Goal: Task Accomplishment & Management: Use online tool/utility

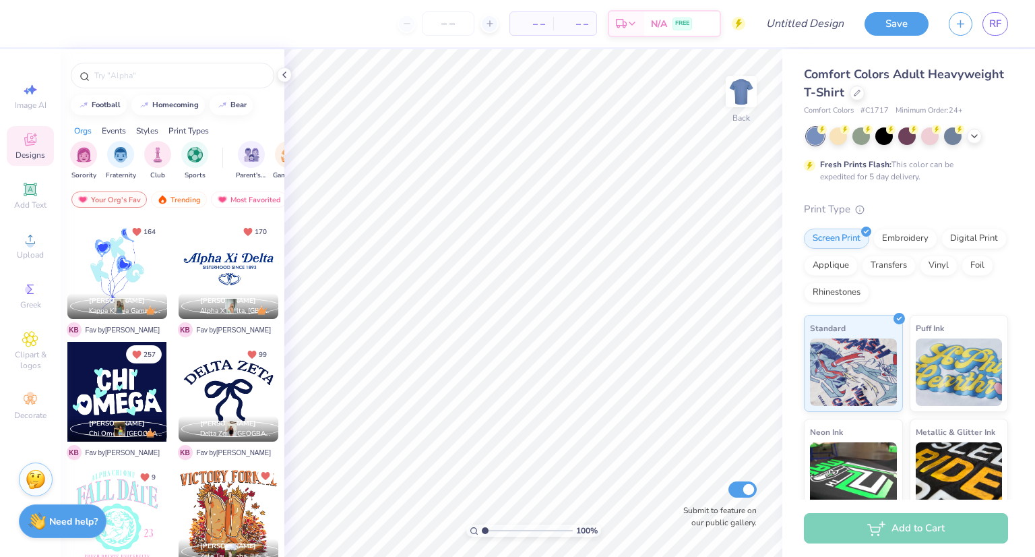
click at [642, 42] on div "– – Per Item – – Total Est. Delivery N/A FREE" at bounding box center [391, 23] width 708 height 47
click at [1003, 33] on div "RF" at bounding box center [996, 24] width 26 height 24
click at [1000, 22] on span "RF" at bounding box center [995, 24] width 12 height 16
click at [979, 135] on icon at bounding box center [974, 134] width 11 height 11
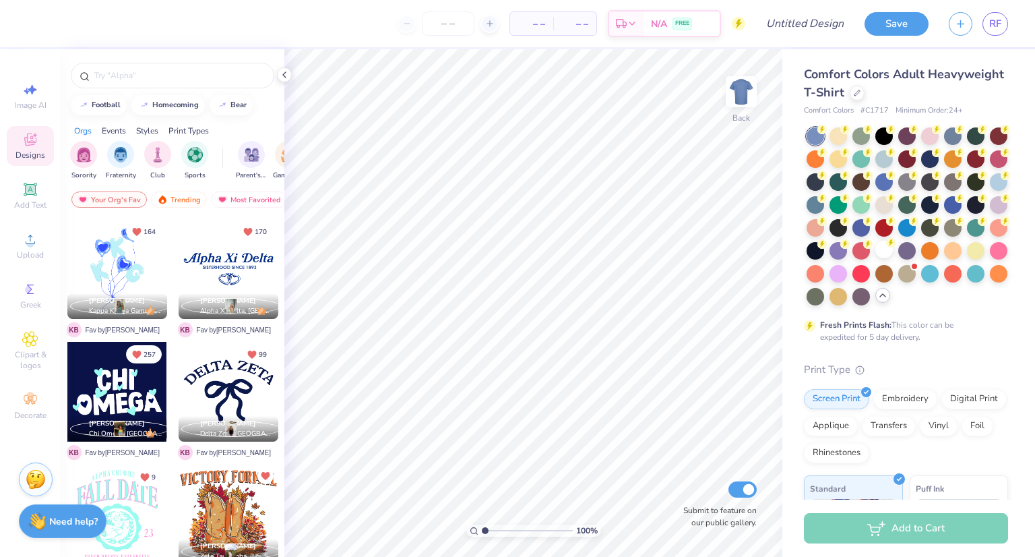
click at [876, 258] on div at bounding box center [885, 250] width 18 height 18
click at [32, 231] on icon at bounding box center [30, 239] width 16 height 16
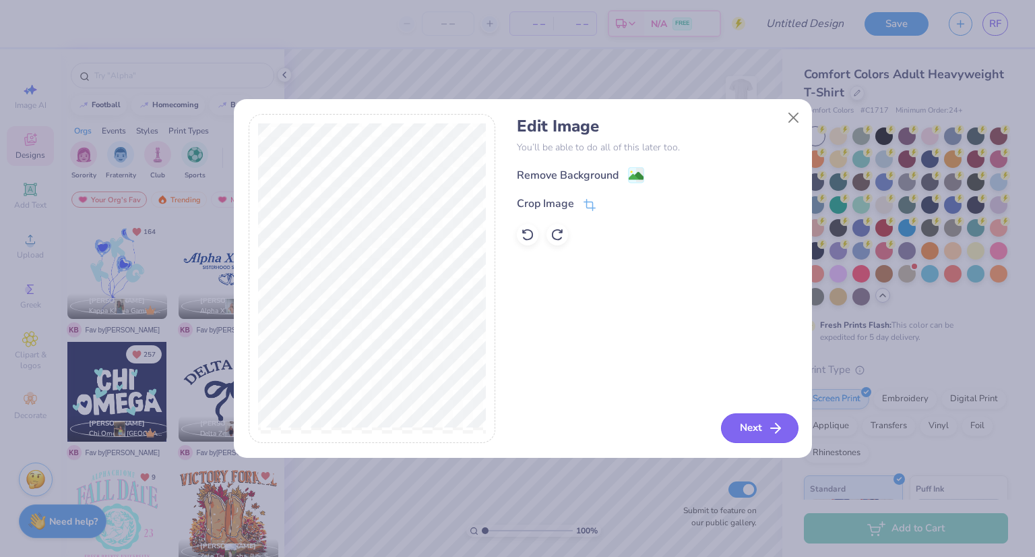
click at [762, 422] on button "Next" at bounding box center [760, 428] width 78 height 30
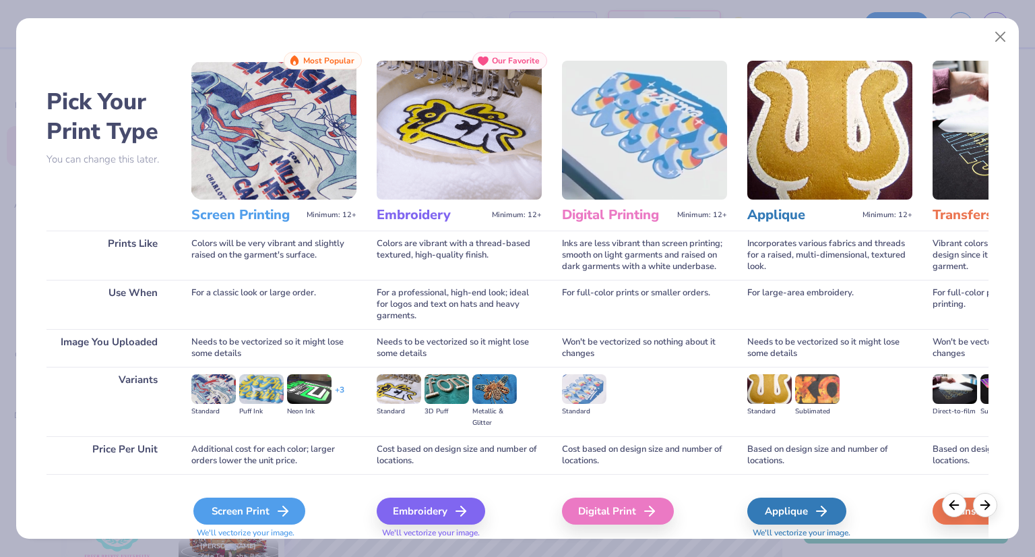
click at [253, 503] on div "Screen Print" at bounding box center [249, 510] width 112 height 27
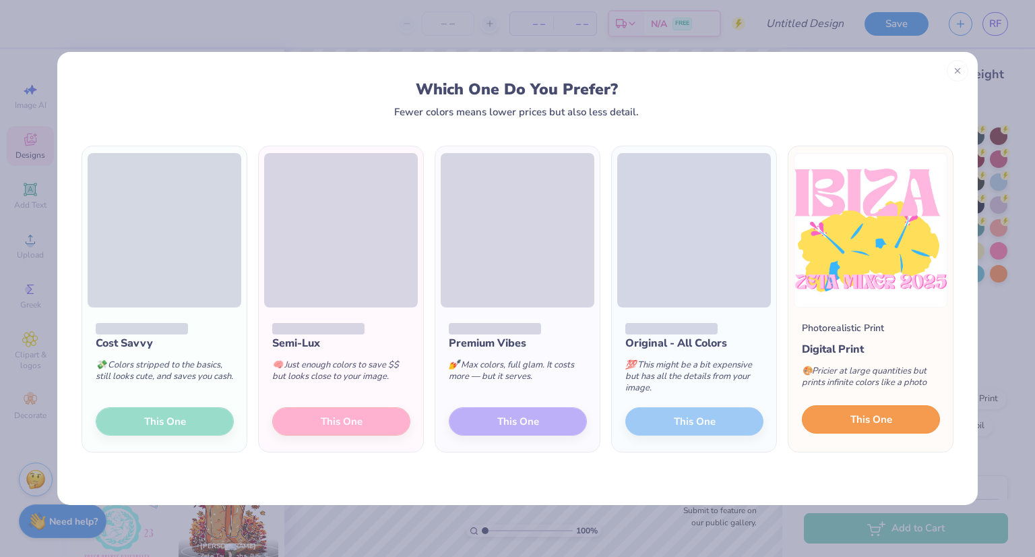
click at [860, 413] on span "This One" at bounding box center [872, 420] width 42 height 16
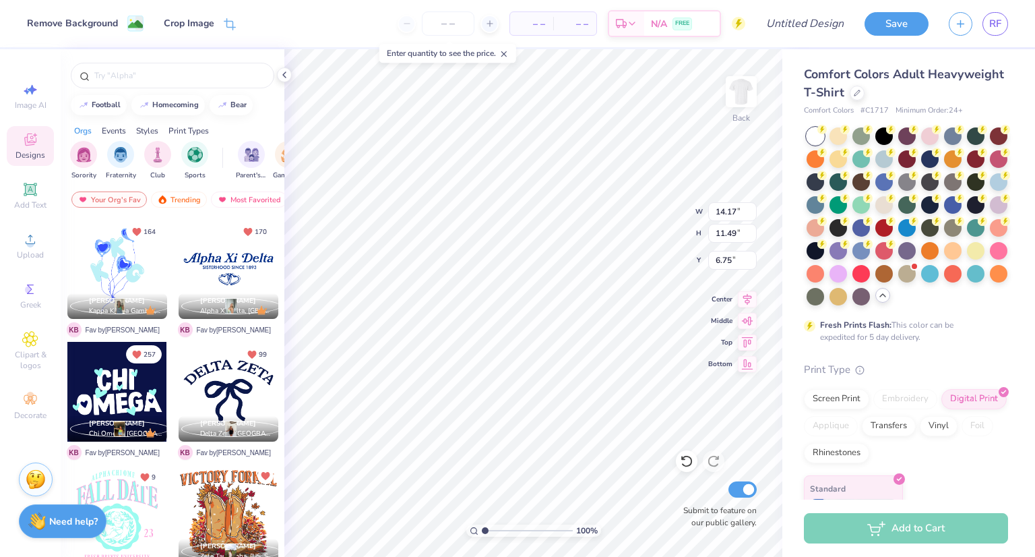
type input "5.50"
type input "4.46"
type input "3.00"
type input "3.96"
type input "3.21"
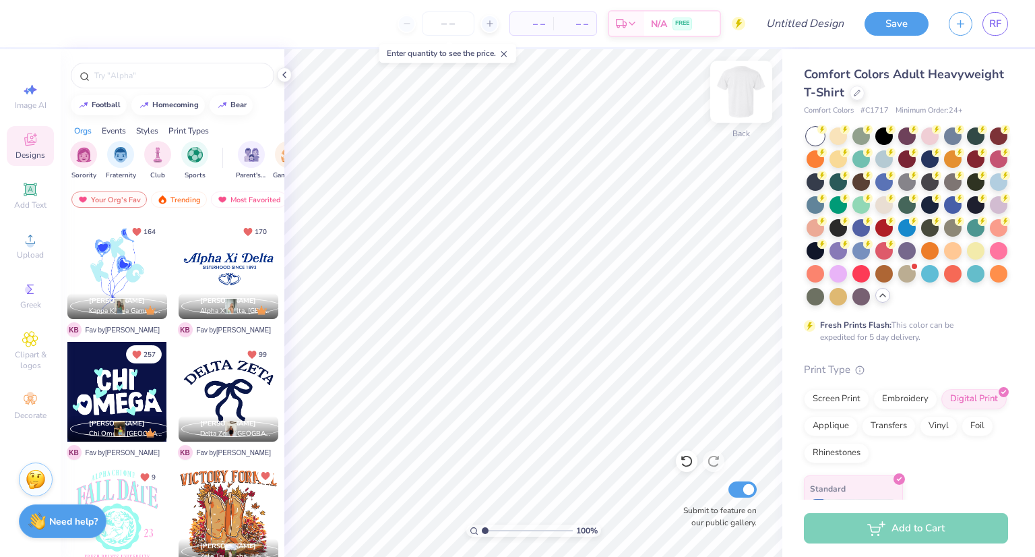
click at [745, 83] on img at bounding box center [741, 92] width 54 height 54
click at [13, 244] on div "Upload" at bounding box center [30, 246] width 47 height 40
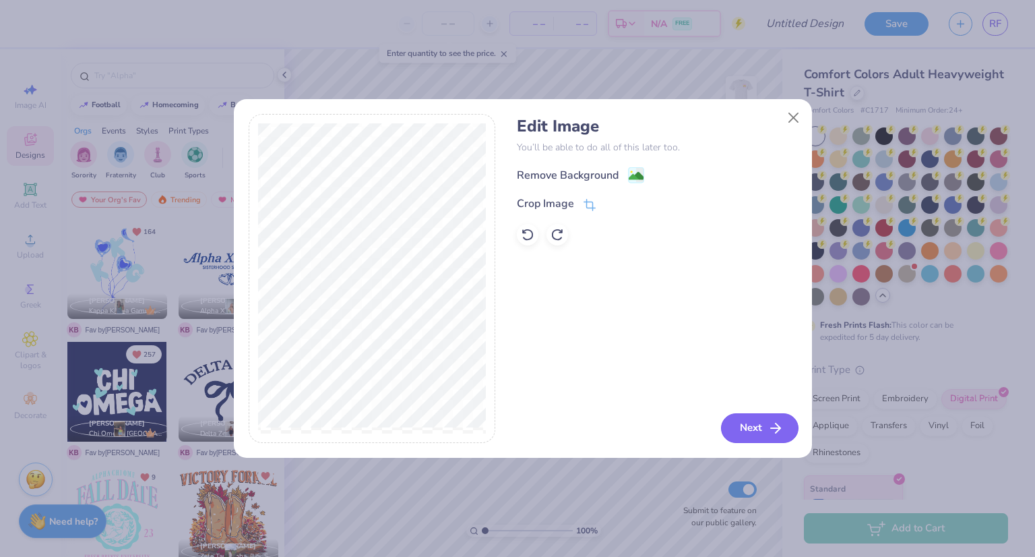
click at [739, 432] on button "Next" at bounding box center [760, 428] width 78 height 30
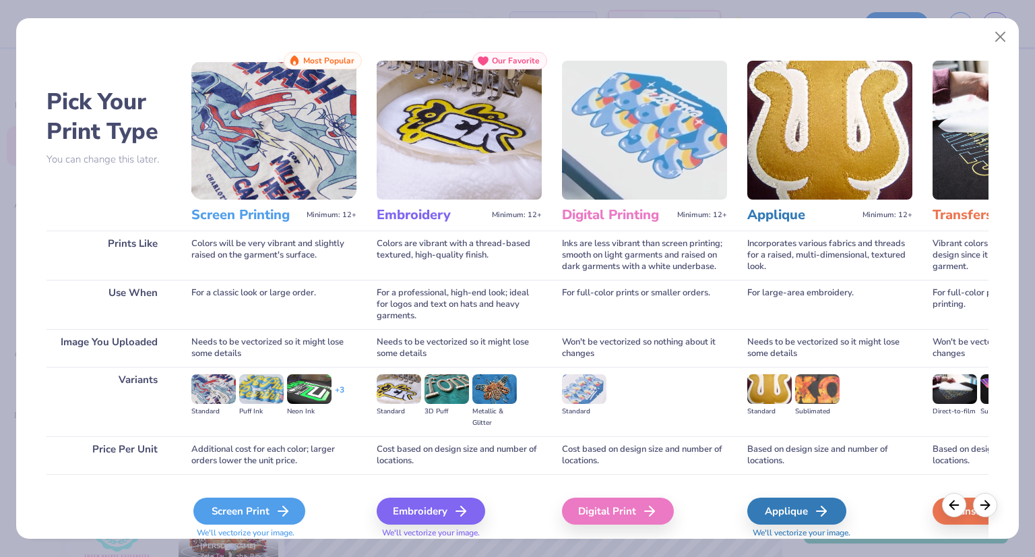
click at [278, 524] on div "Screen Print" at bounding box center [249, 510] width 112 height 27
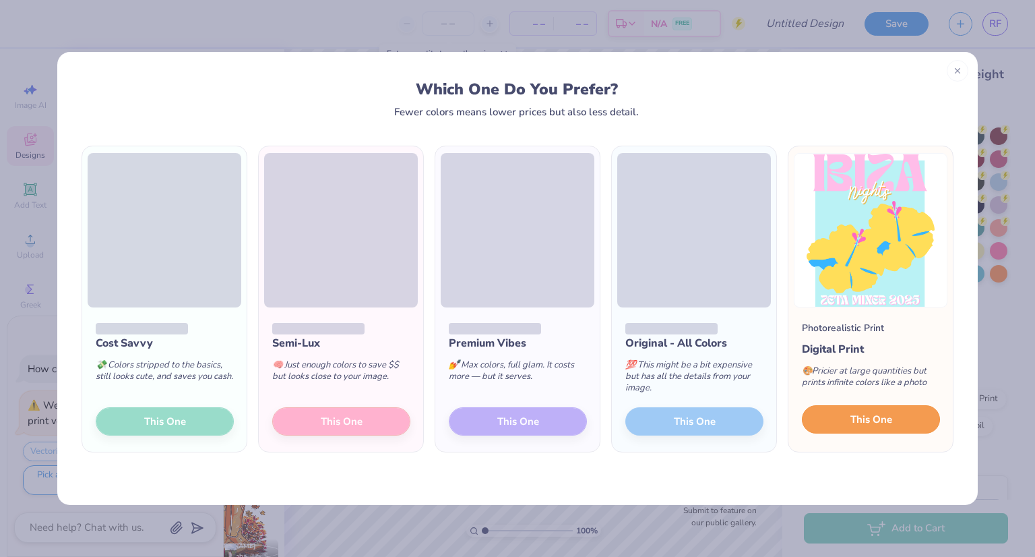
click at [852, 430] on button "This One" at bounding box center [871, 419] width 138 height 28
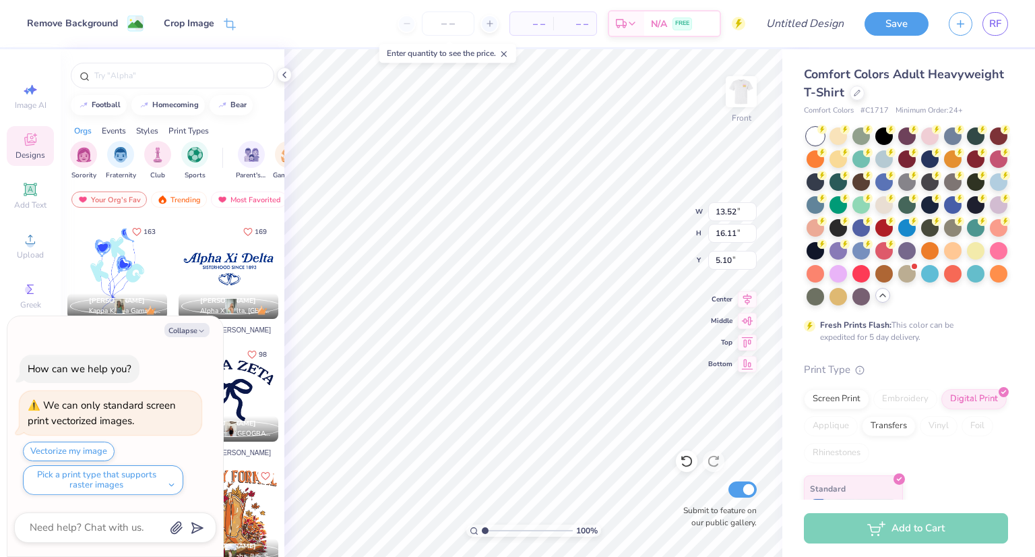
type textarea "x"
type input "13.52"
type input "16.11"
type textarea "x"
type input "5.26"
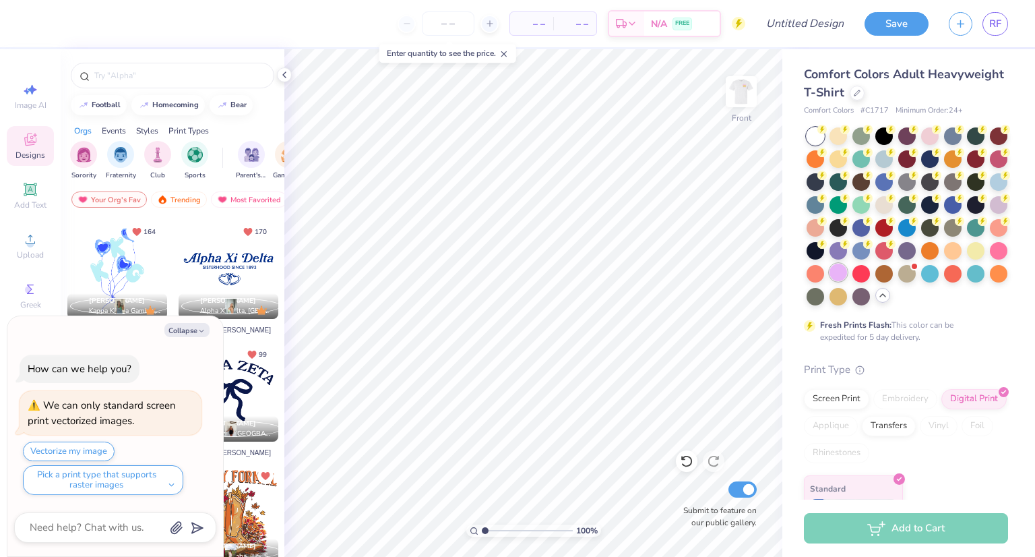
click at [847, 266] on div at bounding box center [839, 273] width 18 height 18
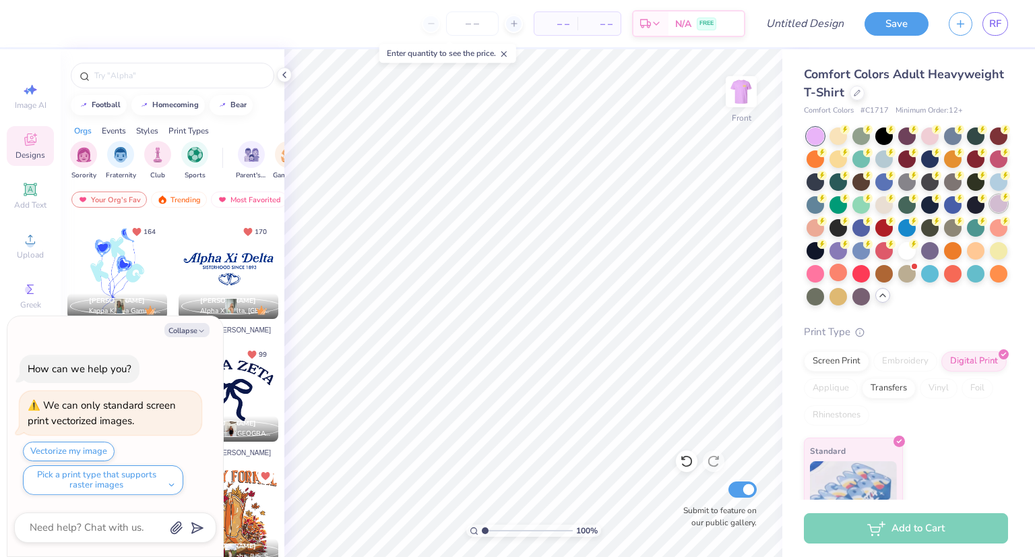
click at [990, 212] on div at bounding box center [999, 204] width 18 height 18
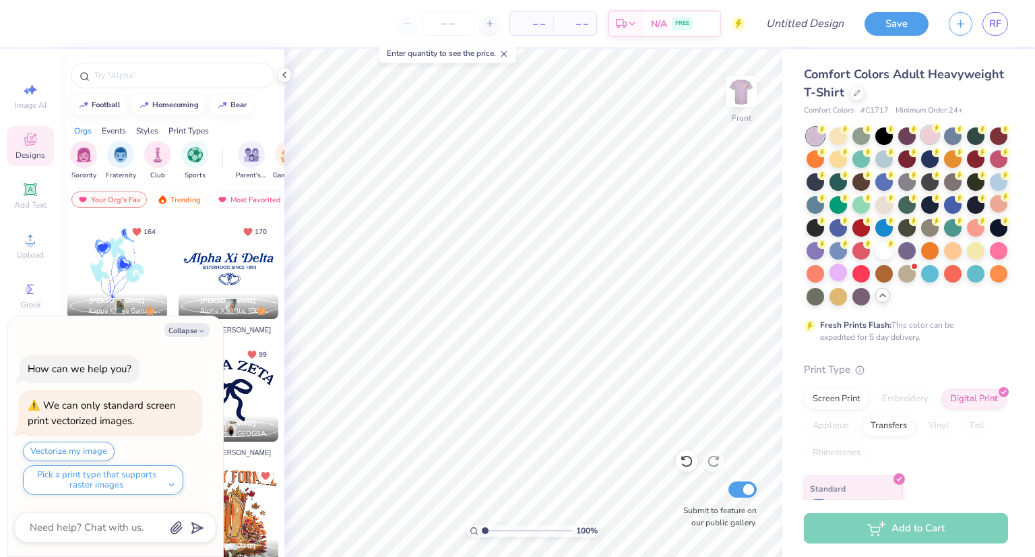
click at [923, 136] on div at bounding box center [930, 135] width 18 height 18
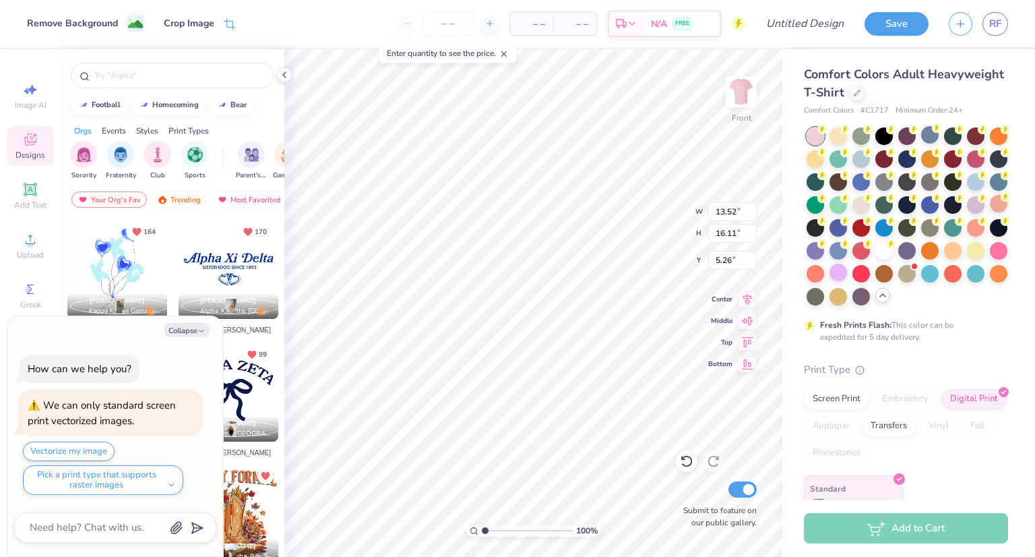
type textarea "x"
type input "4.61"
click at [917, 264] on div at bounding box center [908, 216] width 202 height 178
click at [967, 258] on div at bounding box center [976, 250] width 18 height 18
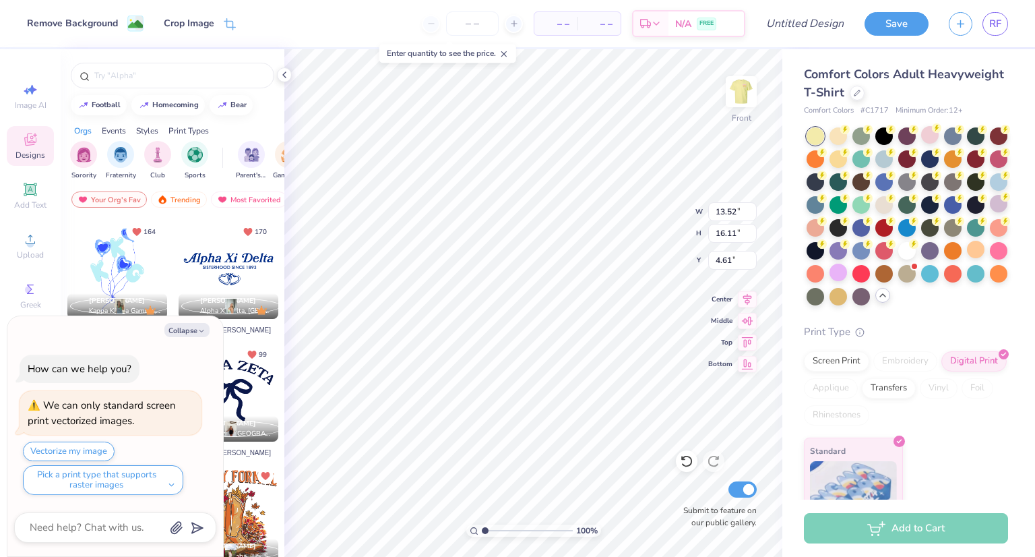
click at [894, 340] on div "Print Type" at bounding box center [906, 332] width 204 height 16
click at [744, 99] on img at bounding box center [741, 92] width 54 height 54
click at [744, 99] on img at bounding box center [741, 91] width 27 height 27
click at [893, 160] on div at bounding box center [885, 158] width 18 height 18
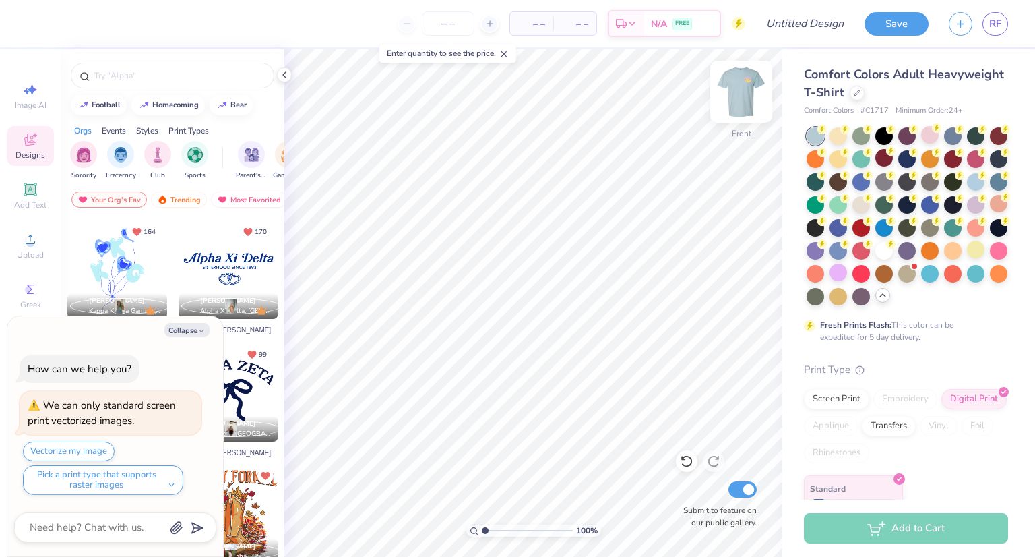
click at [739, 98] on img at bounding box center [741, 92] width 54 height 54
click at [739, 98] on img at bounding box center [741, 91] width 27 height 27
click at [967, 189] on div at bounding box center [976, 181] width 18 height 18
click at [744, 101] on img at bounding box center [741, 92] width 54 height 54
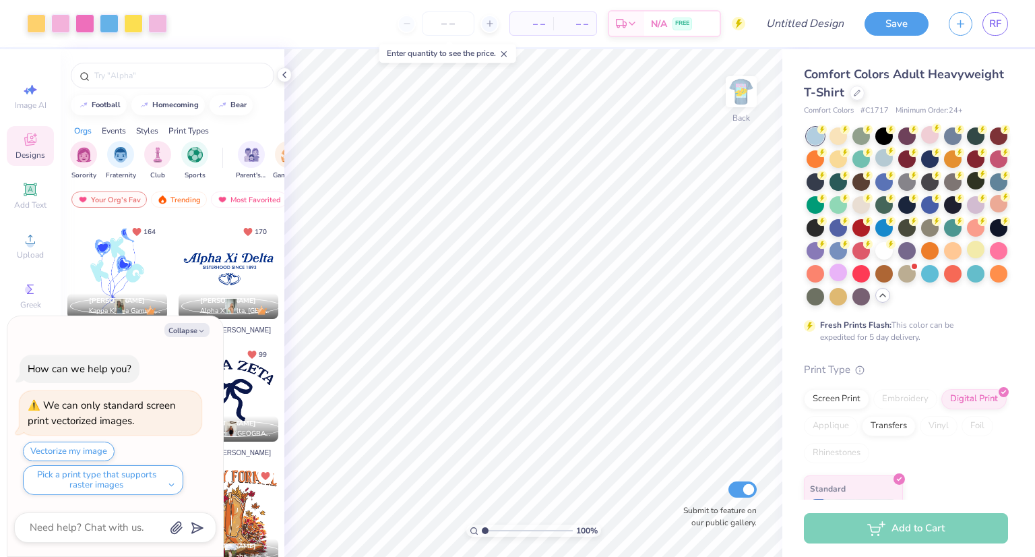
click at [744, 101] on img at bounding box center [741, 91] width 27 height 27
click at [893, 228] on div at bounding box center [885, 227] width 18 height 18
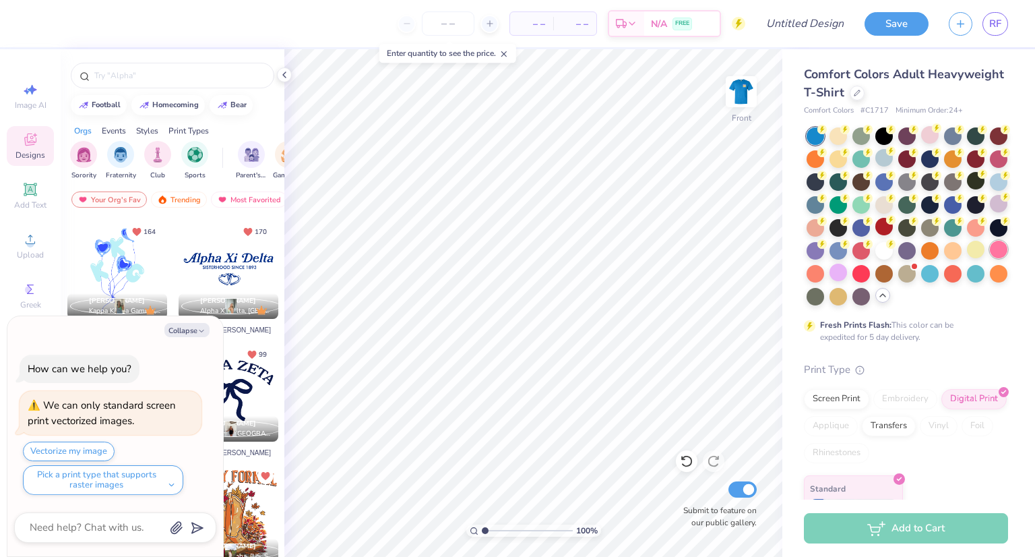
click at [990, 258] on div at bounding box center [999, 250] width 18 height 18
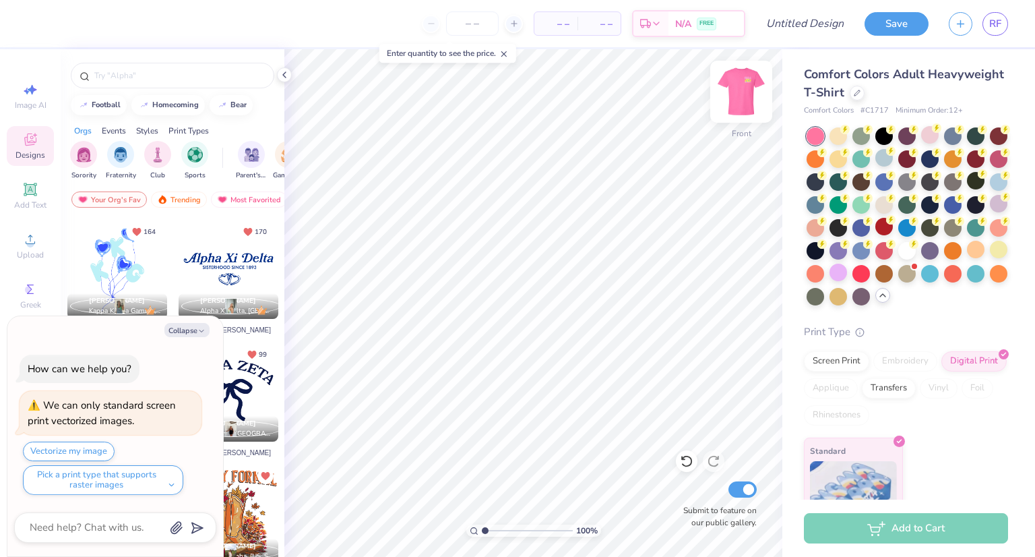
click at [733, 102] on img at bounding box center [741, 92] width 54 height 54
type textarea "x"
type input "1.01808908539262"
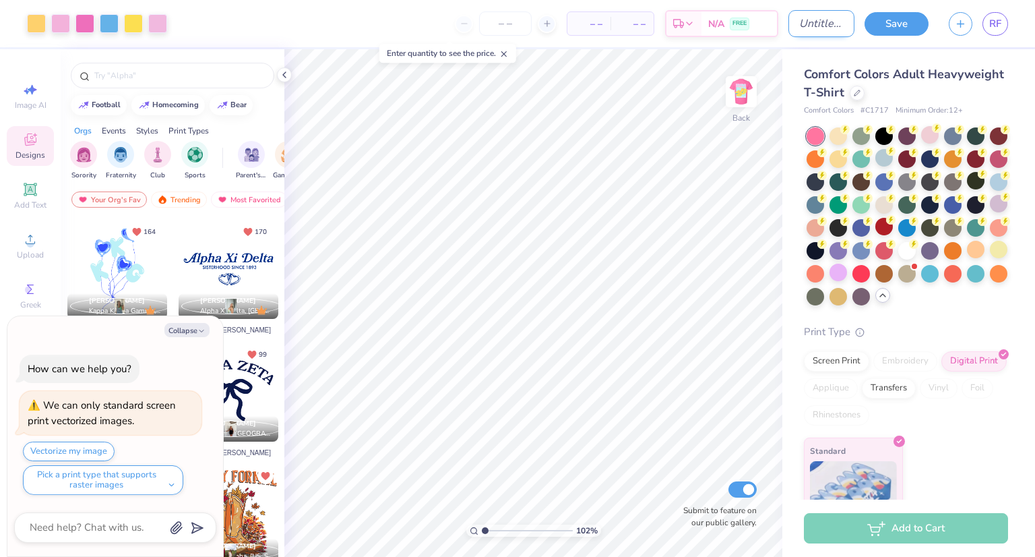
click at [791, 26] on input "Design Title" at bounding box center [822, 23] width 66 height 27
type input "I"
type input "1.01808908539262"
type textarea "x"
type input "Ib"
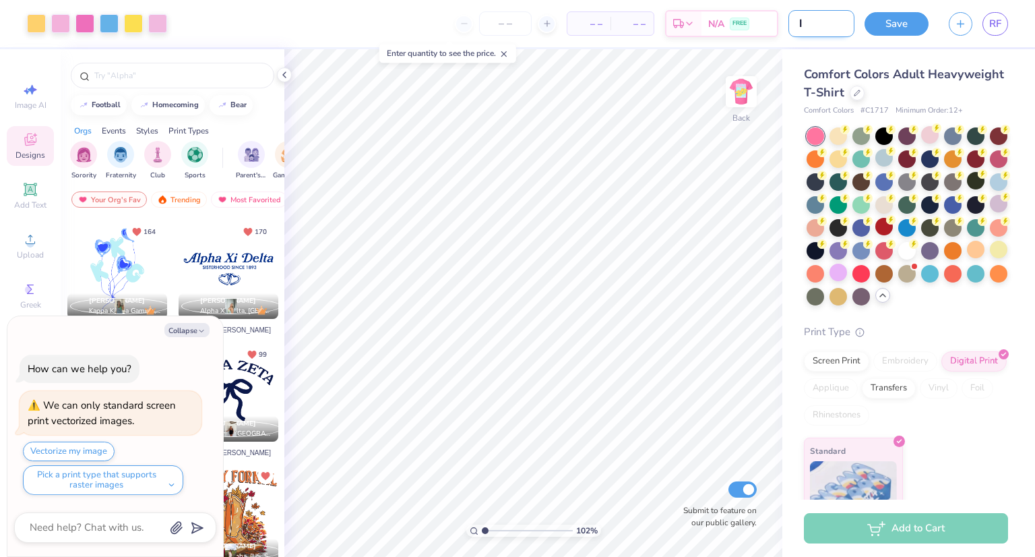
type input "1.01808908539262"
type textarea "x"
type input "Ibi"
type input "1.01808908539262"
type textarea "x"
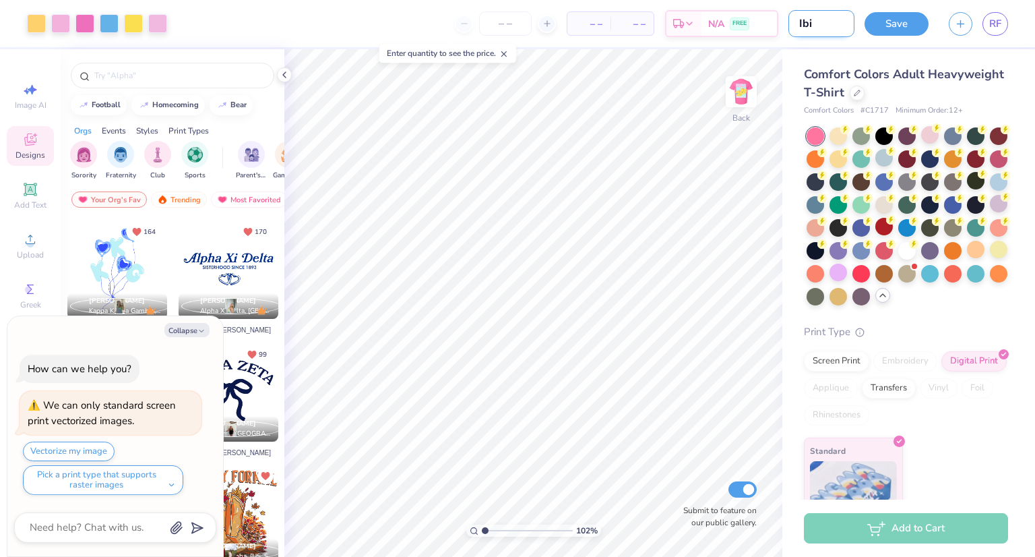
type input "Ibia"
type input "1.01808908539262"
type textarea "x"
type input "Ibiaz"
type input "1.01808908539262"
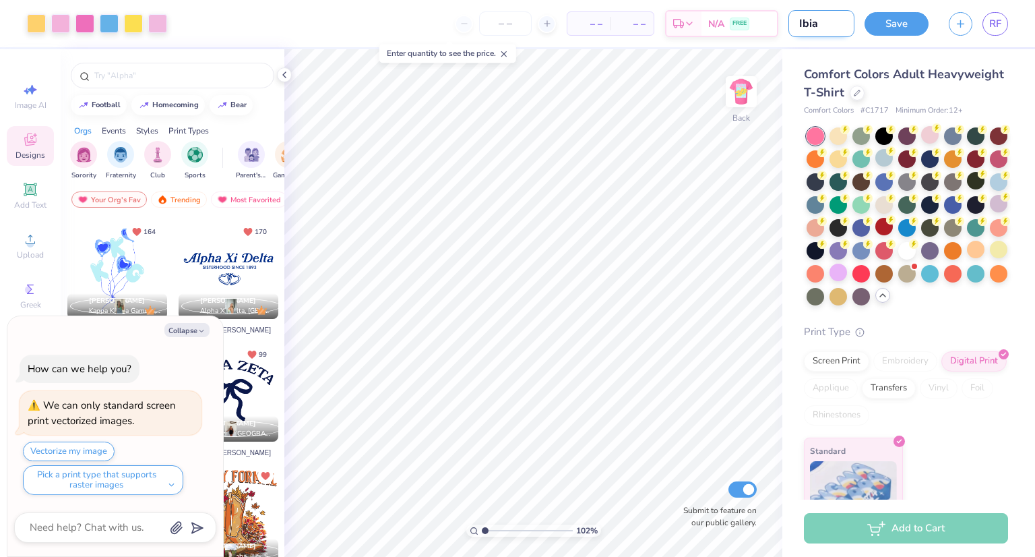
type textarea "x"
type input "Ibia"
type input "1.01808908539262"
type textarea "x"
type input "Ibiz"
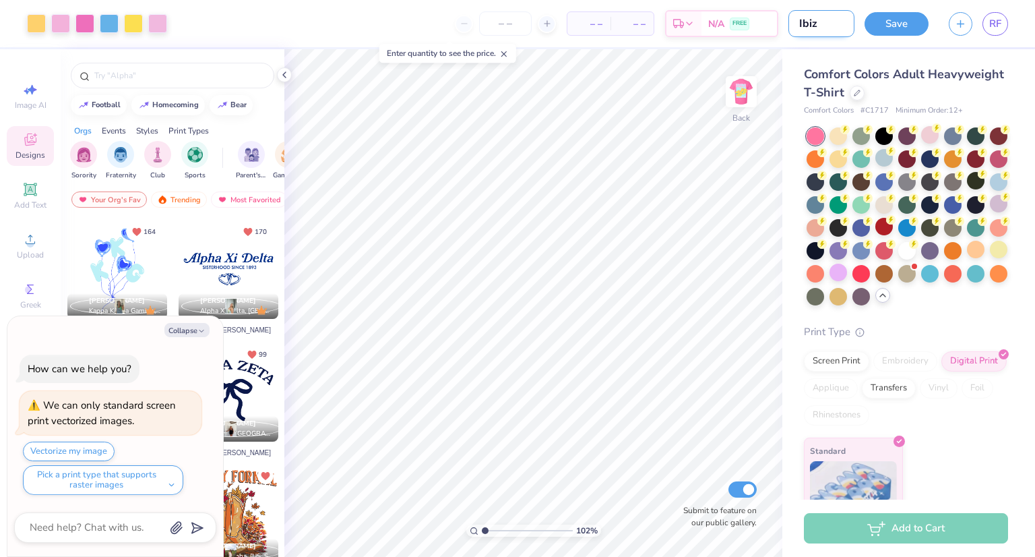
type input "1.01808908539262"
type textarea "x"
type input "Ibiza"
type input "1.01808908539262"
type textarea "x"
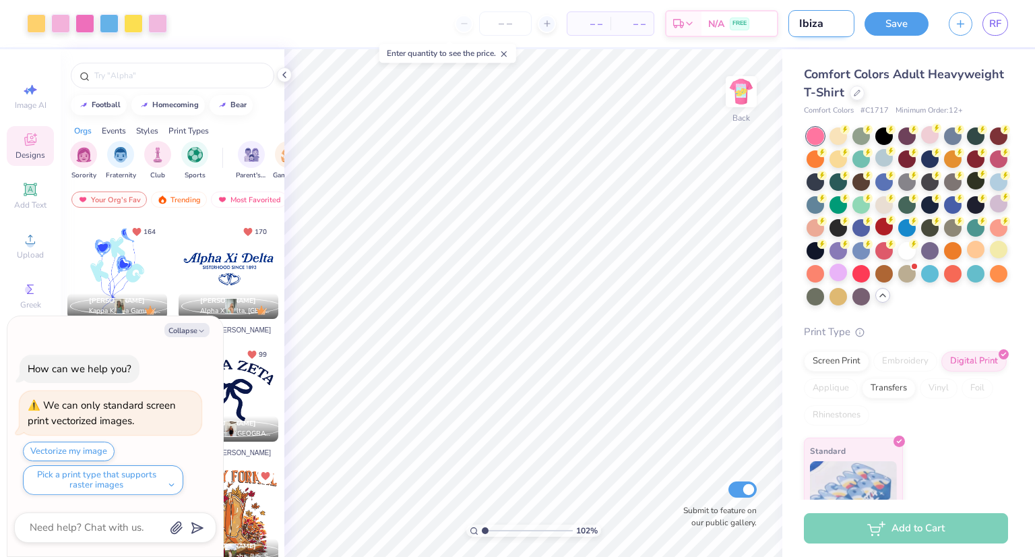
type input "Ibiza"
type input "1.01808908539262"
type textarea "x"
type input "Ibiza F"
type input "1.01808908539262"
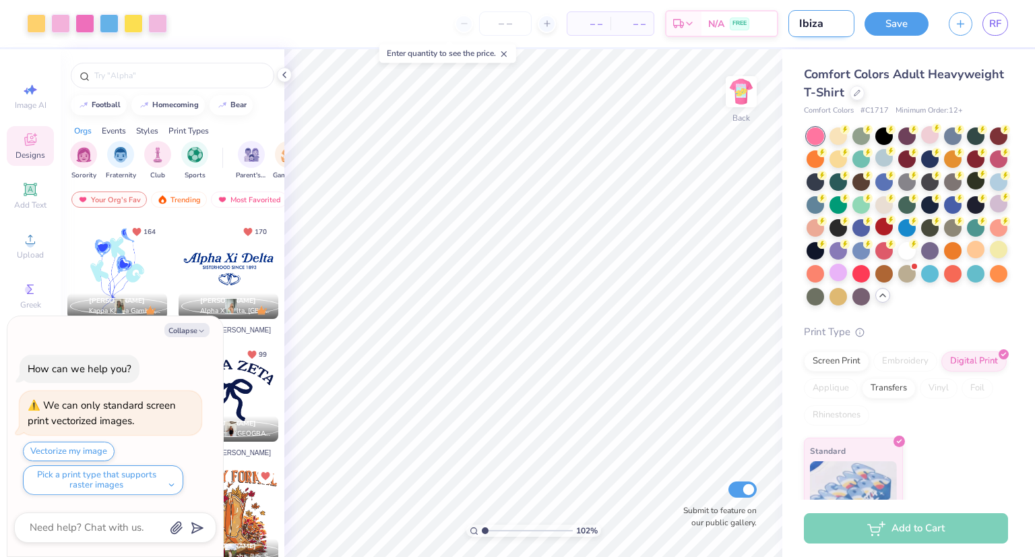
type textarea "x"
type input "Ibiza Fl"
type input "1.01808908539262"
type textarea "x"
type input "Ibiza Flo"
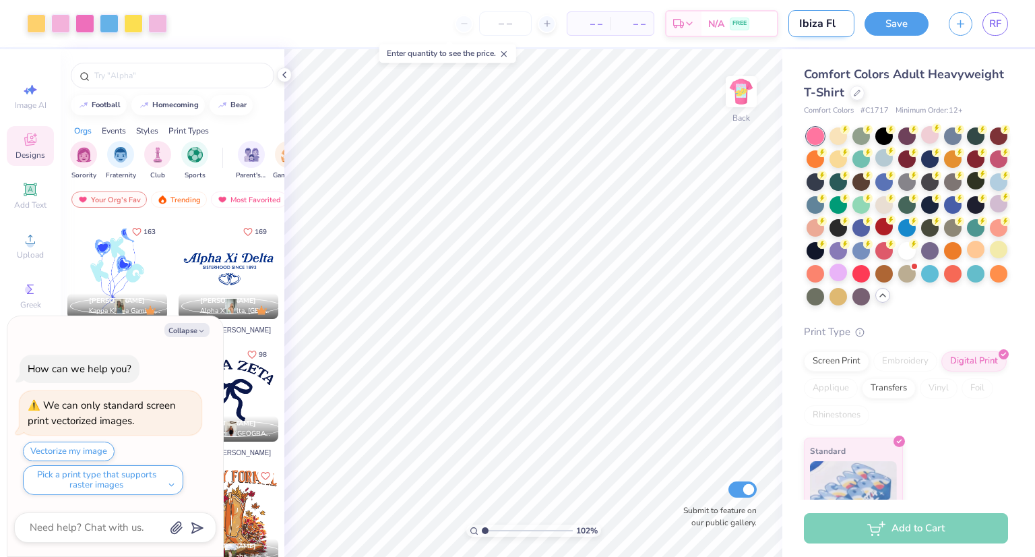
type input "1.01808908539262"
type textarea "x"
type input "Ibiza Floew"
type input "1.01808908539262"
type textarea "x"
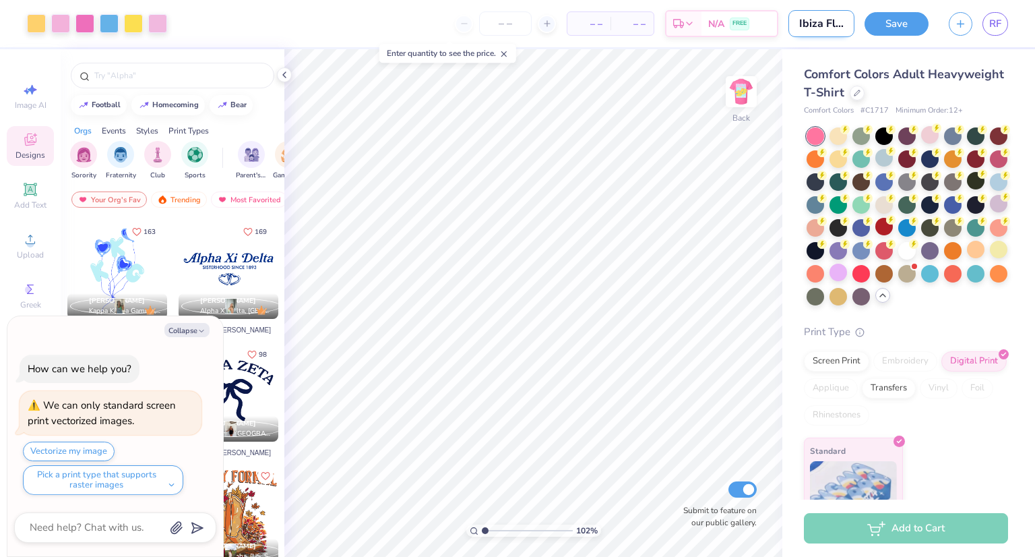
type input "Ibiza Floewr"
type input "1.01808908539262"
type textarea "x"
type input "Ibiza Floewr"
type input "1.01808908539262"
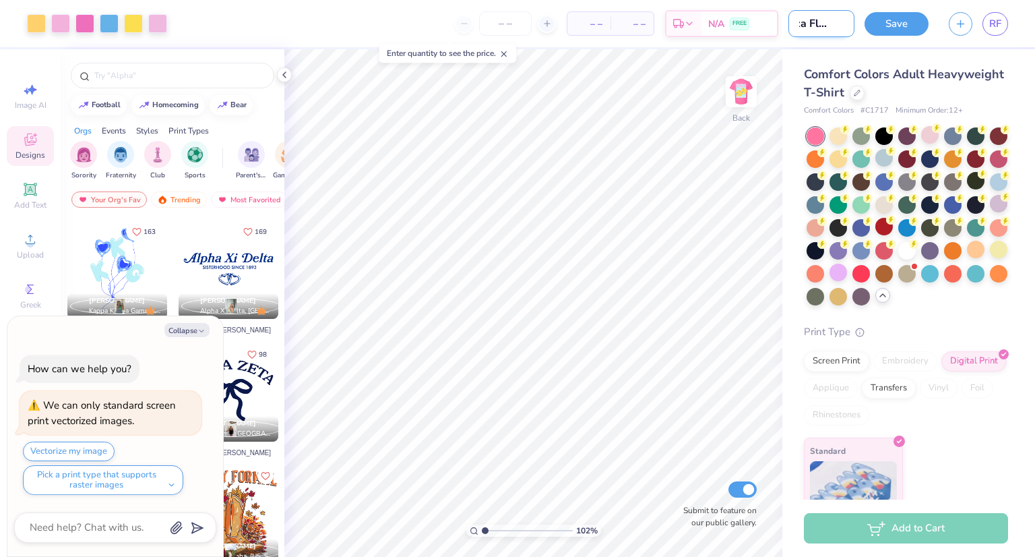
type textarea "x"
type input "Ibiza Floewr"
type input "1.01808908539262"
type textarea "x"
type input "Ibiza Floew"
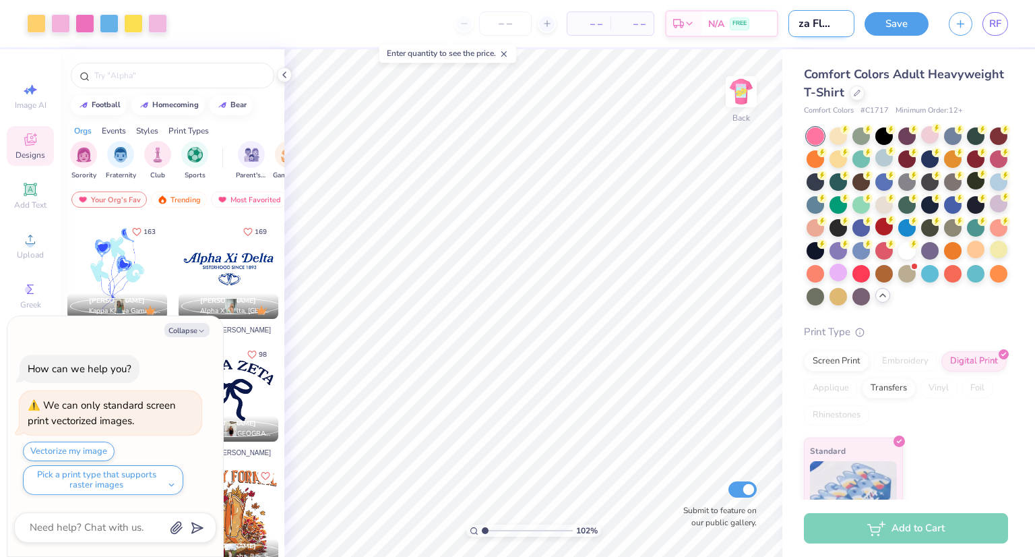
type input "1.01808908539262"
type textarea "x"
type input "Ibiza Floe"
type input "1.01808908539262"
type textarea "x"
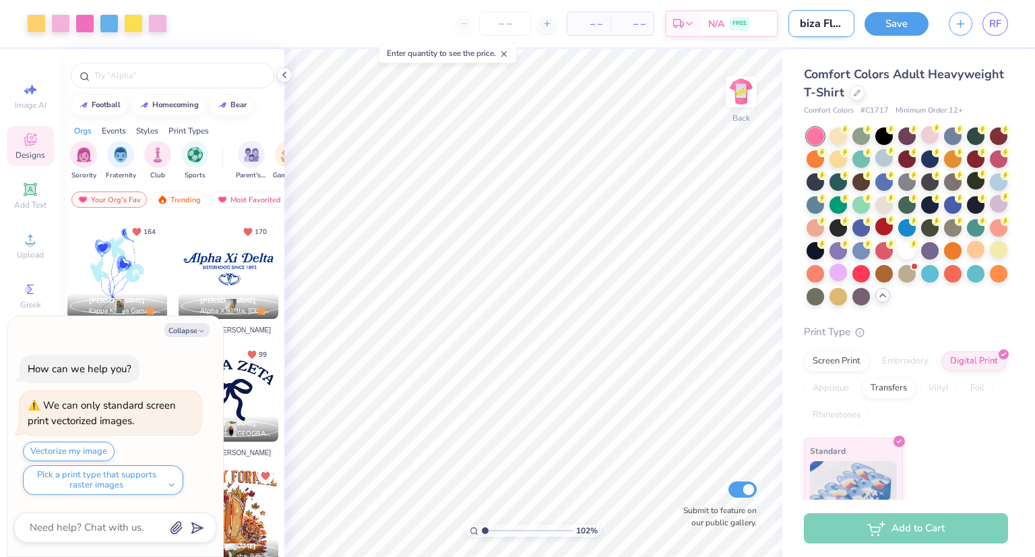
type input "Ibiza Flo"
type input "1.01808908539262"
type textarea "x"
type input "Ibiza Flow"
type input "1.01808908539262"
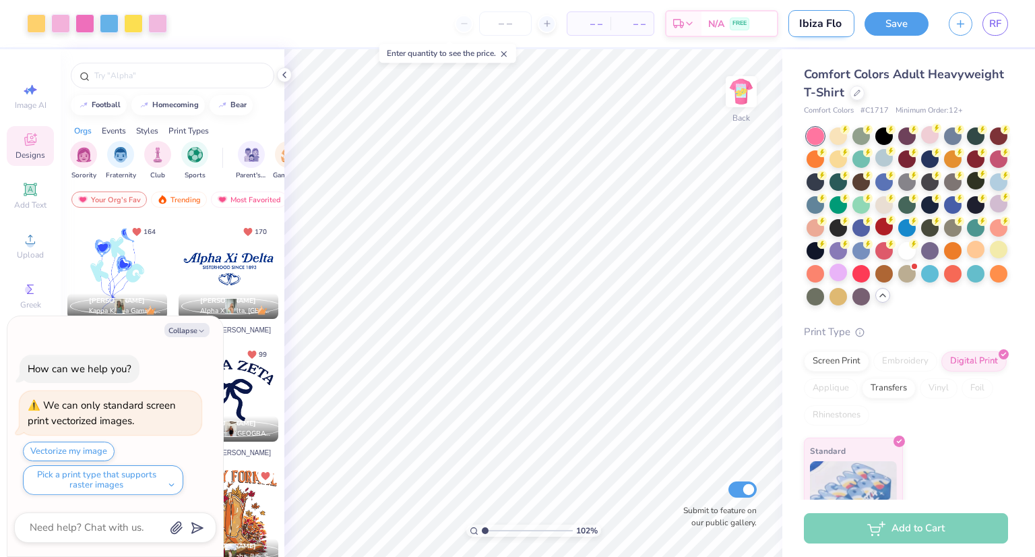
type textarea "x"
type input "Ibiza Flowe"
type input "1.01808908539262"
type textarea "x"
type input "Ibiza Flowe"
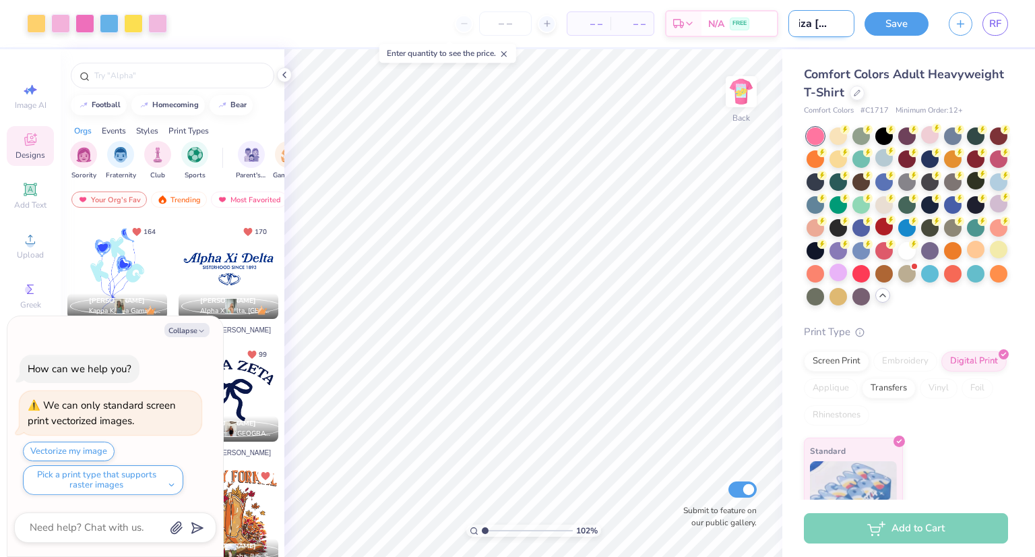
type input "1.01808908539262"
type textarea "x"
type input "Ibiza Flowe S"
type input "1.01808908539262"
type textarea "x"
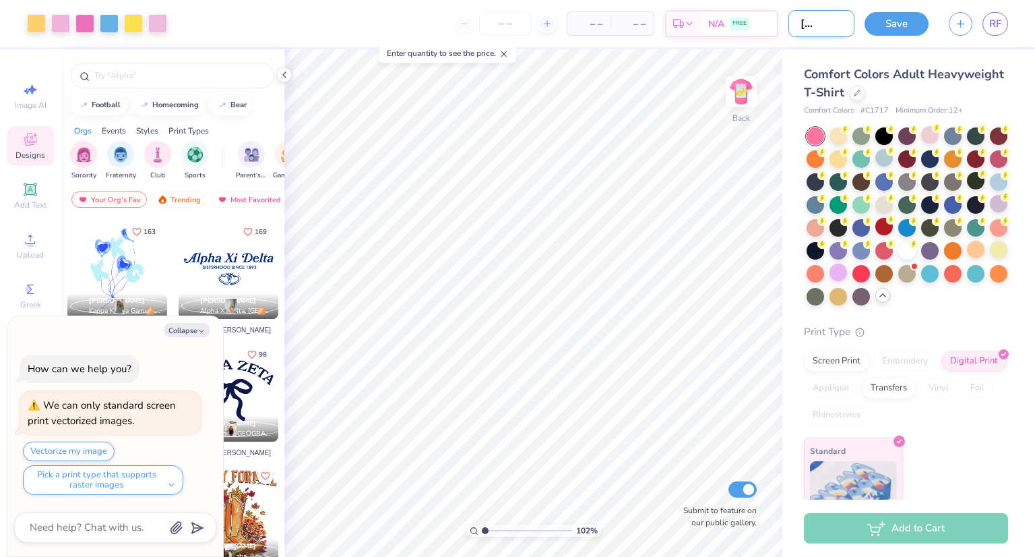
type input "Ibiza Flowe SH"
type input "1.01808908539262"
type textarea "x"
type input "Ibiza Flowe SHi"
type input "1.01808908539262"
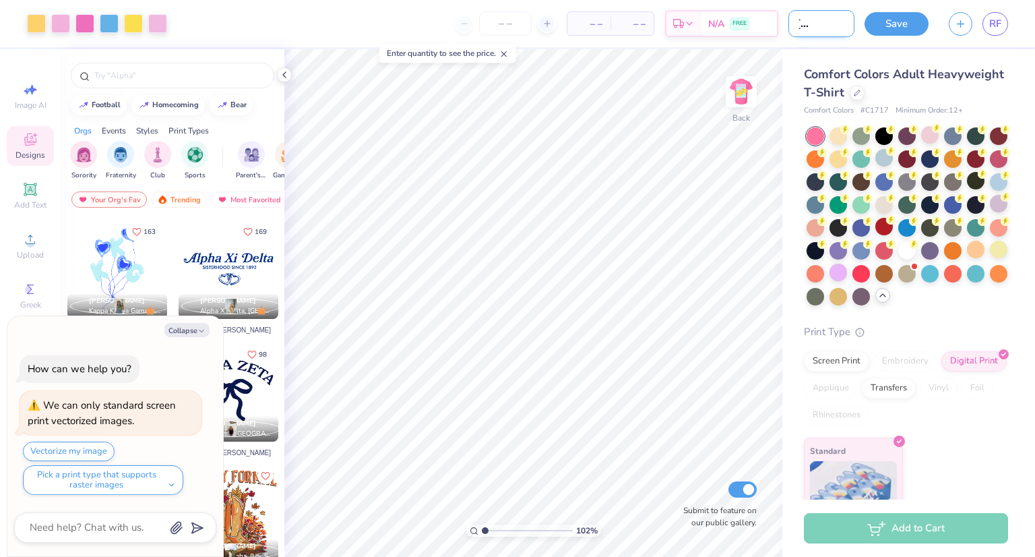
type textarea "x"
type input "Ibiza Flowe SHir"
type input "1.01808908539262"
type textarea "x"
type input "Ibiza Flowe SHirt"
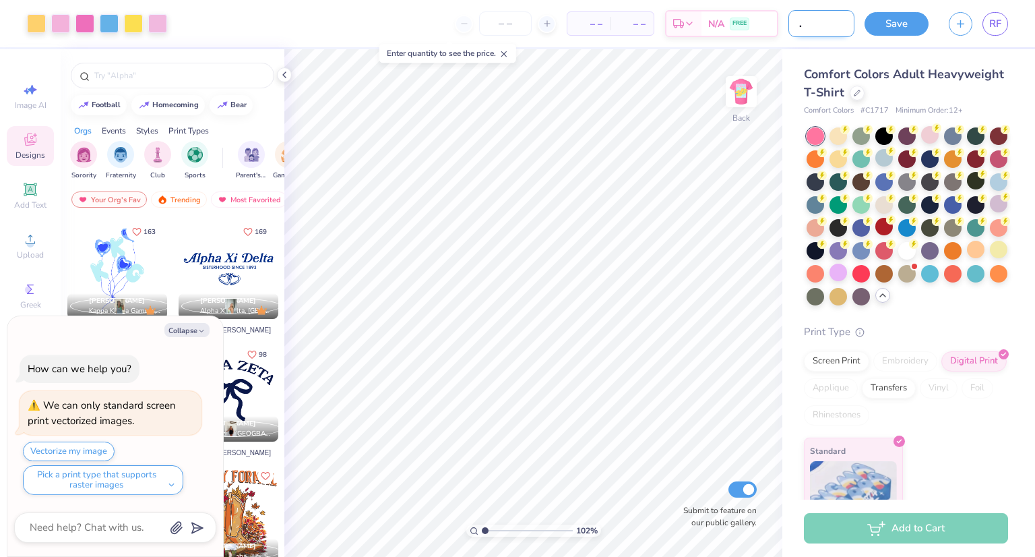
type input "1.01808908539262"
type textarea "x"
type input "Ibiza Flowe SHir"
type input "1.01808908539262"
type textarea "x"
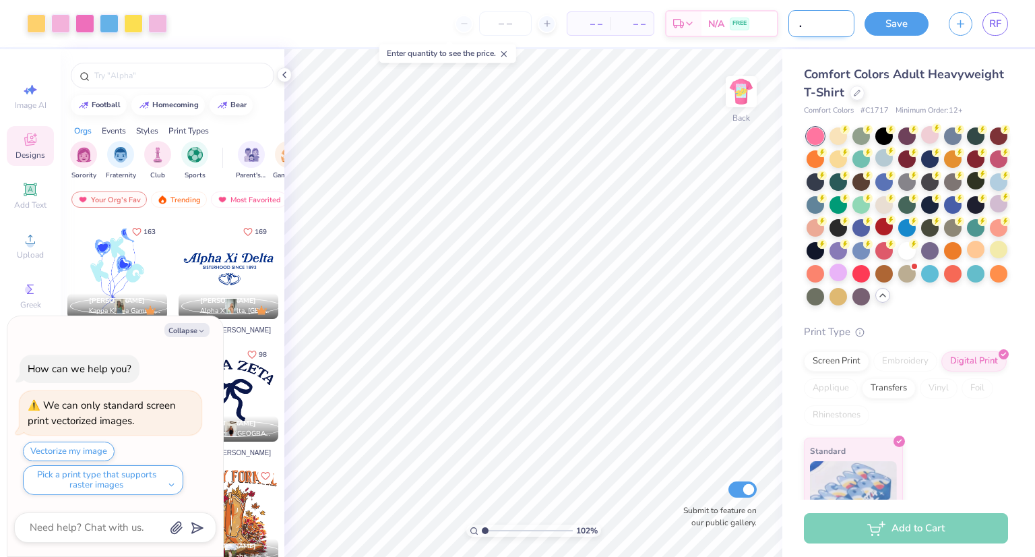
type input "Ibiza Flowe SHi"
type input "1.01808908539262"
type textarea "x"
type input "Ibiza Flowe SH"
type input "1.01808908539262"
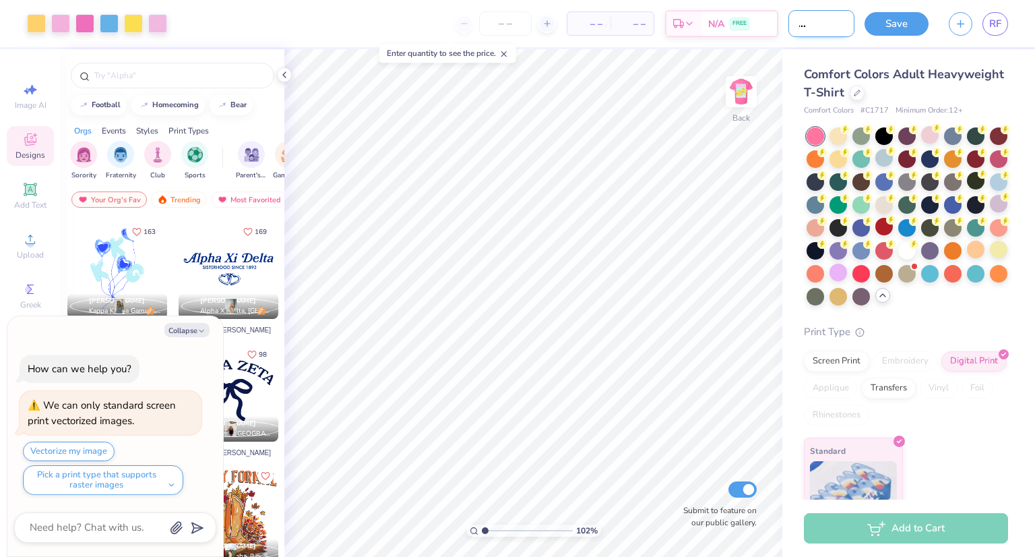
type textarea "x"
type input "Ibiza Flowe S"
type input "1.01808908539262"
type textarea "x"
type input "Ibiza Flowe Sh"
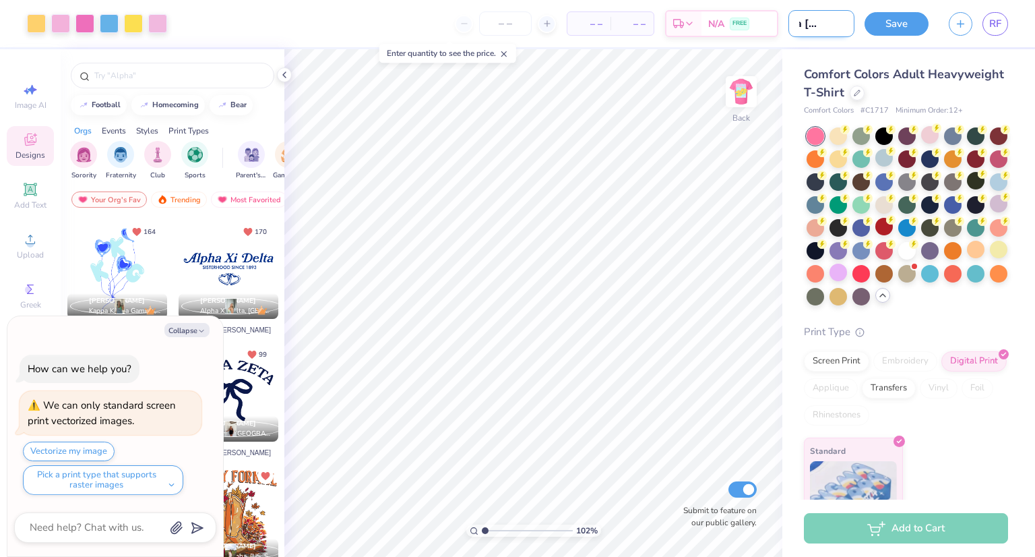
type input "1.01808908539262"
type textarea "x"
type input "Ibiza Flowe Shi"
type input "1.01808908539262"
type textarea "x"
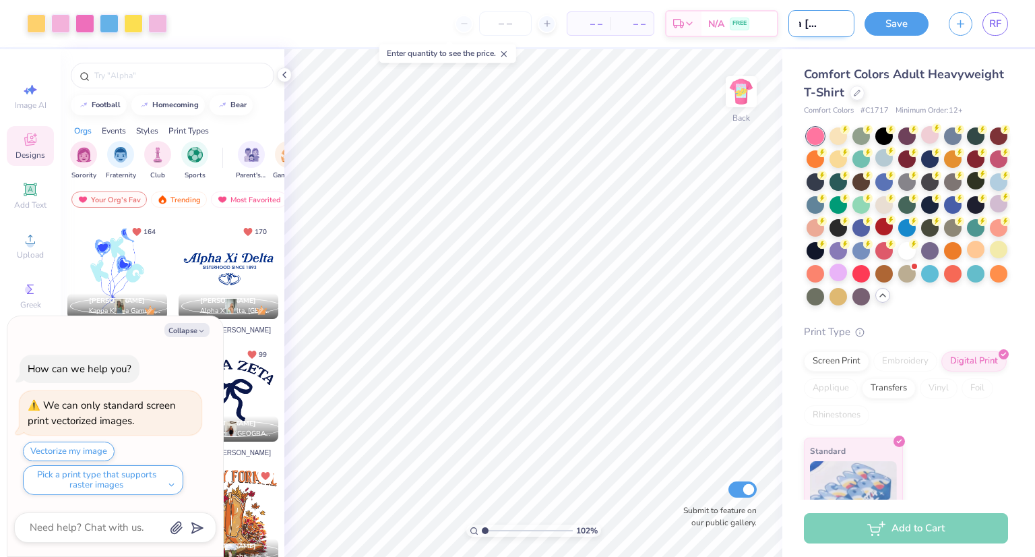
type input "Ibiza Flowe Shir"
type input "1.01808908539262"
type textarea "x"
type input "Ibiza Flowe Shirt"
type input "1.01808908539262"
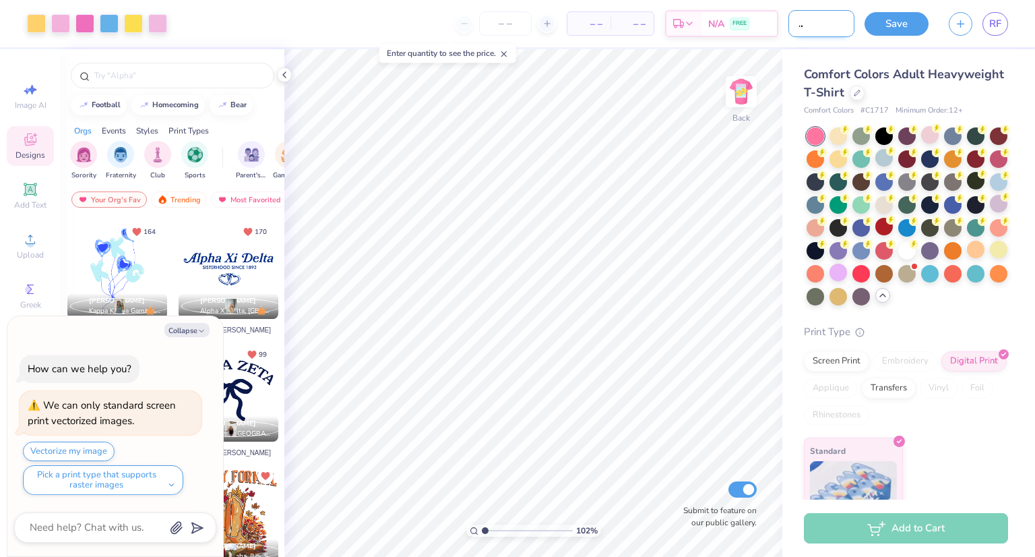
type textarea "x"
type input "Ibiza Flowe Shirt"
click at [898, 258] on div at bounding box center [907, 250] width 18 height 18
type input "1.01808908539262"
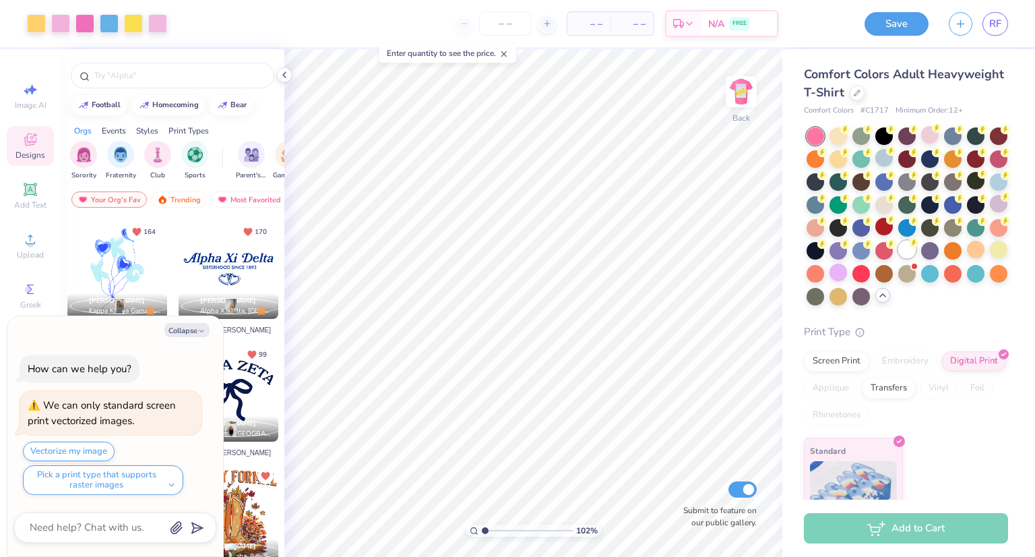
type textarea "x"
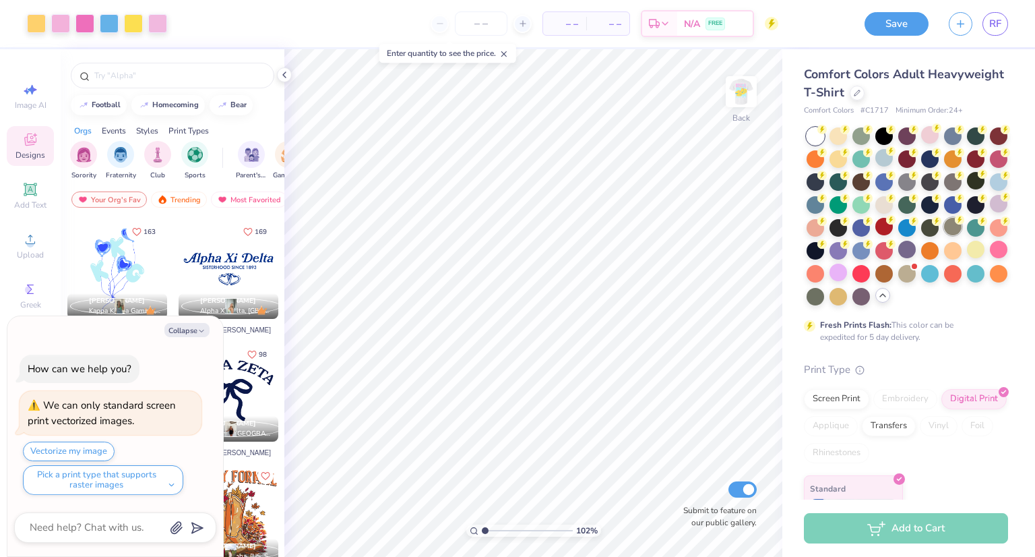
type input "1.01808908539262"
type textarea "x"
type input "1.01808908539262"
type textarea "x"
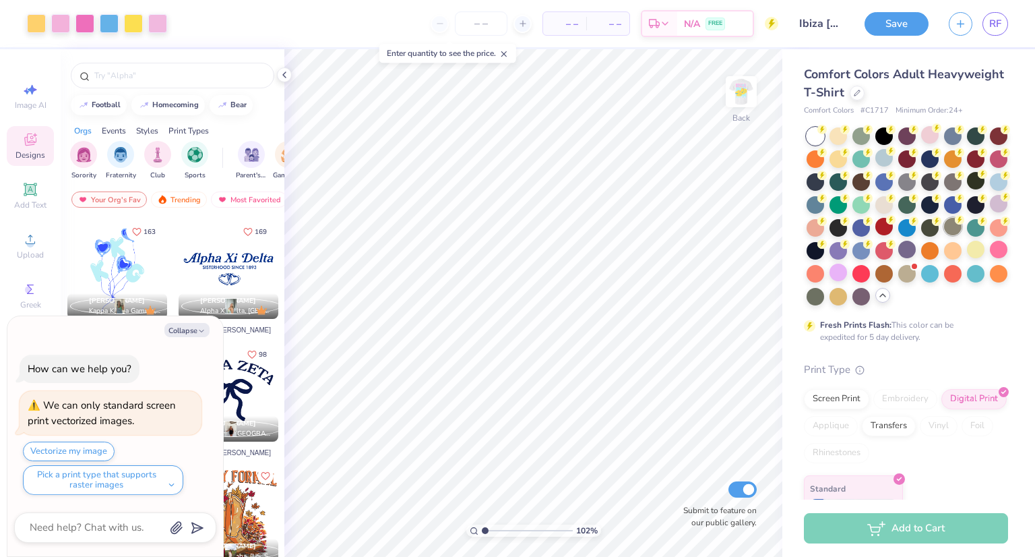
type input "1.01808908539262"
type textarea "x"
type input "1.01808908539262"
type textarea "x"
click at [890, 25] on button "Save" at bounding box center [897, 22] width 64 height 24
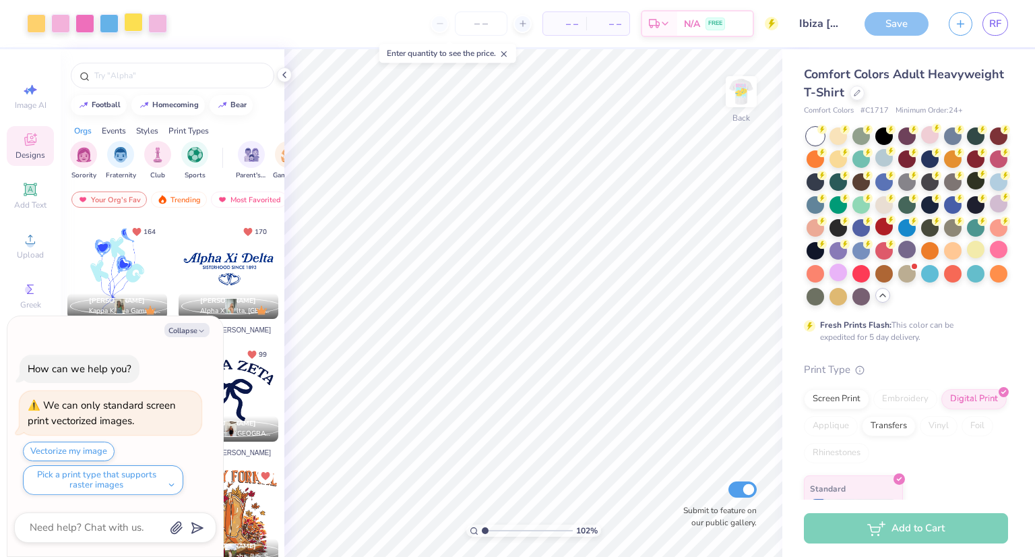
click at [135, 28] on div at bounding box center [133, 22] width 19 height 19
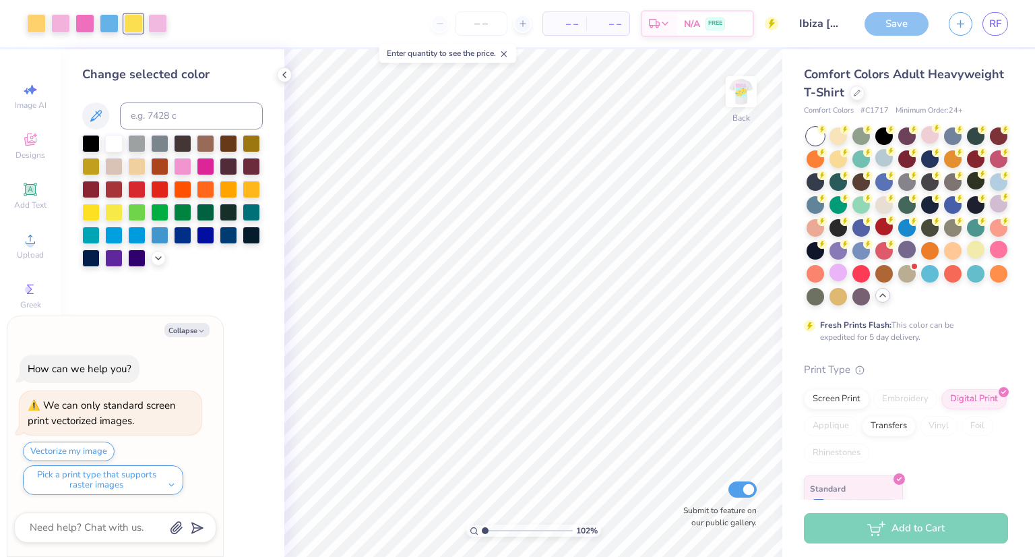
type input "1.01808908539262"
type textarea "x"
type input "1.01808908539262"
type textarea "x"
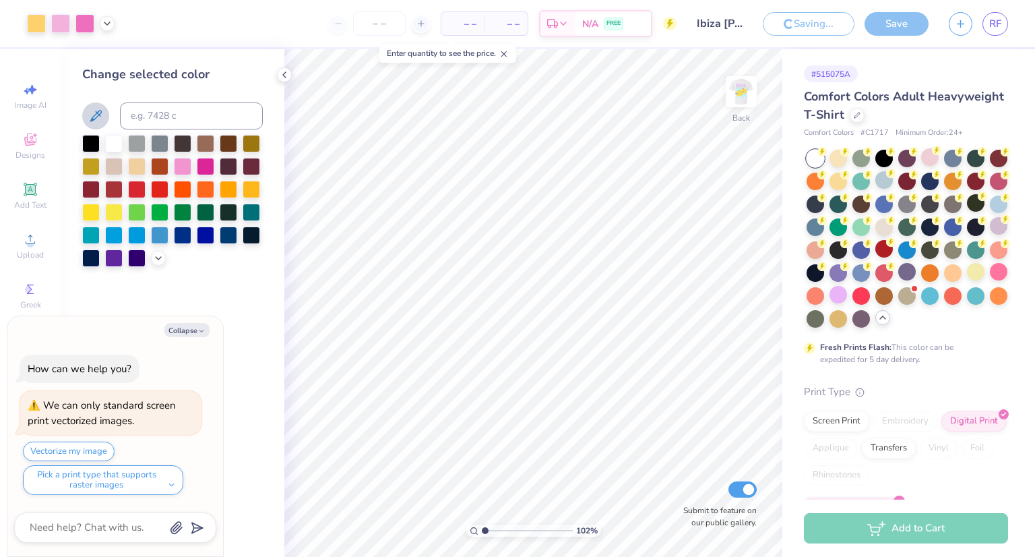
click at [96, 111] on icon at bounding box center [96, 116] width 16 height 16
type input "1.01808908539262"
type textarea "x"
type input "1.01808908539262"
type textarea "x"
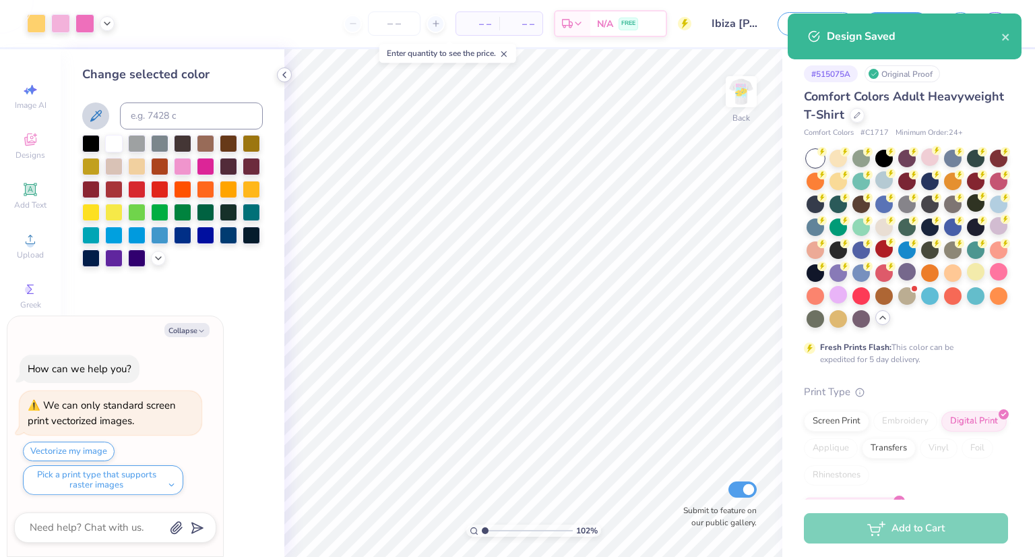
click at [287, 71] on icon at bounding box center [284, 74] width 11 height 11
type input "1.01808908539262"
type textarea "x"
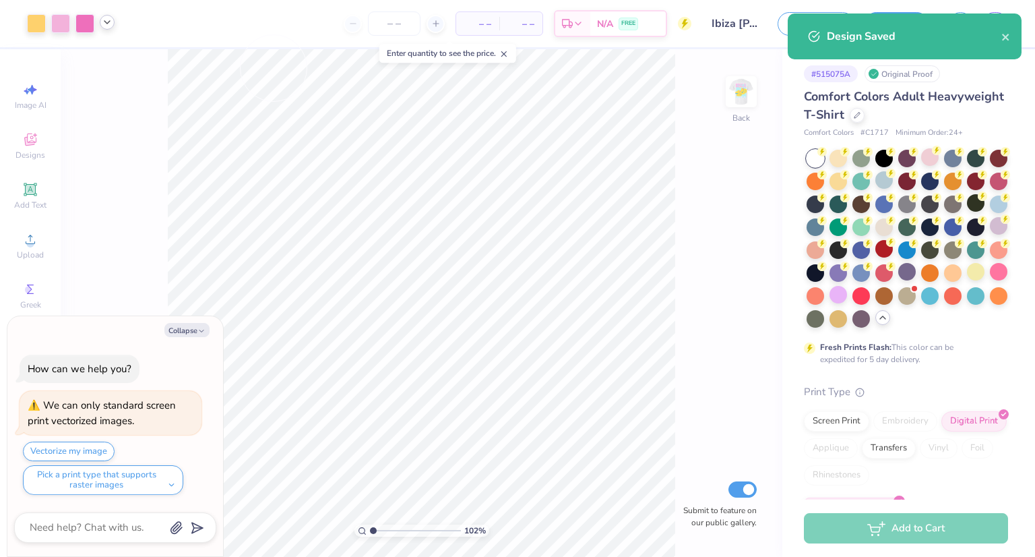
click at [114, 22] on div at bounding box center [107, 22] width 15 height 15
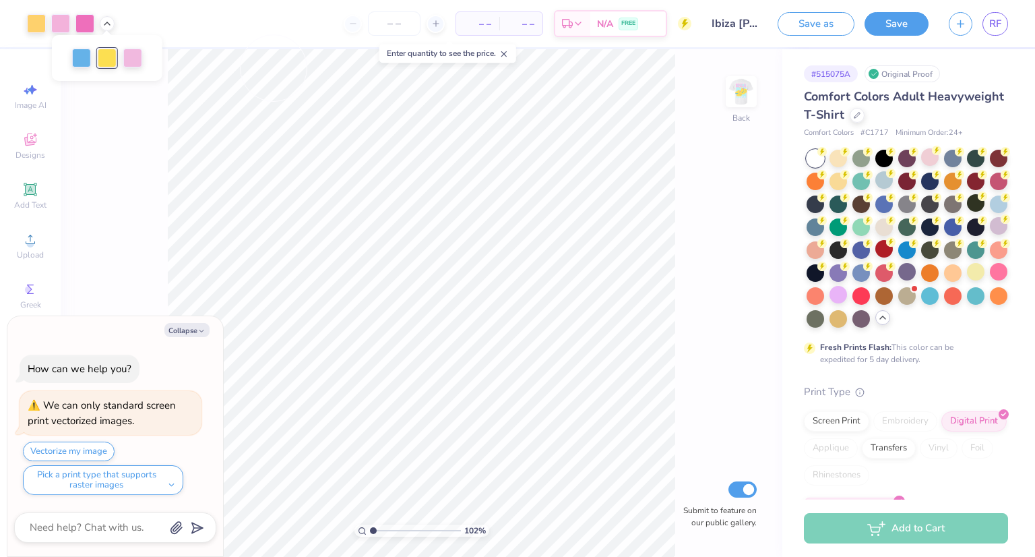
click at [116, 23] on div "Art colors – – Per Item – – Total Est. Delivery N/A FREE Design Title Ibiza Flo…" at bounding box center [517, 23] width 1035 height 47
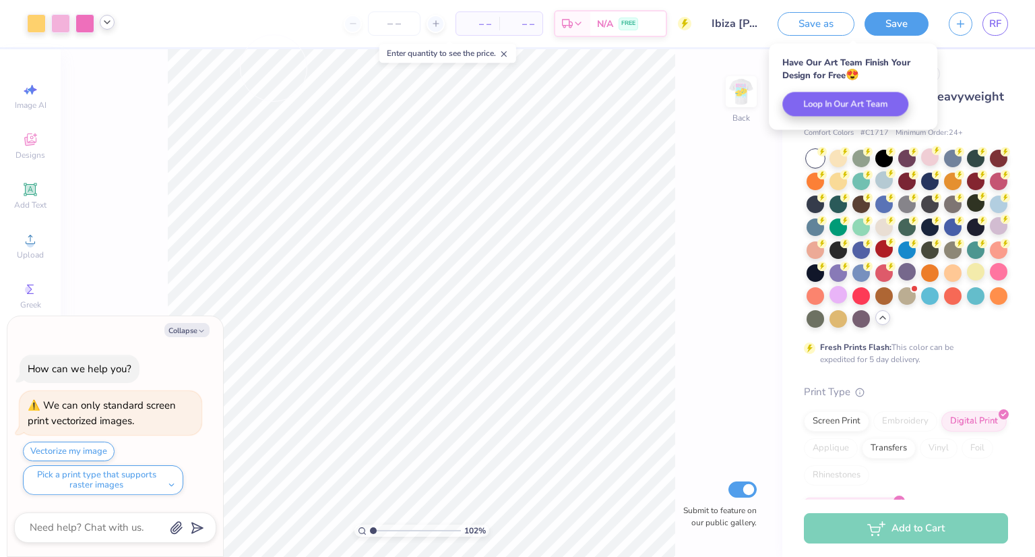
click at [102, 22] on icon at bounding box center [107, 22] width 11 height 11
click at [132, 57] on div at bounding box center [132, 56] width 19 height 19
type input "1.01808908539262"
type textarea "x"
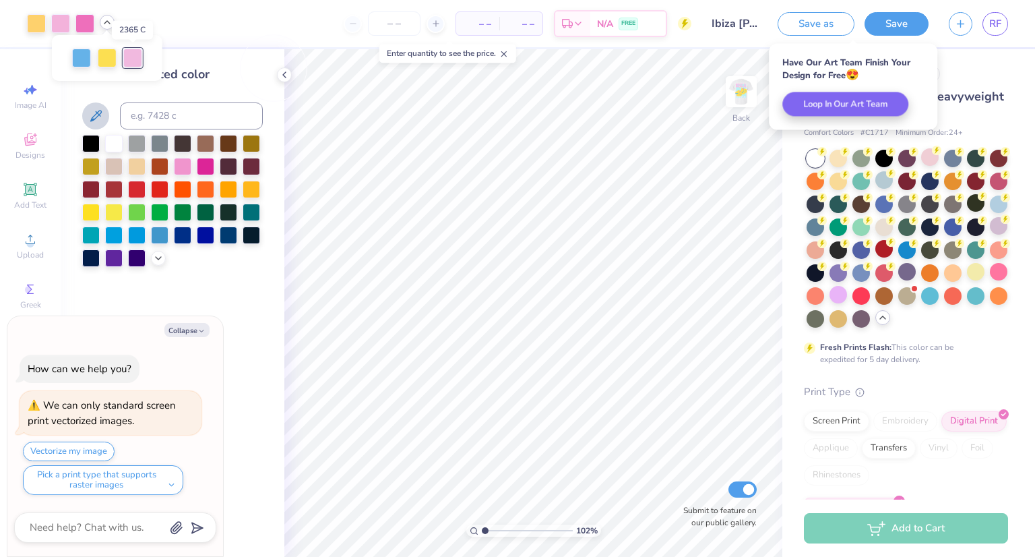
click at [132, 57] on div at bounding box center [132, 58] width 19 height 19
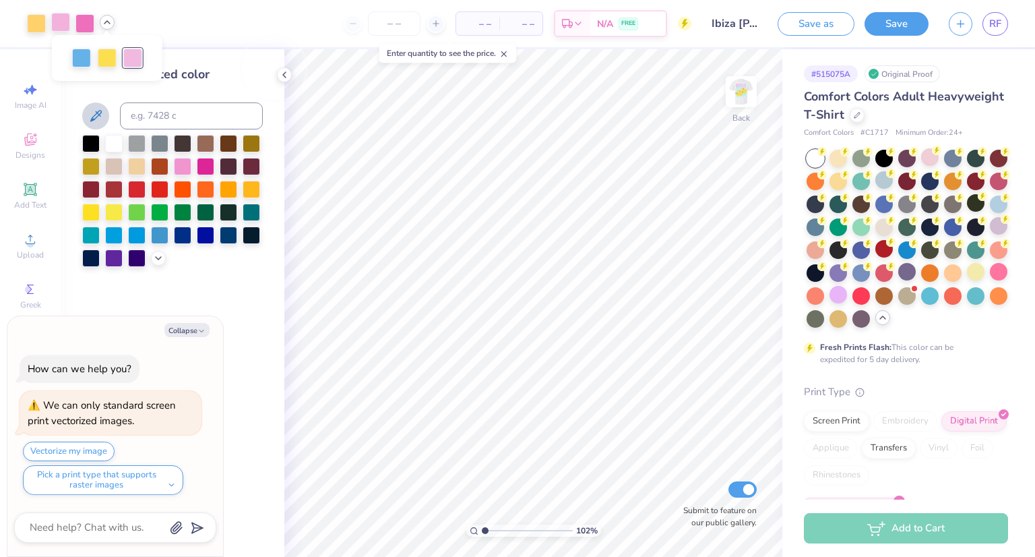
click at [61, 20] on div at bounding box center [60, 22] width 19 height 19
type input "1.01808908539262"
type textarea "x"
click at [125, 52] on div at bounding box center [132, 56] width 19 height 19
type input "1.01808908539262"
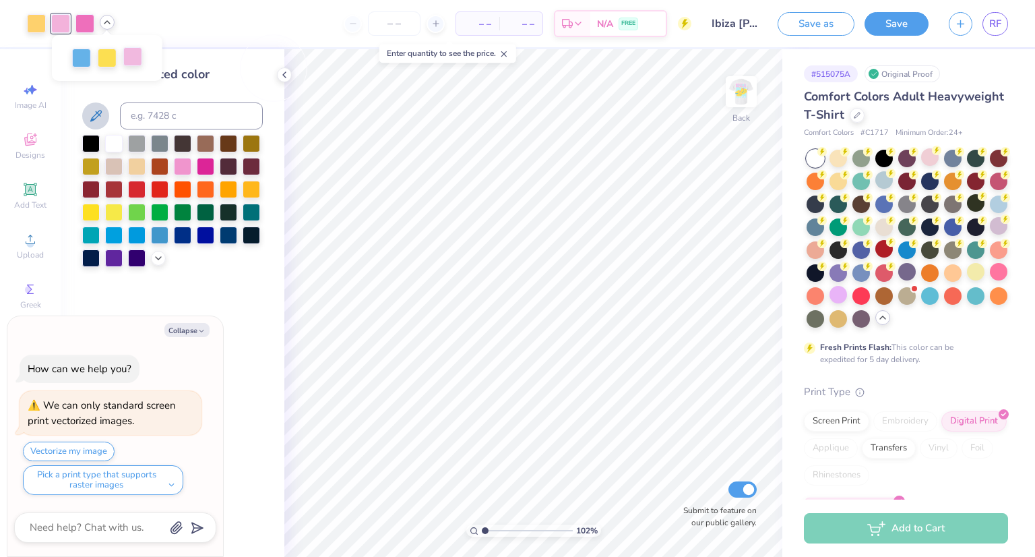
type textarea "x"
click at [67, 20] on div at bounding box center [60, 22] width 19 height 19
type input "1.01808908539262"
type textarea "x"
click at [188, 165] on div at bounding box center [183, 165] width 18 height 18
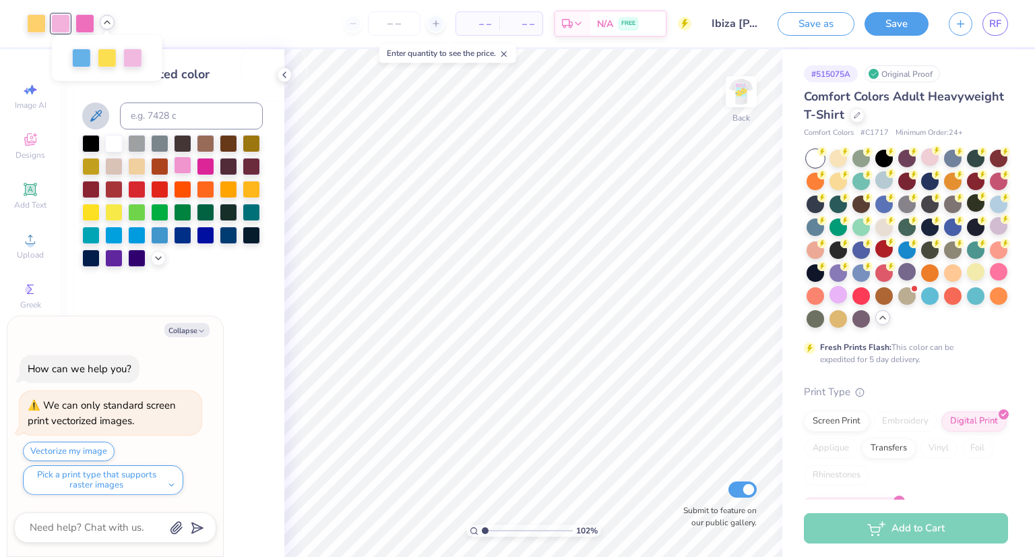
type input "1.01808908539262"
type textarea "x"
type input "1.01808908539262"
type textarea "x"
type input "1.01808908539262"
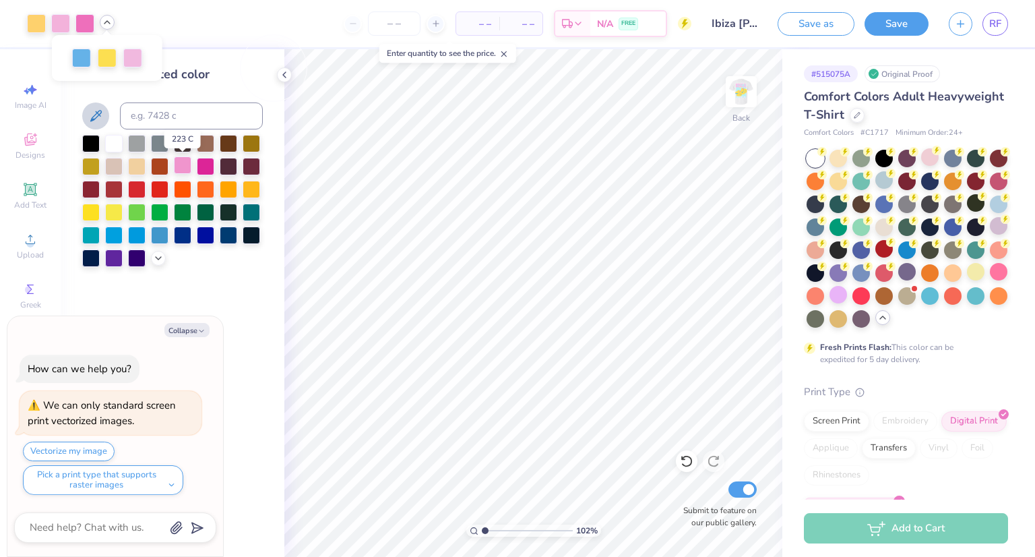
type textarea "x"
click at [131, 58] on div at bounding box center [132, 56] width 19 height 19
type input "1.01808908539262"
type textarea "x"
click at [183, 165] on div at bounding box center [183, 165] width 18 height 18
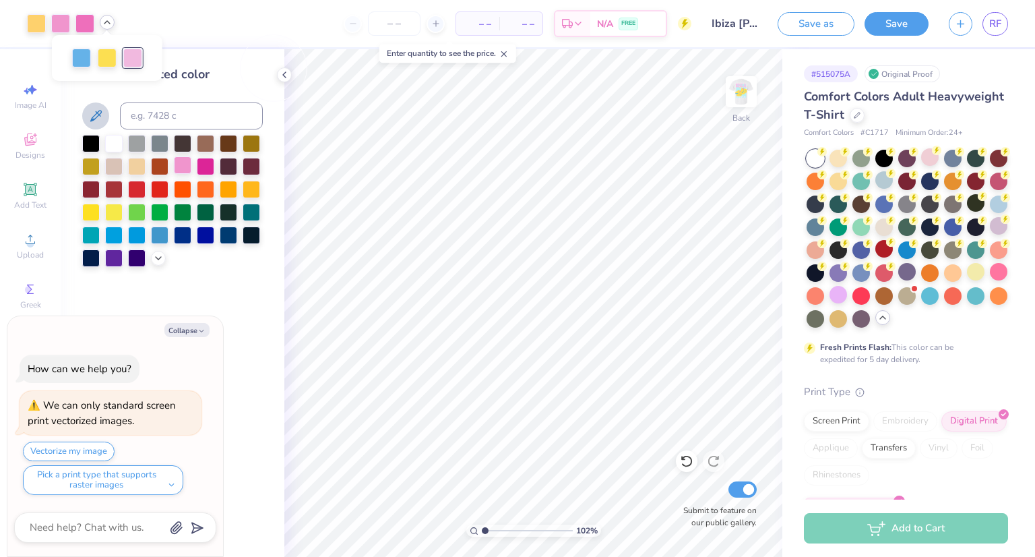
type input "1.01808908539262"
type textarea "x"
type input "1.01808908539262"
type textarea "x"
type input "1.01808908539262"
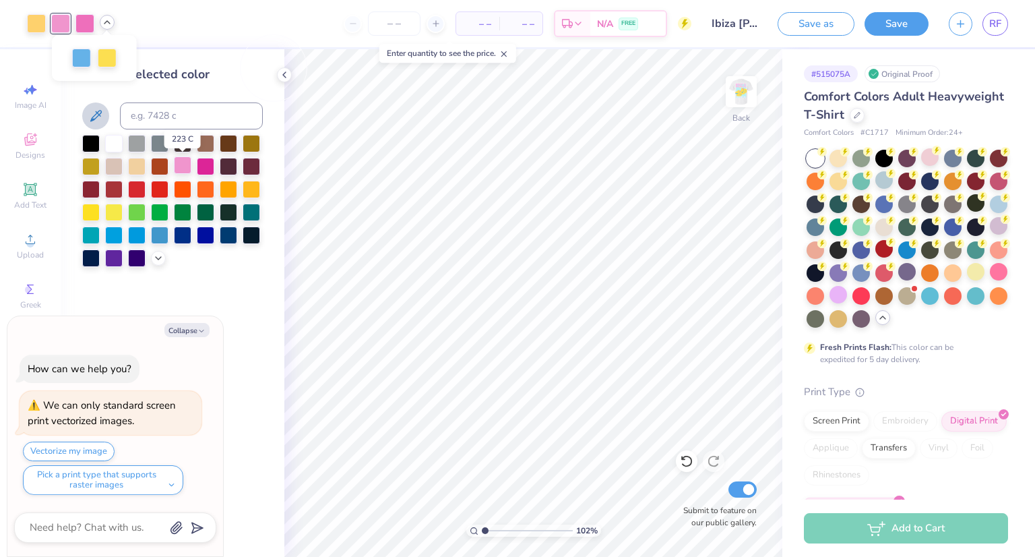
type textarea "x"
click at [102, 63] on div at bounding box center [107, 56] width 19 height 19
type input "1.01808908539262"
type textarea "x"
click at [37, 20] on div at bounding box center [36, 22] width 19 height 19
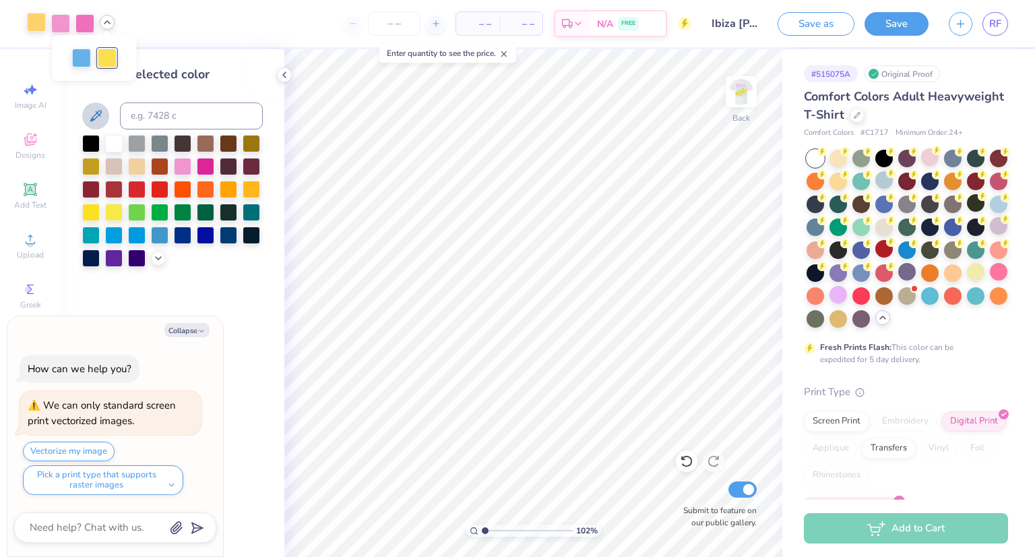
type input "1.01808908539262"
type textarea "x"
click at [113, 214] on div at bounding box center [114, 211] width 18 height 18
type input "1.01808908539262"
type textarea "x"
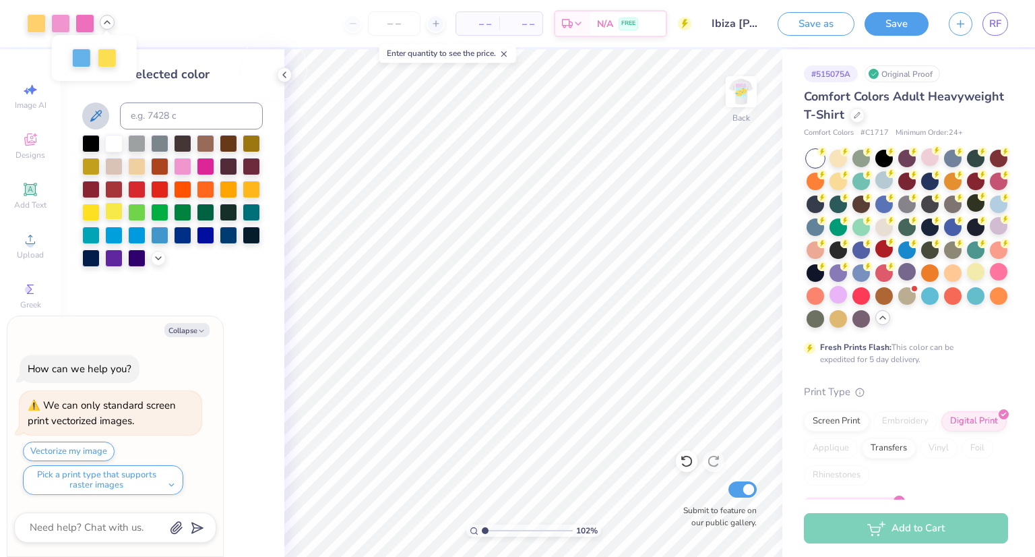
type input "1.01808908539262"
type textarea "x"
type input "1.01808908539262"
type textarea "x"
click at [86, 206] on div at bounding box center [91, 211] width 18 height 18
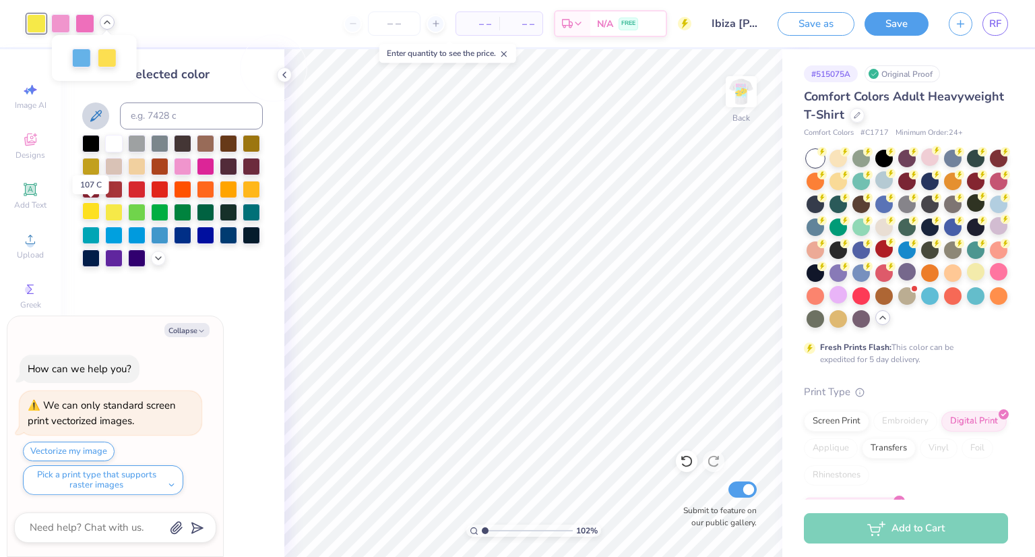
type input "1.01808908539262"
type textarea "x"
type input "1.01808908539262"
type textarea "x"
type input "1.01808908539262"
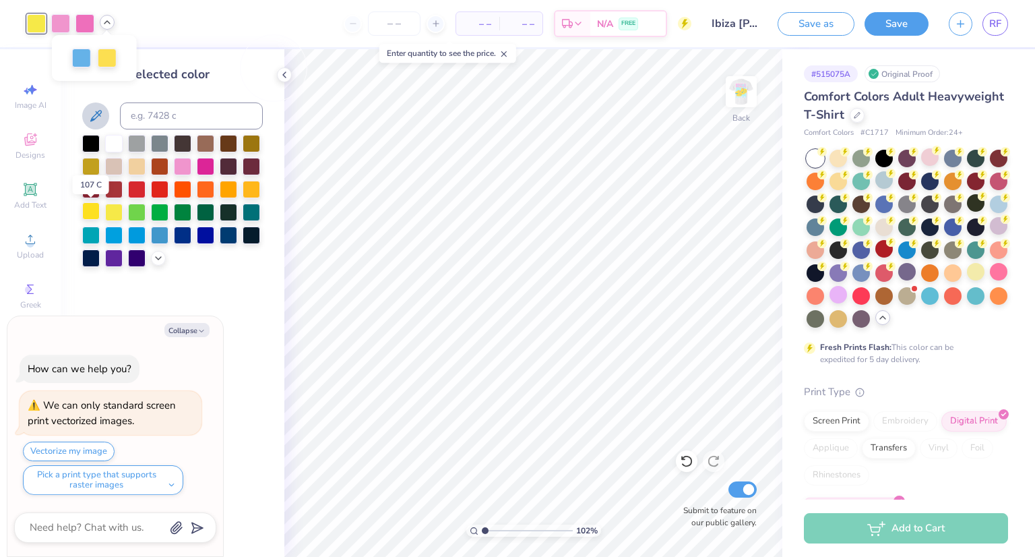
type textarea "x"
click at [102, 61] on div at bounding box center [107, 56] width 19 height 19
type input "1.01808908539262"
type textarea "x"
click at [89, 211] on div at bounding box center [91, 211] width 18 height 18
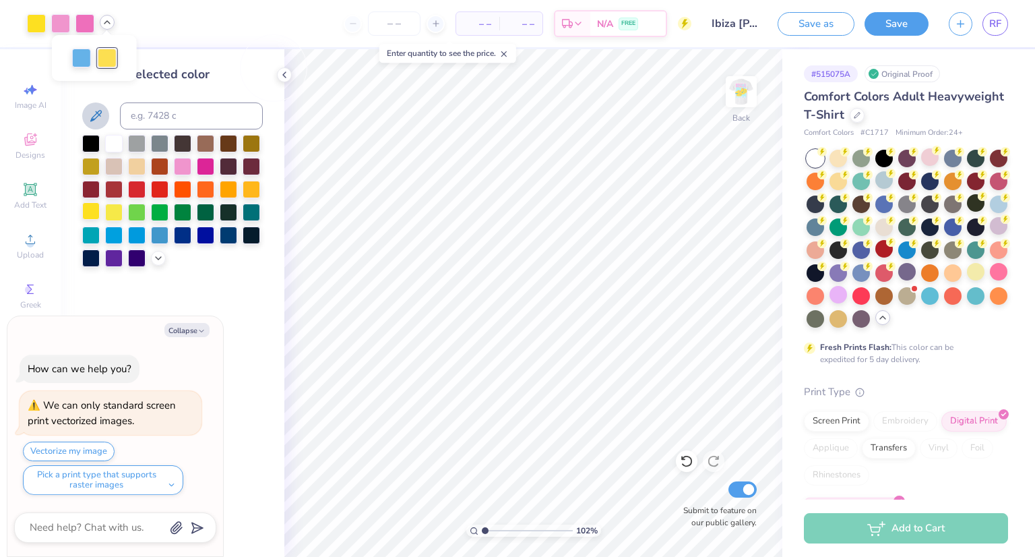
type input "1.01808908539262"
type textarea "x"
type input "1.01808908539262"
type textarea "x"
type input "1.01808908539262"
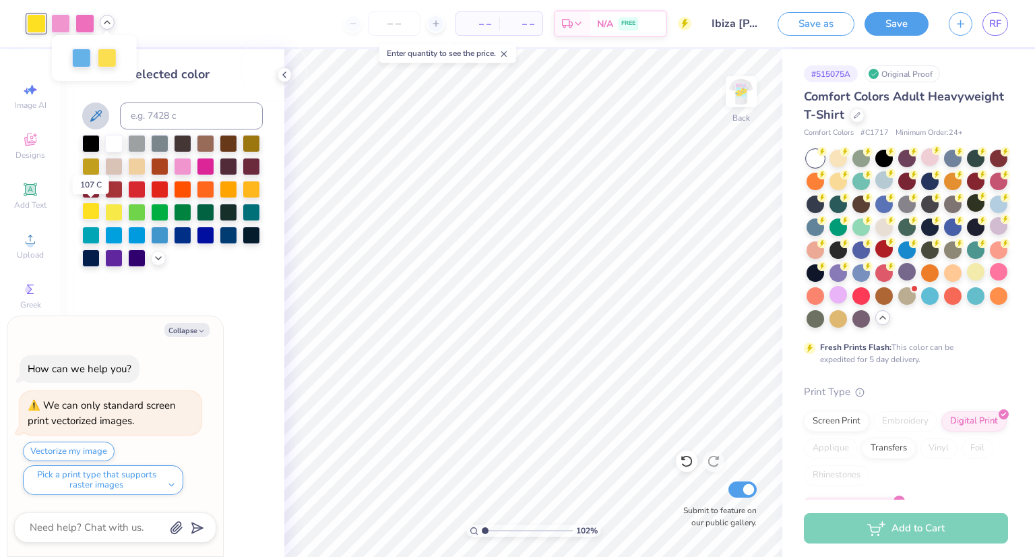
type textarea "x"
type input "1.01808908539262"
type textarea "x"
click at [752, 92] on img at bounding box center [741, 92] width 54 height 54
type input "1.18880077439398"
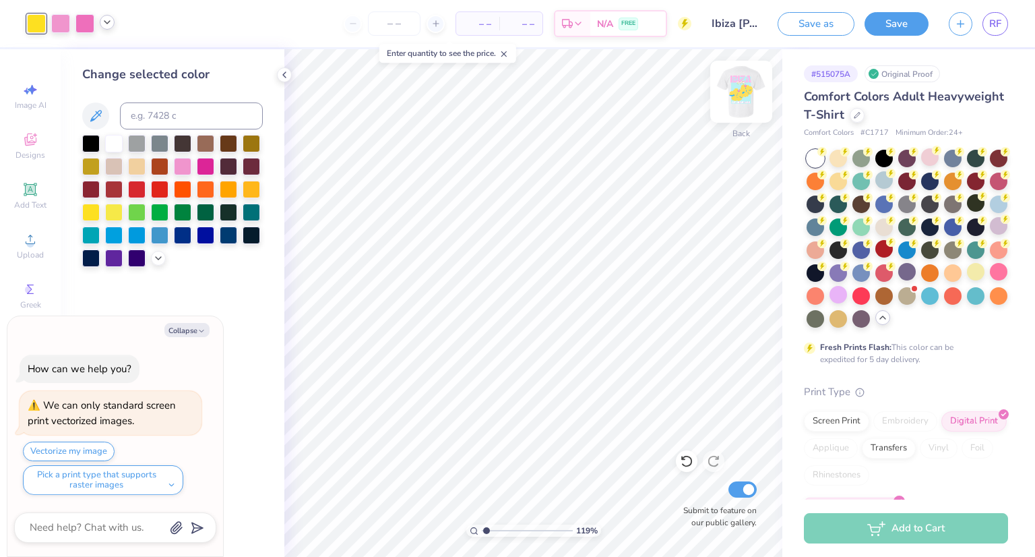
type textarea "x"
type input "1.18880077439398"
type textarea "x"
type input "1.18880077439398"
type textarea "x"
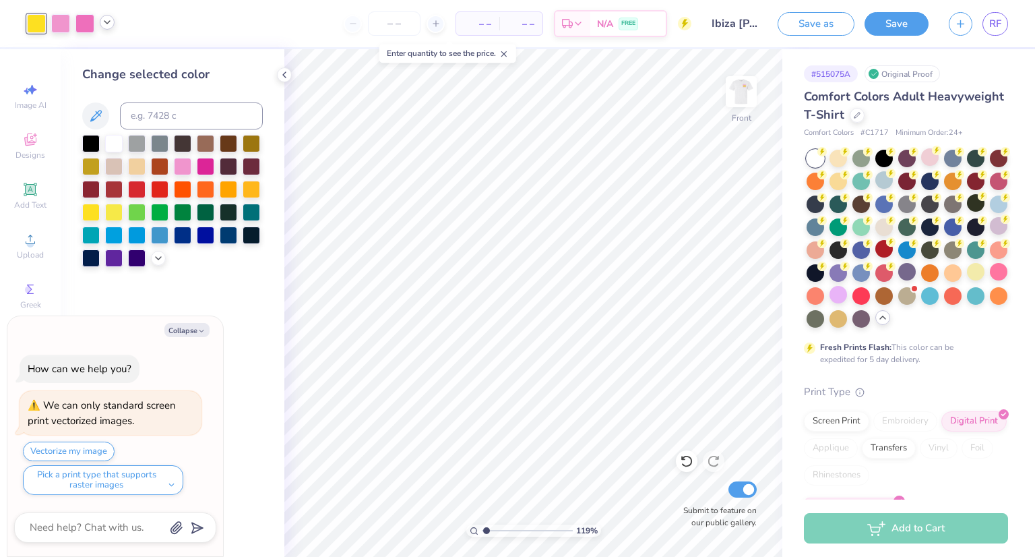
type input "1.18880077439398"
type textarea "x"
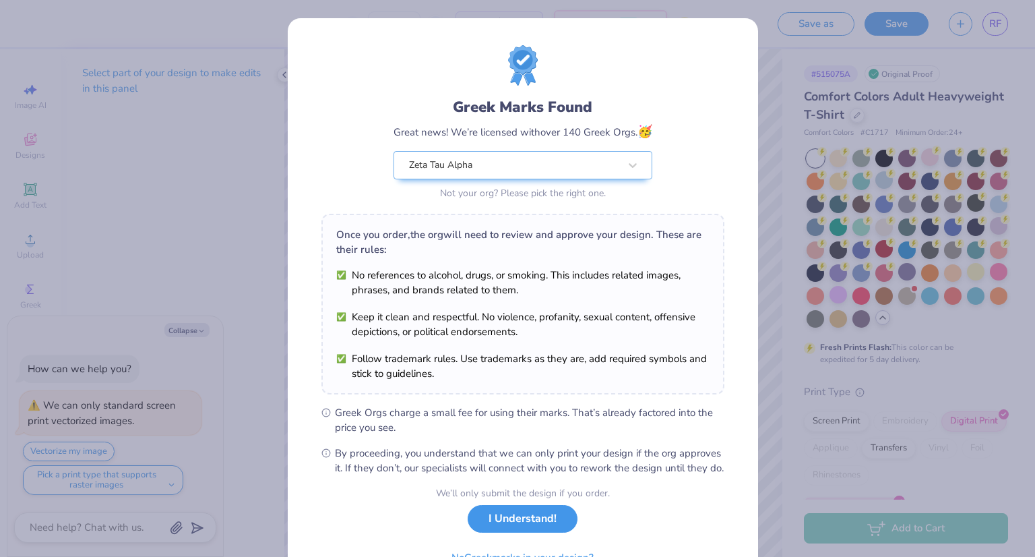
click at [503, 526] on button "I Understand!" at bounding box center [523, 519] width 110 height 28
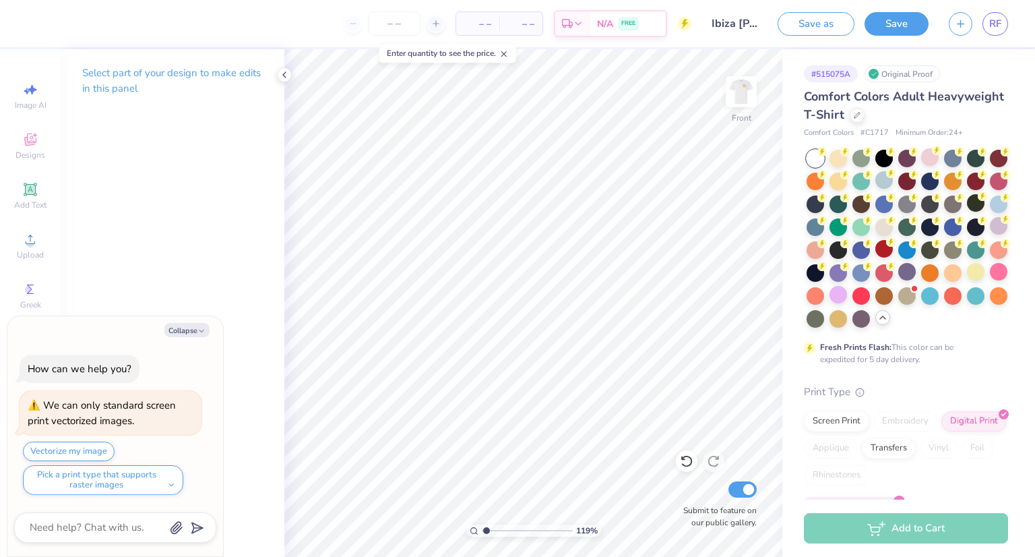
type input "1.18880077439398"
type textarea "x"
click at [889, 25] on button "Save" at bounding box center [897, 22] width 64 height 24
type input "1.02665949692832"
type textarea "x"
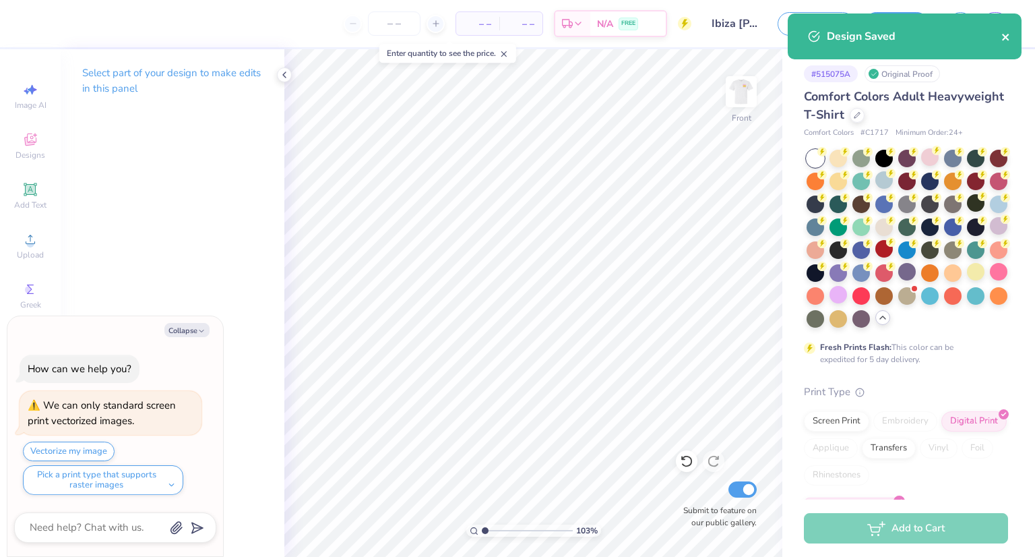
click at [1010, 34] on icon "close" at bounding box center [1006, 37] width 9 height 11
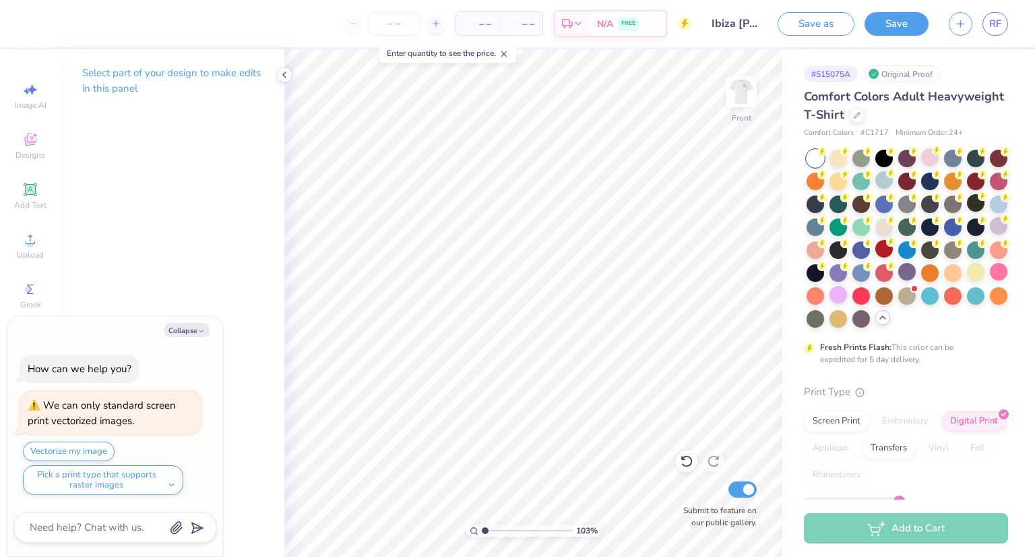
click at [1000, 22] on div "Design Saved" at bounding box center [904, 41] width 239 height 61
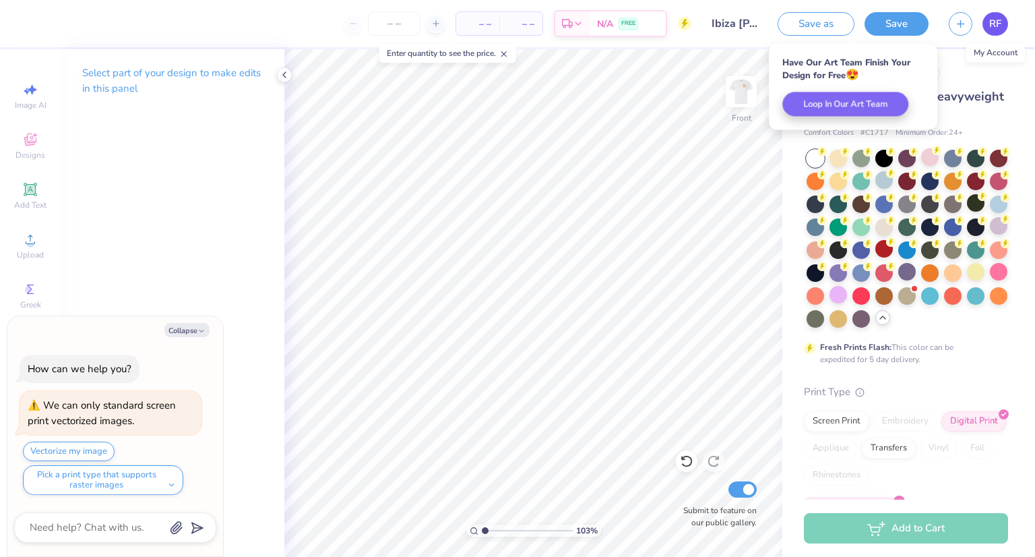
click at [989, 26] on span "RF" at bounding box center [995, 24] width 12 height 16
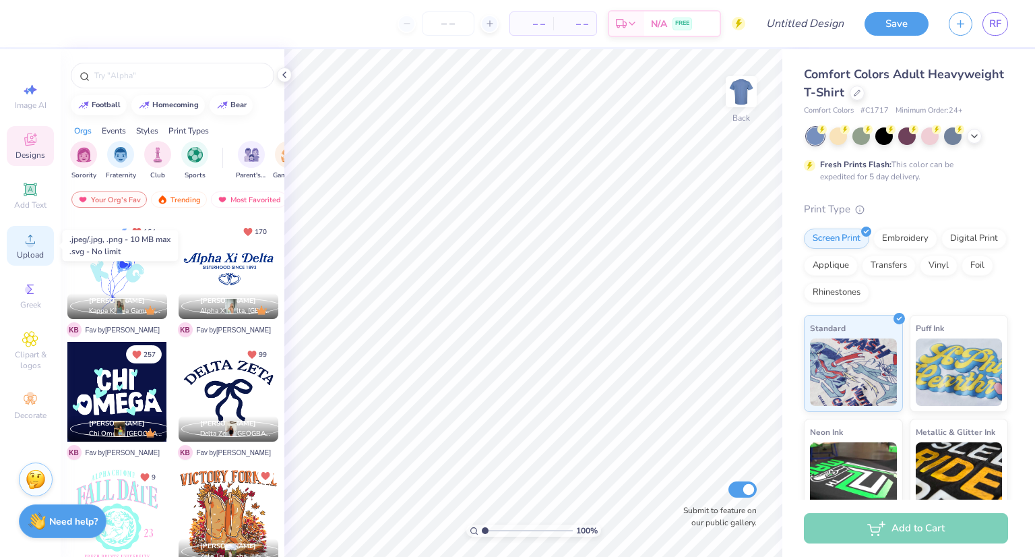
click at [11, 245] on div "Upload" at bounding box center [30, 246] width 47 height 40
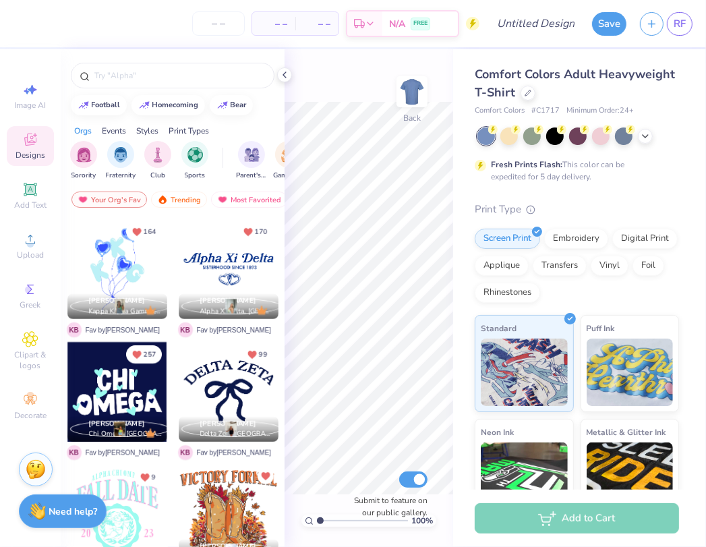
click at [124, 47] on div "– – Per Item – – Total Est. Delivery N/A FREE Design Title Save RF Image AI Des…" at bounding box center [353, 273] width 706 height 547
click at [38, 241] on div "Upload" at bounding box center [30, 246] width 47 height 40
click at [648, 138] on icon at bounding box center [645, 134] width 11 height 11
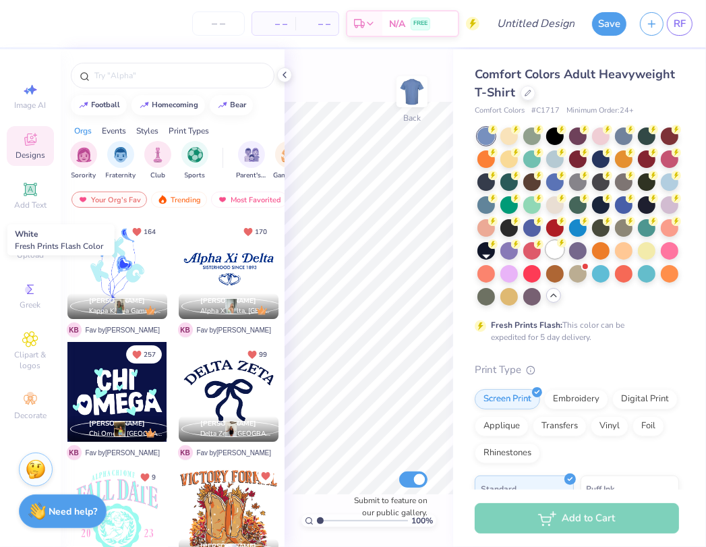
click at [546, 258] on div at bounding box center [555, 250] width 18 height 18
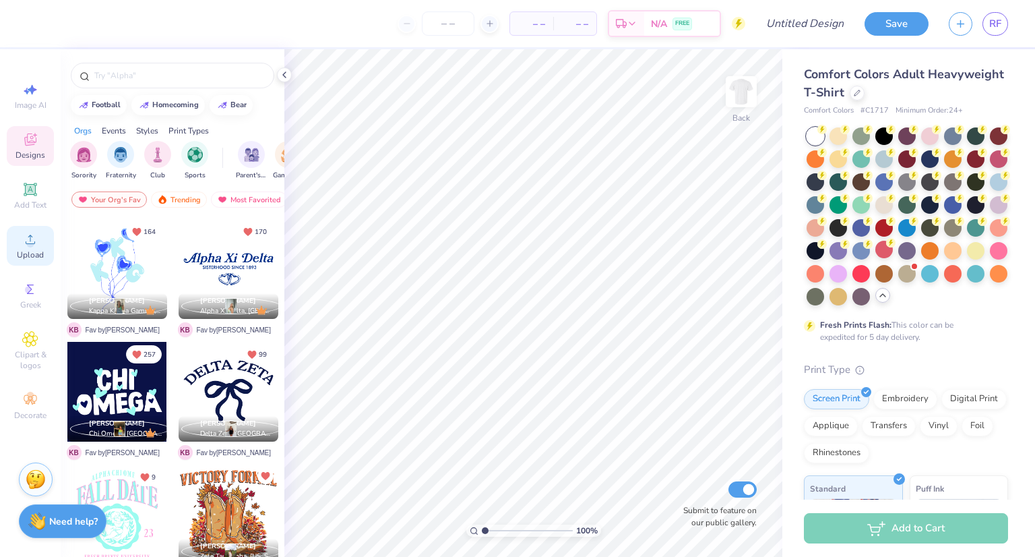
click at [30, 255] on span "Upload" at bounding box center [30, 254] width 27 height 11
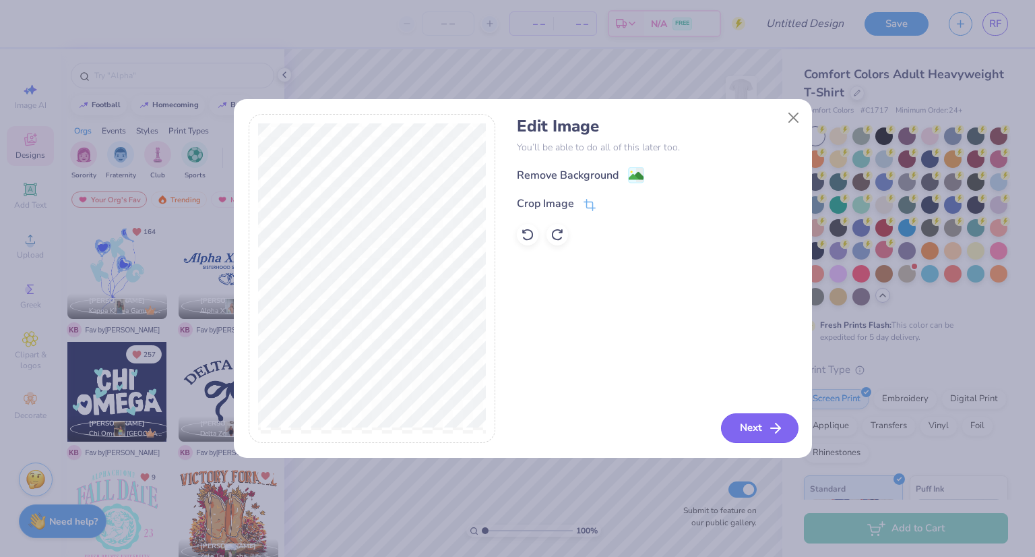
click at [737, 430] on button "Next" at bounding box center [760, 428] width 78 height 30
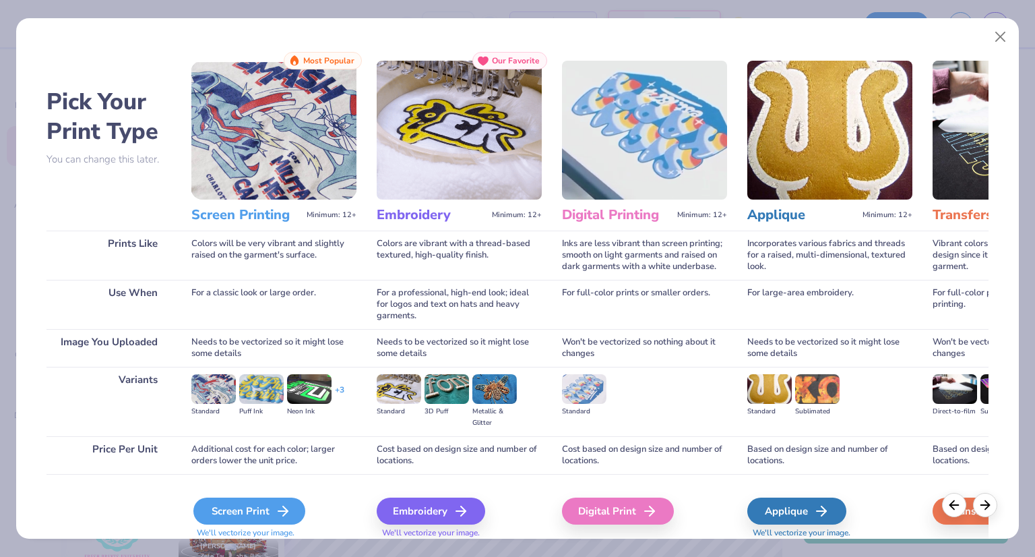
click at [216, 510] on div "Screen Print" at bounding box center [249, 510] width 112 height 27
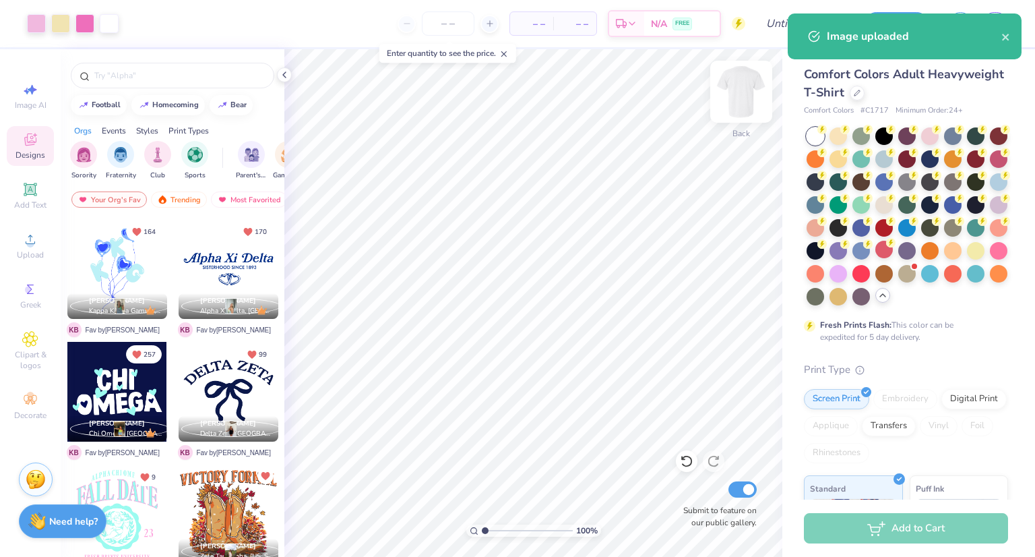
click at [729, 100] on img at bounding box center [741, 92] width 54 height 54
click at [750, 100] on img at bounding box center [741, 92] width 54 height 54
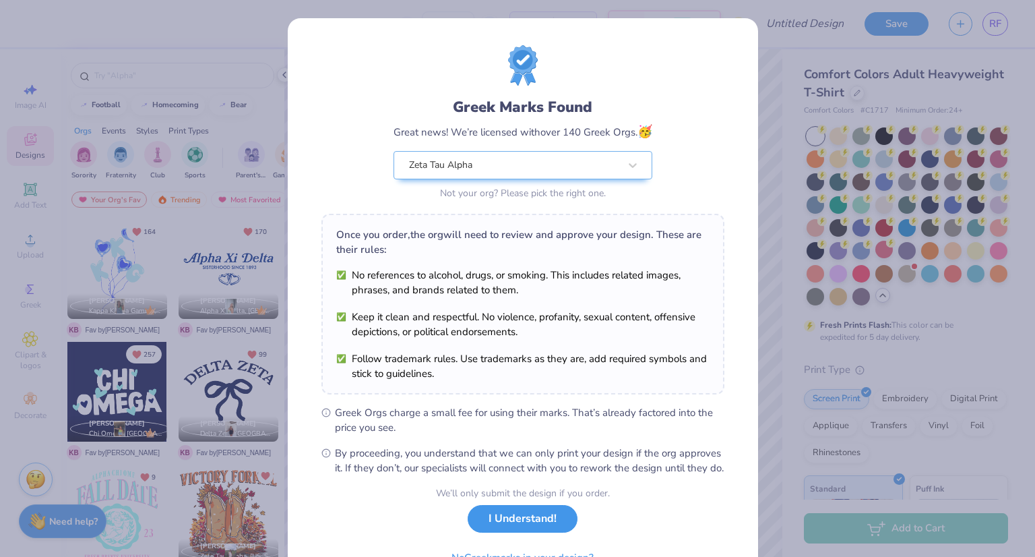
click at [510, 532] on button "I Understand!" at bounding box center [523, 519] width 110 height 28
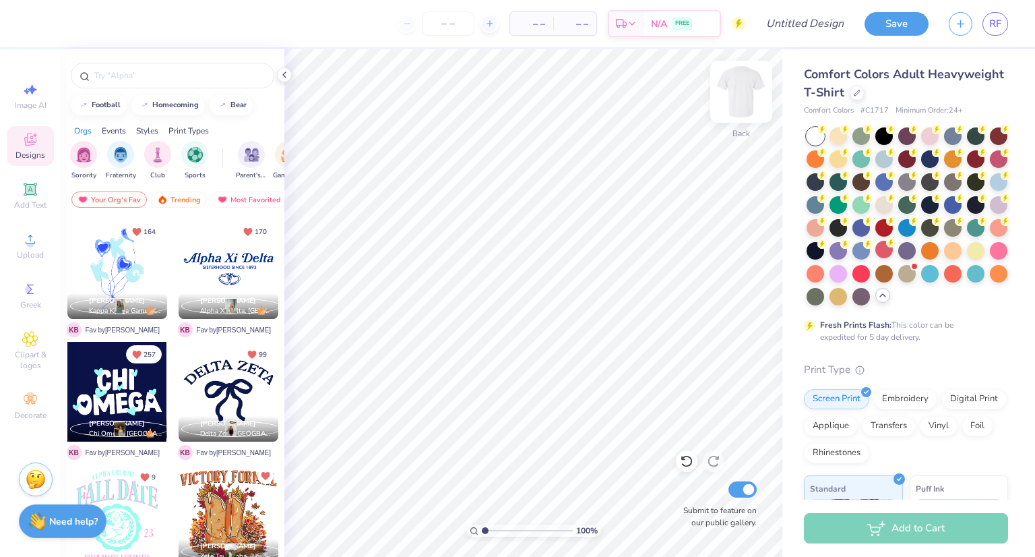
click at [736, 100] on img at bounding box center [741, 92] width 54 height 54
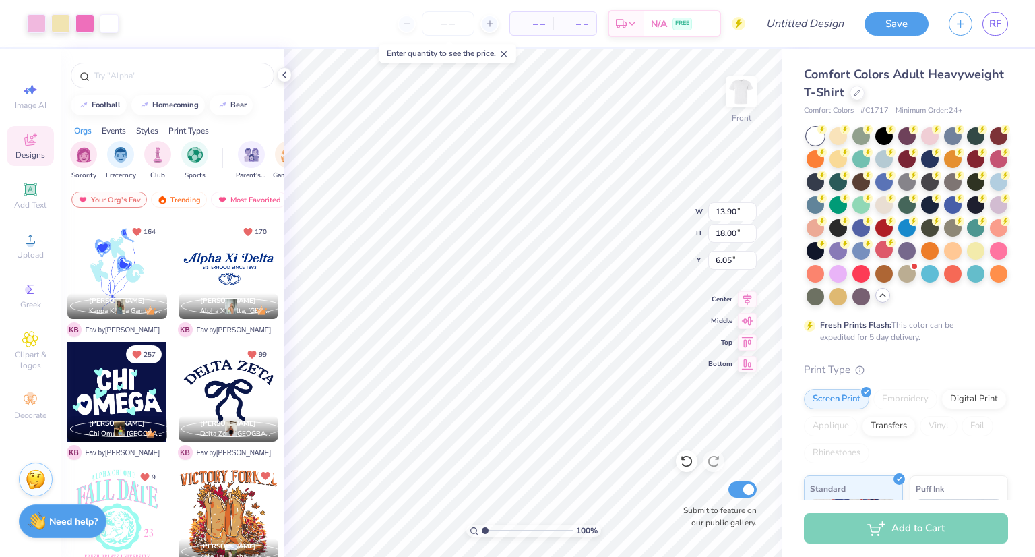
type input "13.15"
type input "17.02"
type input "5.24"
type input "12.62"
type input "16.34"
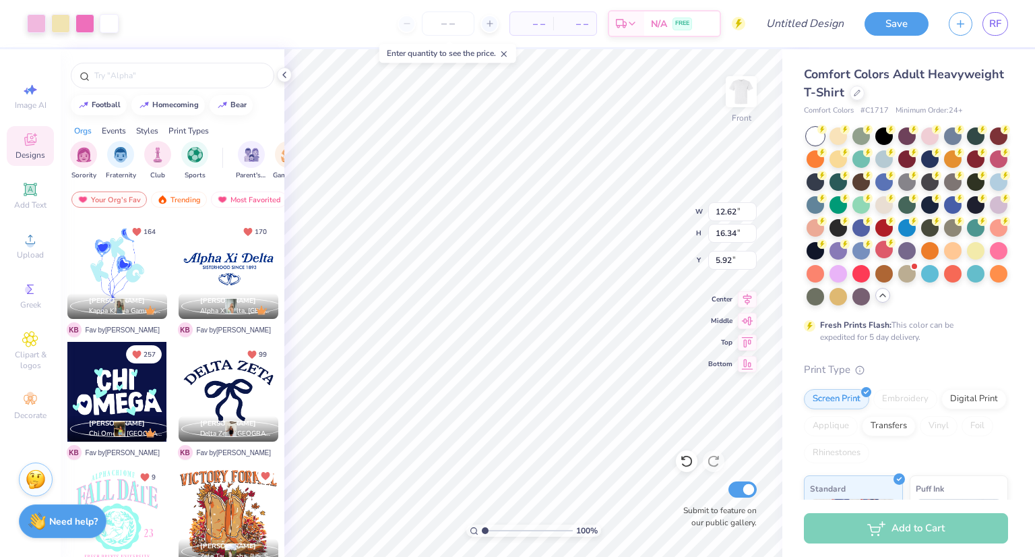
type input "4.54"
type input "11.78"
type input "15.25"
type input "5.50"
type input "5.43"
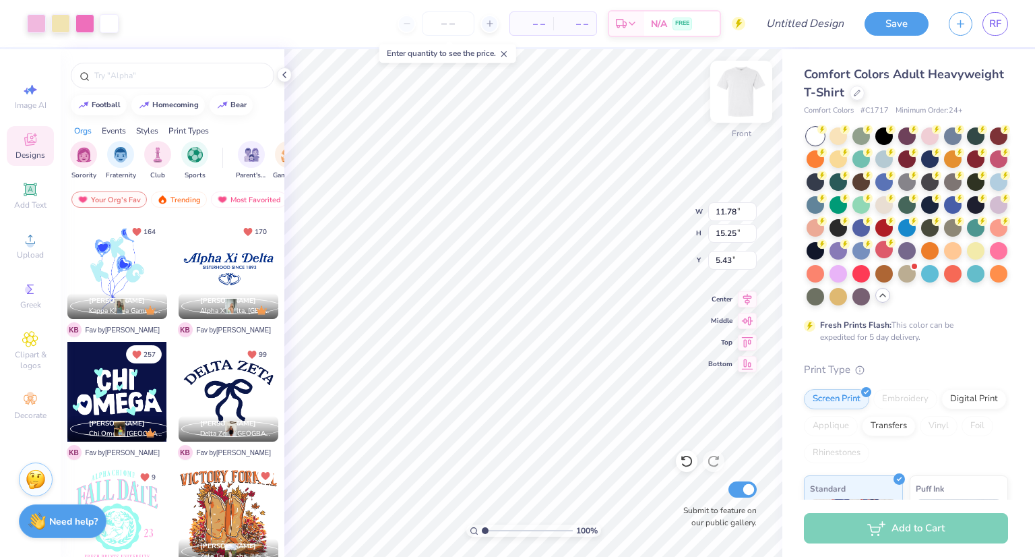
click at [739, 98] on img at bounding box center [741, 92] width 54 height 54
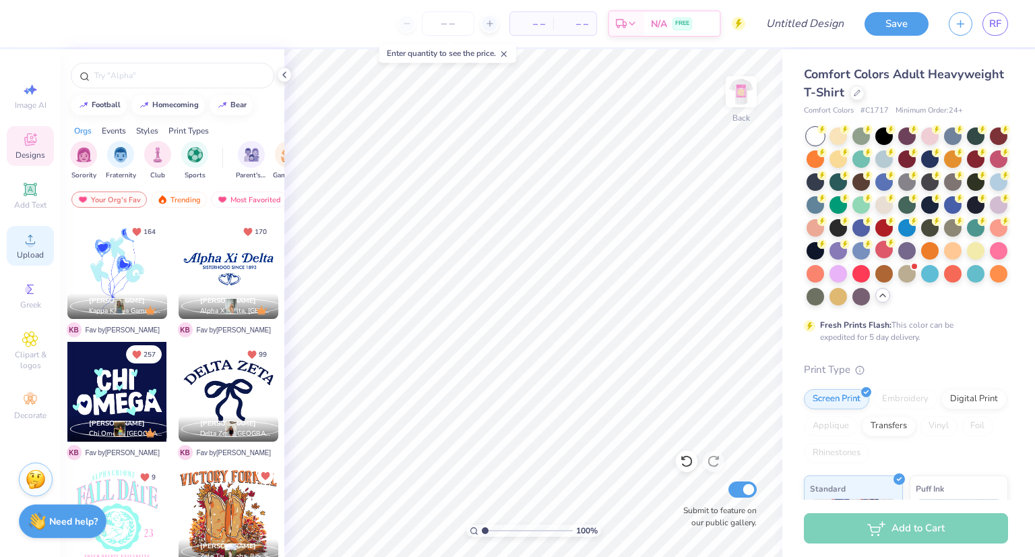
click at [28, 241] on circle at bounding box center [29, 243] width 7 height 7
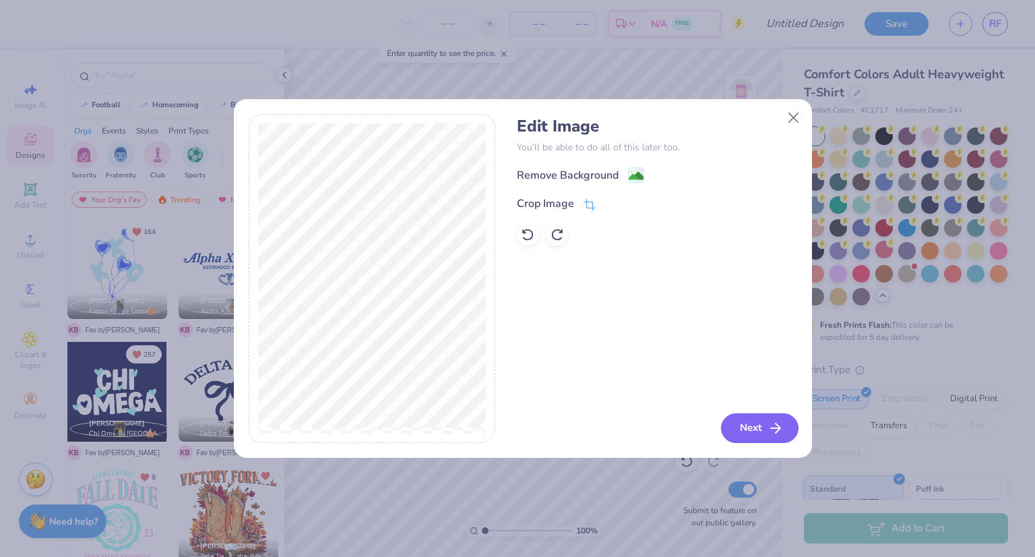
click at [741, 416] on button "Next" at bounding box center [760, 428] width 78 height 30
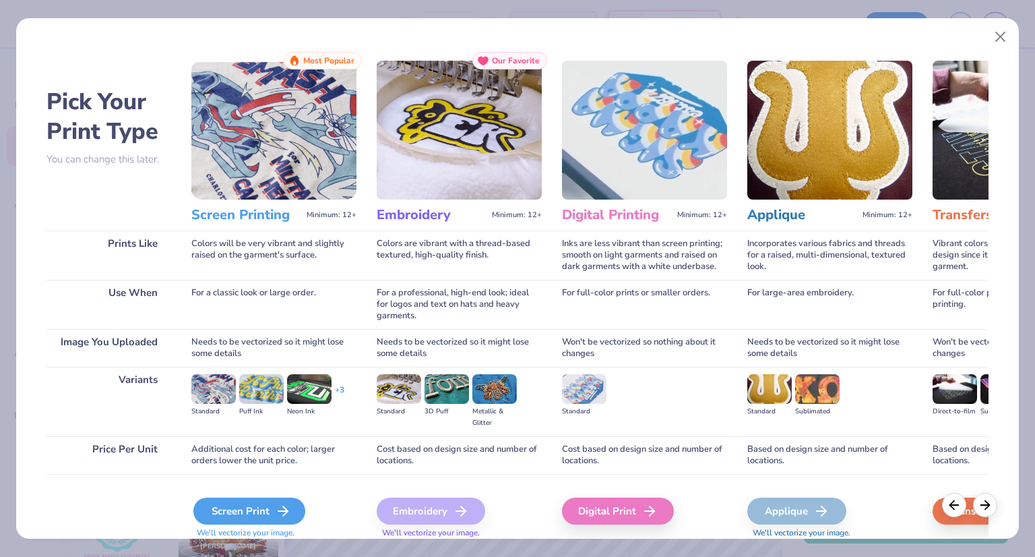
click at [272, 497] on div "Screen Print" at bounding box center [249, 510] width 112 height 27
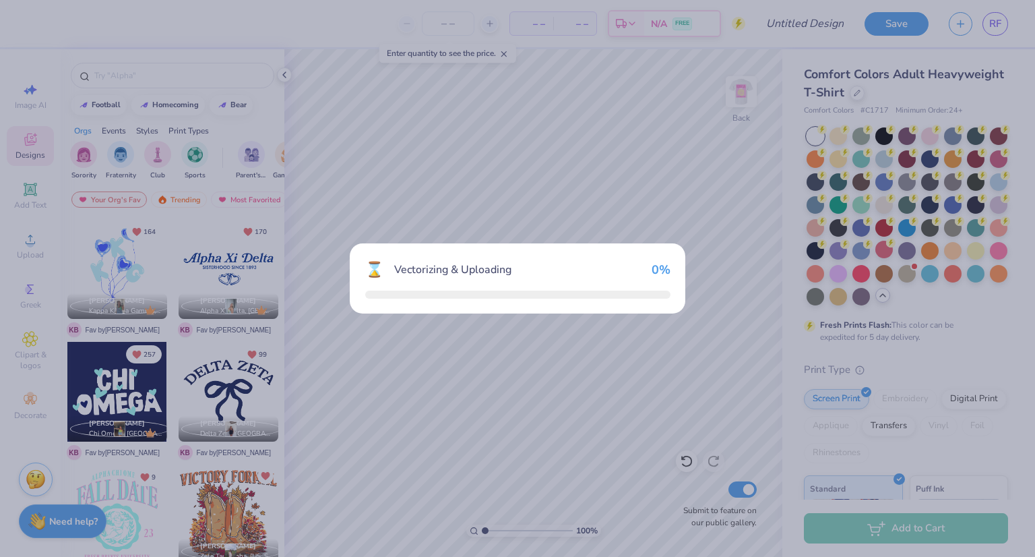
click at [270, 502] on div "⌛ Vectorizing & Uploading 0 %" at bounding box center [517, 278] width 1035 height 557
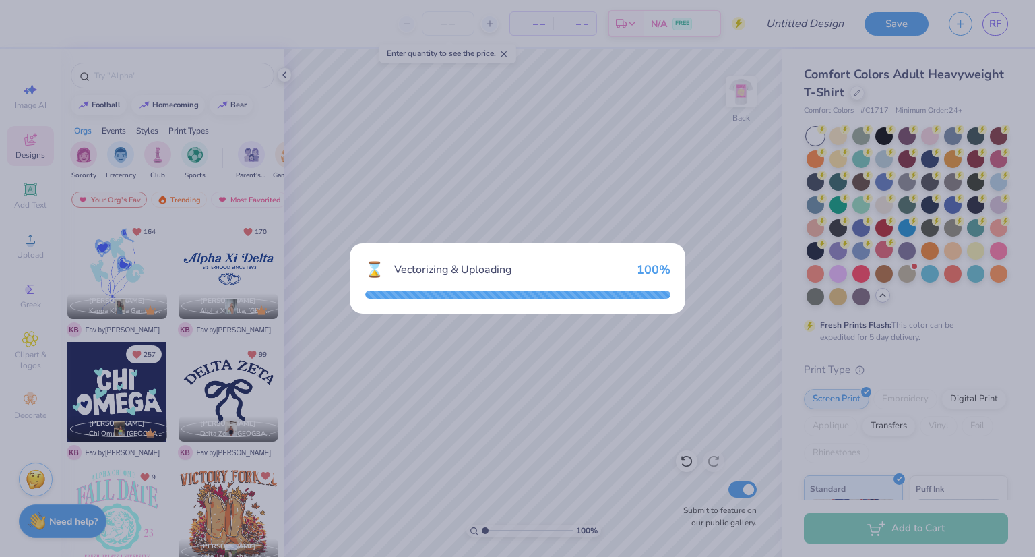
click at [639, 332] on div "⌛ Vectorizing & Uploading 100 %" at bounding box center [517, 278] width 1035 height 557
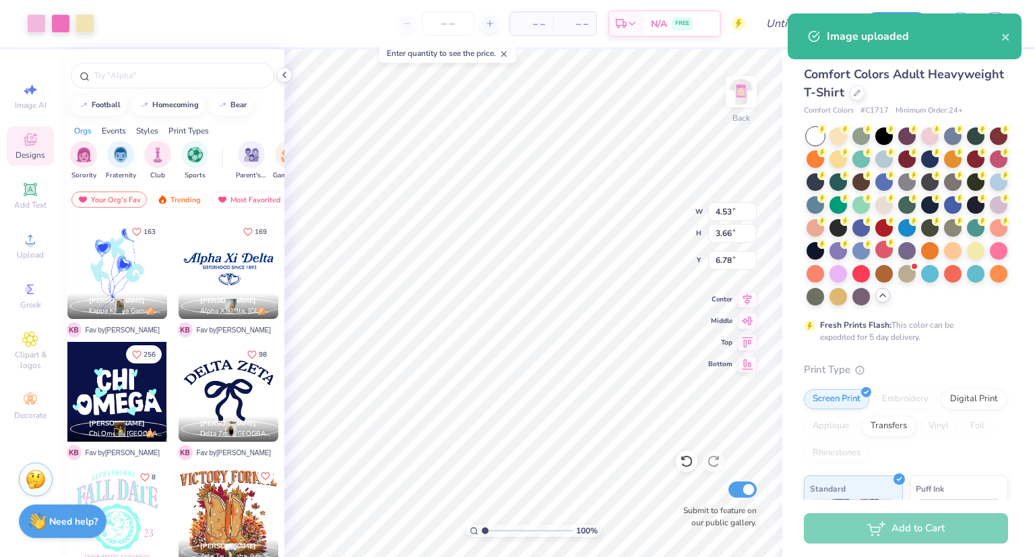
type input "4.53"
type input "3.66"
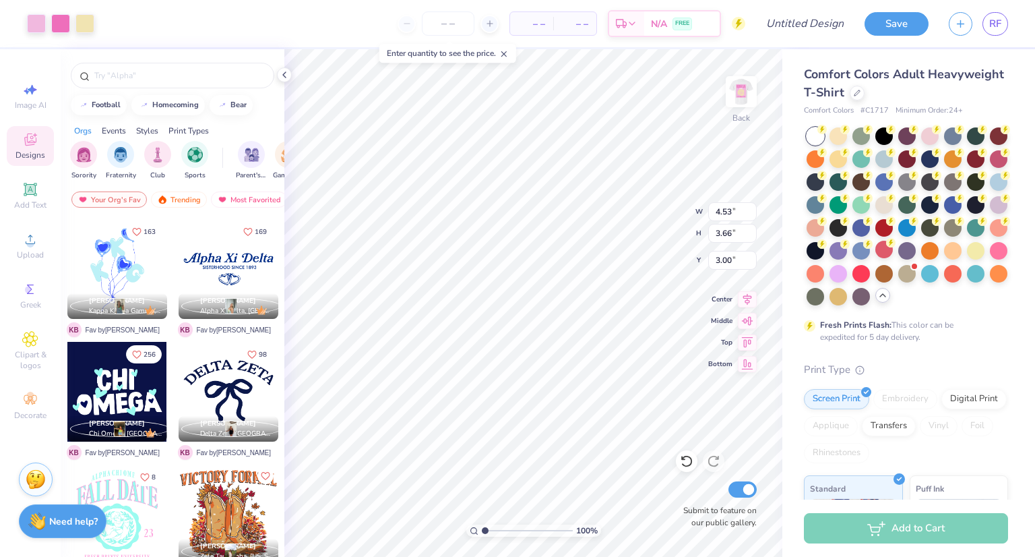
type input "3.00"
type input "4.08"
type input "3.29"
type input "3.77"
type input "3.05"
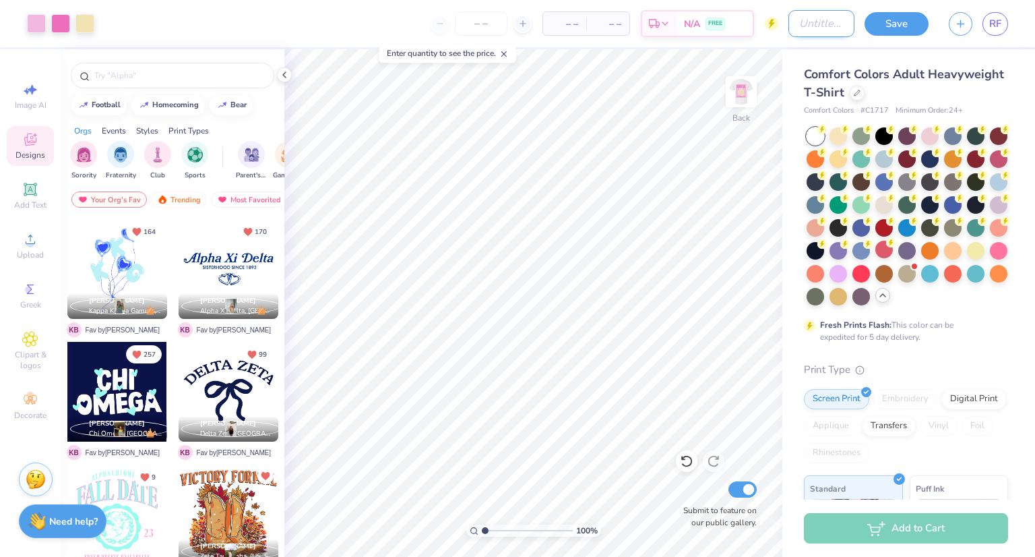
click at [789, 28] on input "Design Title" at bounding box center [822, 23] width 66 height 27
type input "Ibiza Shell Design"
click at [904, 31] on button "Save" at bounding box center [897, 22] width 64 height 24
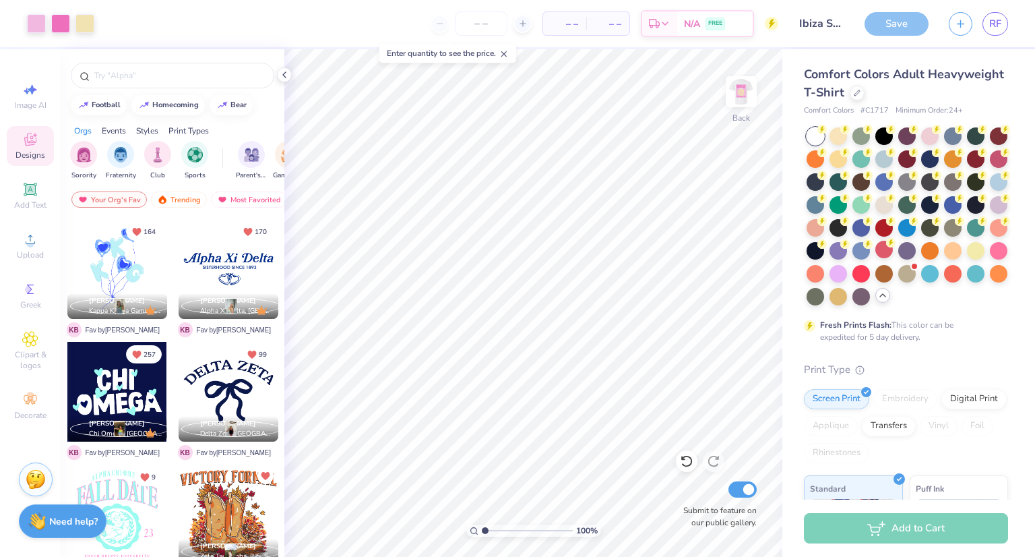
click at [898, 20] on div "Save" at bounding box center [897, 24] width 64 height 24
click at [885, 24] on div "Save" at bounding box center [897, 24] width 64 height 24
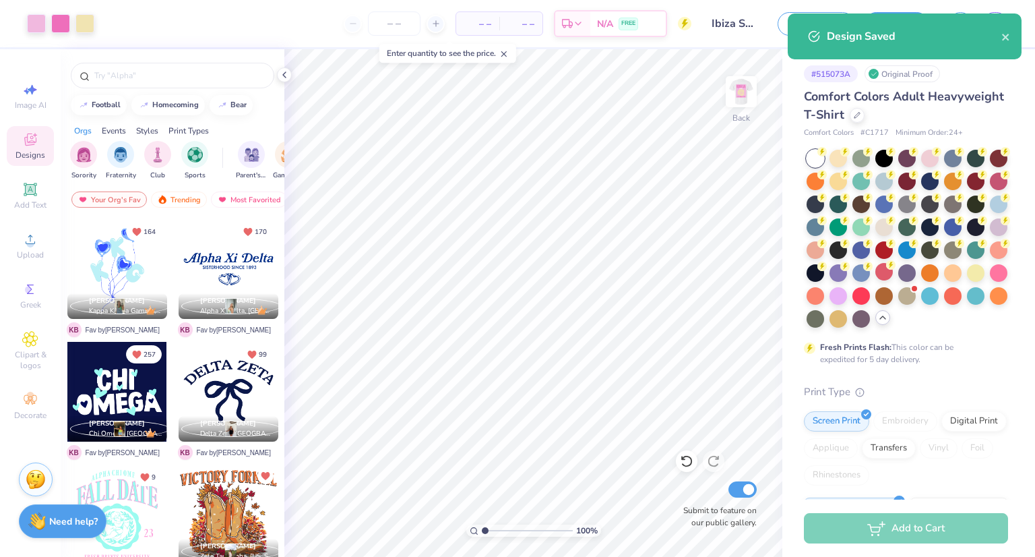
click at [992, 36] on div "Design Saved" at bounding box center [914, 36] width 175 height 16
click at [1002, 36] on icon "close" at bounding box center [1006, 37] width 9 height 11
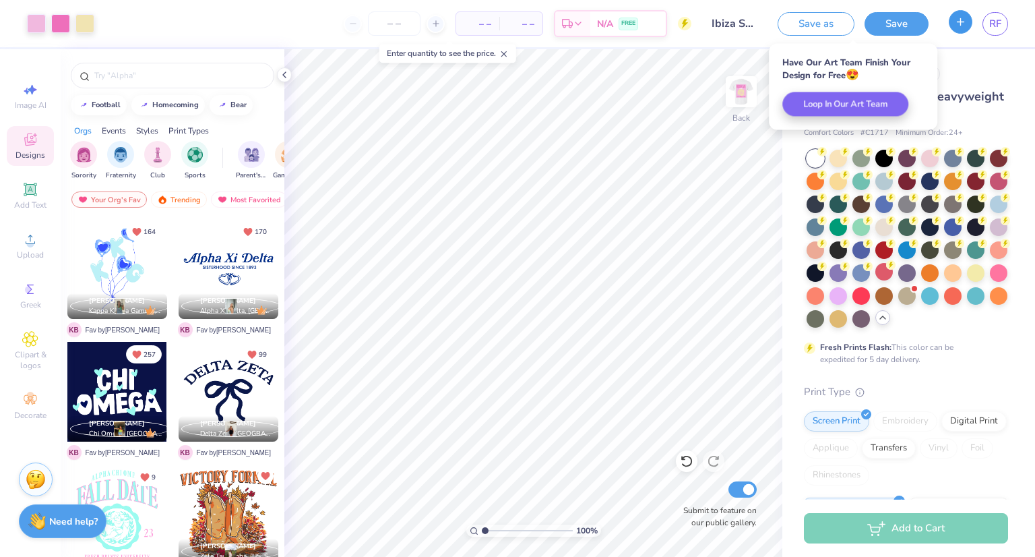
click at [952, 27] on button "button" at bounding box center [961, 22] width 24 height 24
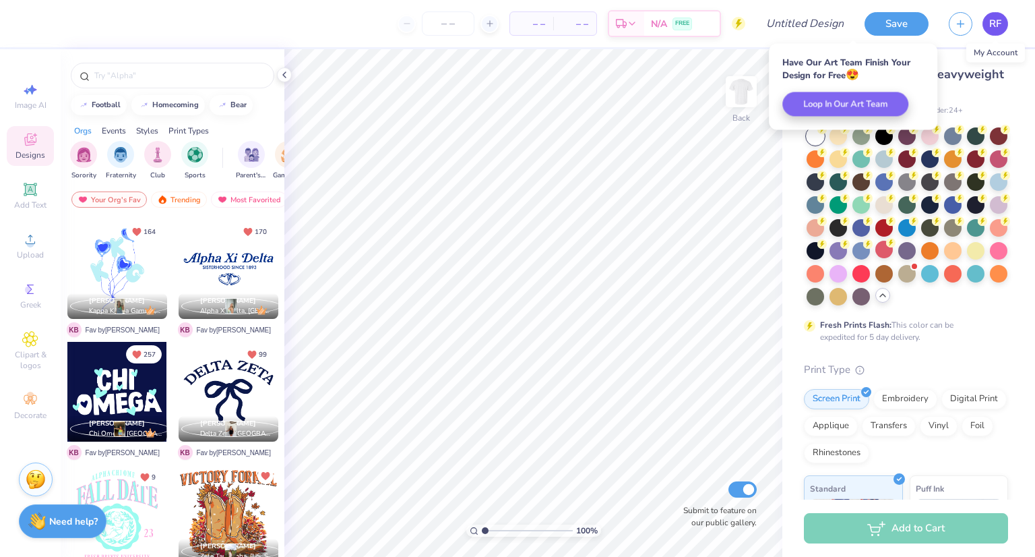
click at [987, 26] on link "RF" at bounding box center [996, 24] width 26 height 24
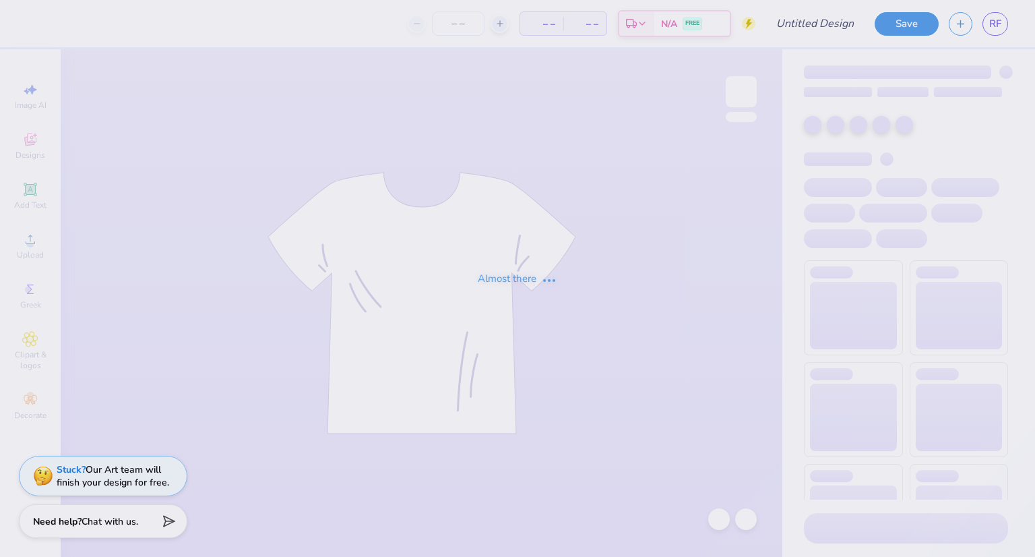
type input "Ibiza [PERSON_NAME] Shirt"
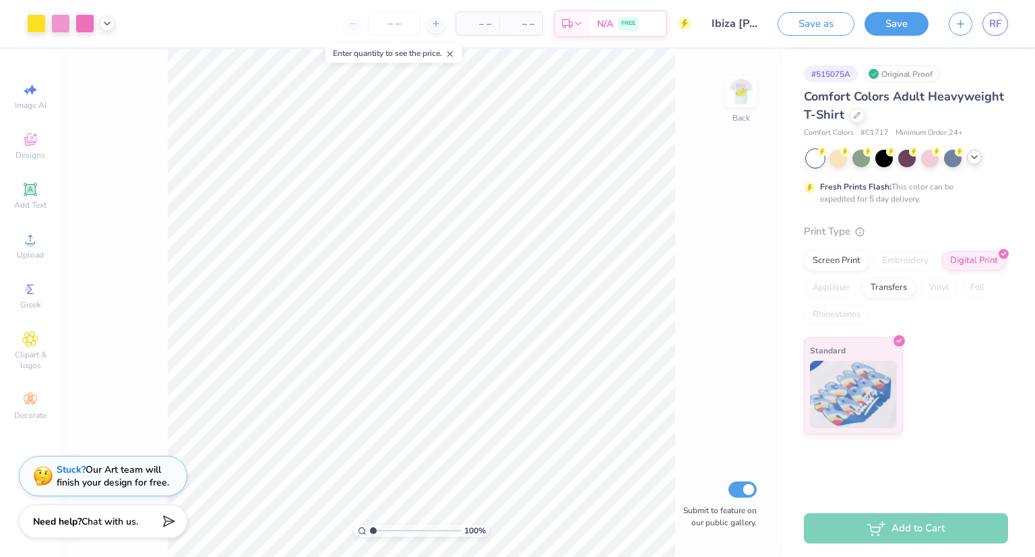
click at [977, 162] on icon at bounding box center [974, 157] width 11 height 11
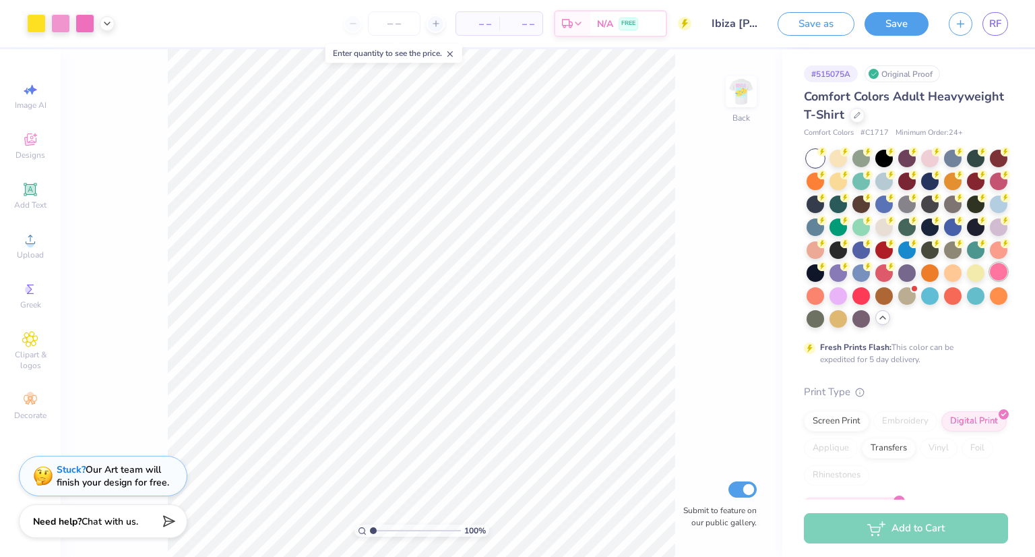
click at [990, 280] on div at bounding box center [999, 272] width 18 height 18
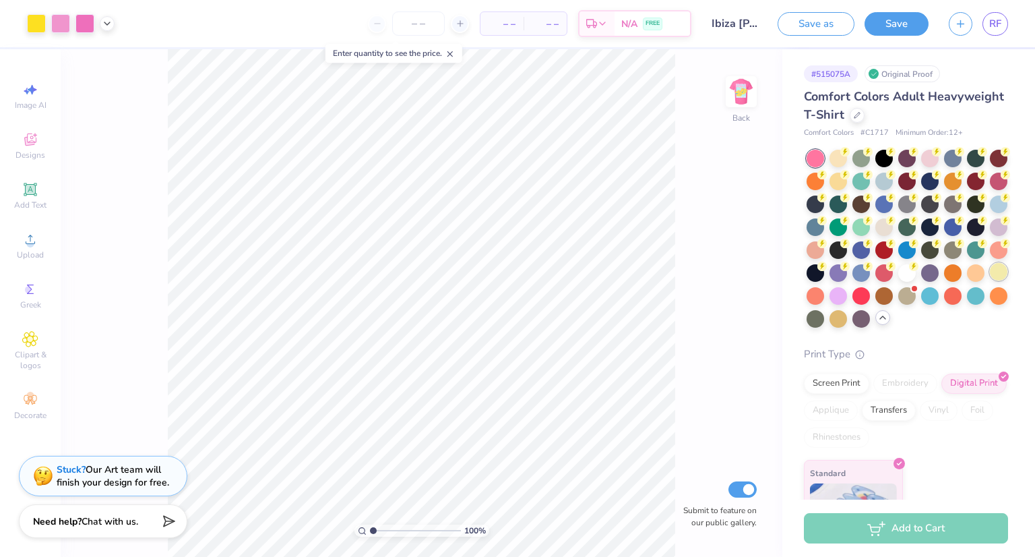
click at [990, 280] on div at bounding box center [999, 272] width 18 height 18
click at [111, 26] on icon at bounding box center [107, 22] width 11 height 11
click at [61, 24] on div at bounding box center [60, 22] width 19 height 19
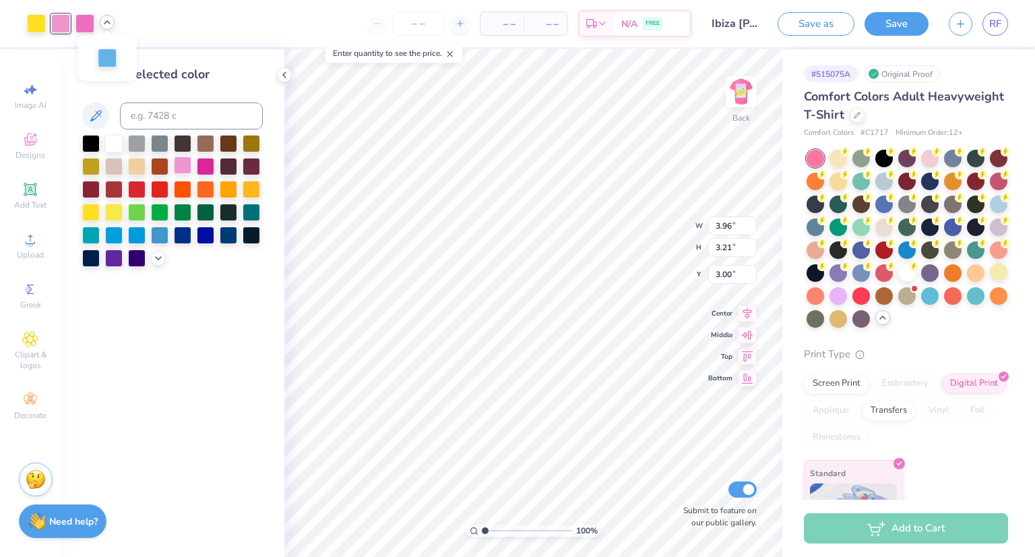
click at [182, 169] on div at bounding box center [183, 165] width 18 height 18
click at [94, 119] on icon at bounding box center [95, 115] width 11 height 11
click at [156, 253] on icon at bounding box center [158, 256] width 11 height 11
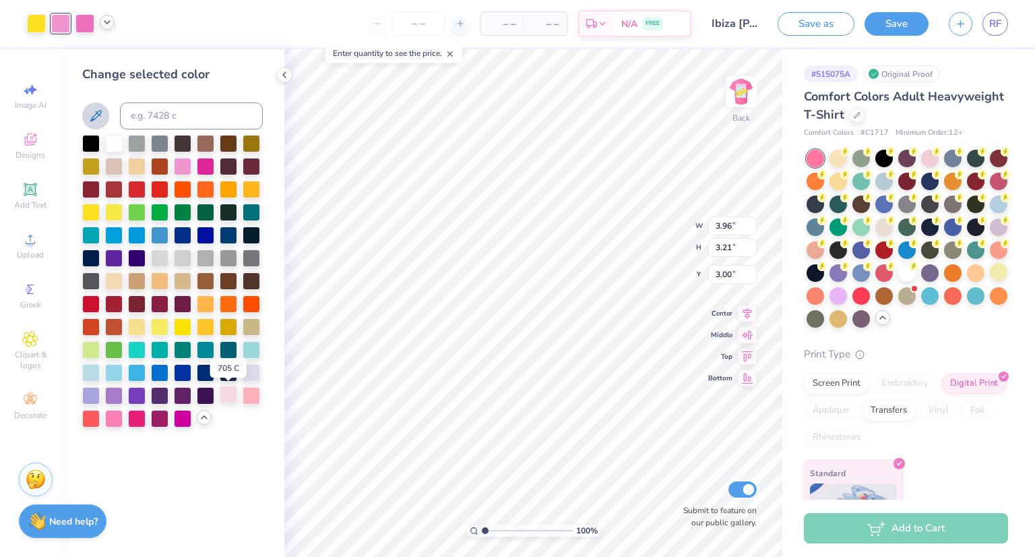
click at [234, 396] on div at bounding box center [229, 395] width 18 height 18
click at [749, 86] on img at bounding box center [741, 92] width 54 height 54
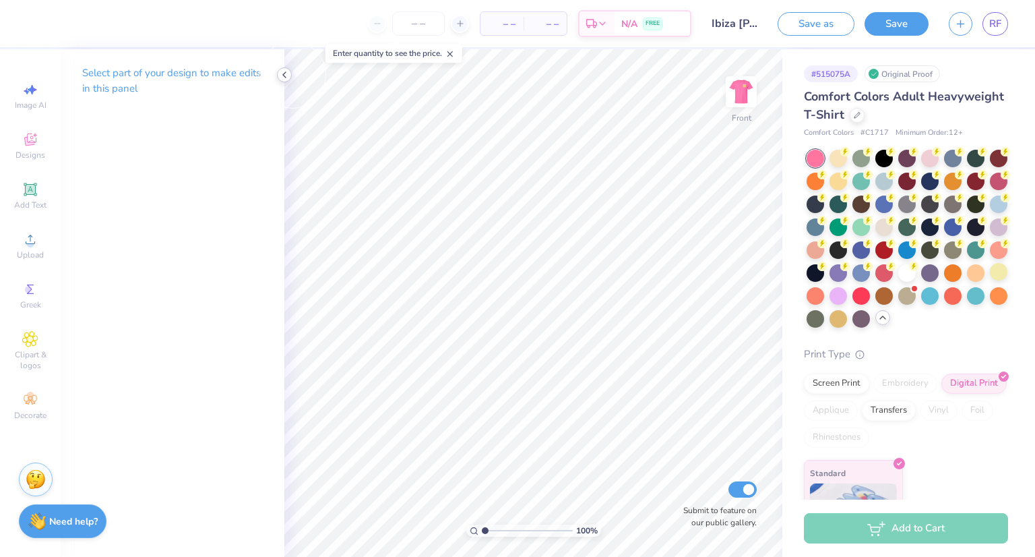
click at [283, 76] on icon at bounding box center [284, 74] width 11 height 11
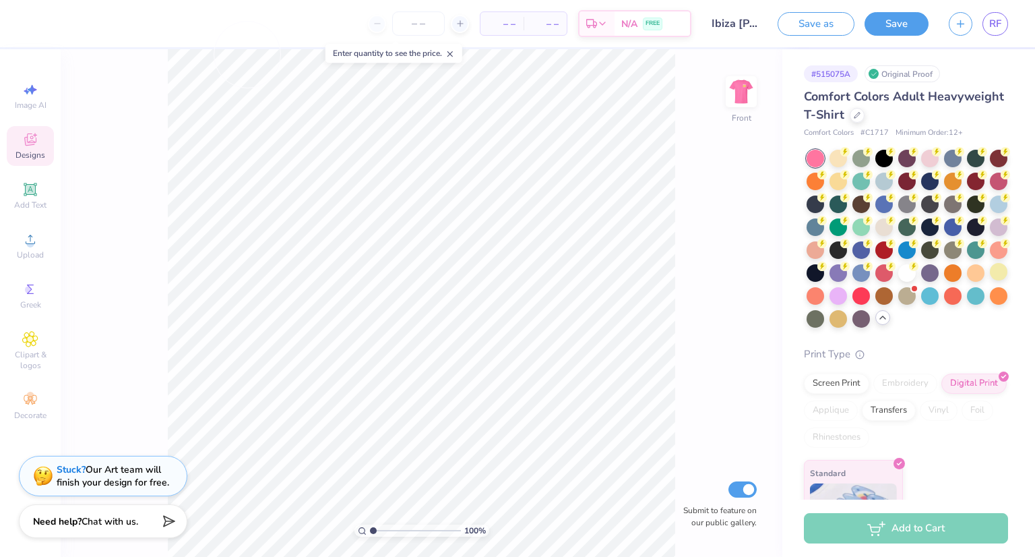
click at [32, 150] on span "Designs" at bounding box center [31, 155] width 30 height 11
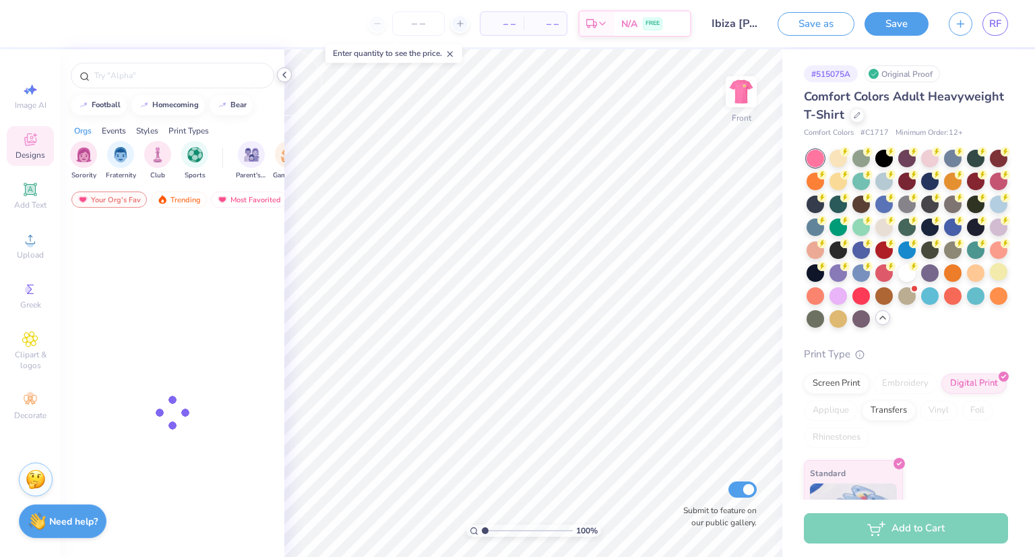
click at [286, 78] on icon at bounding box center [284, 74] width 11 height 11
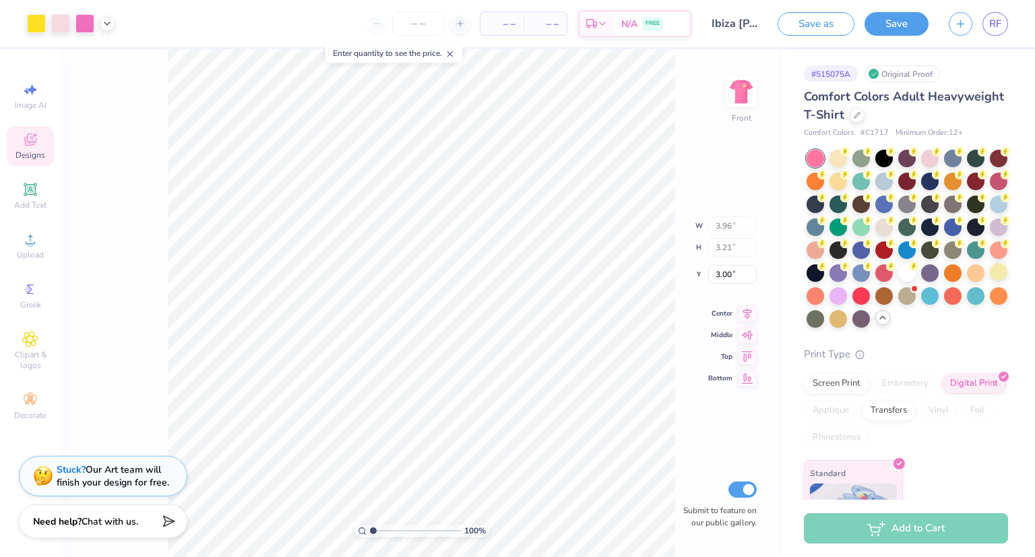
type input "13.52"
type input "16.11"
type input "4.61"
click at [732, 113] on img at bounding box center [741, 92] width 54 height 54
click at [56, 15] on div at bounding box center [60, 22] width 19 height 19
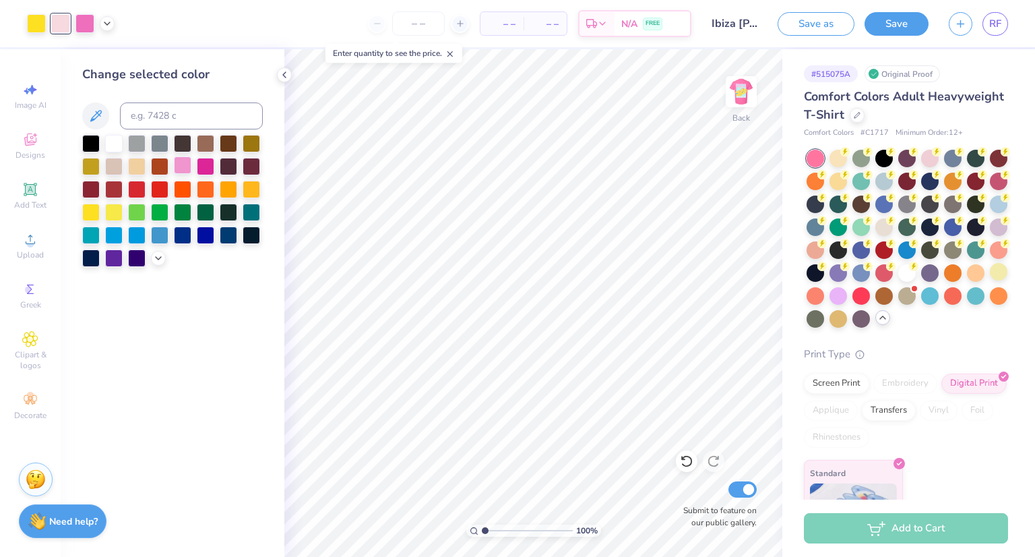
click at [177, 171] on div at bounding box center [183, 165] width 18 height 18
click at [154, 257] on icon at bounding box center [158, 256] width 11 height 11
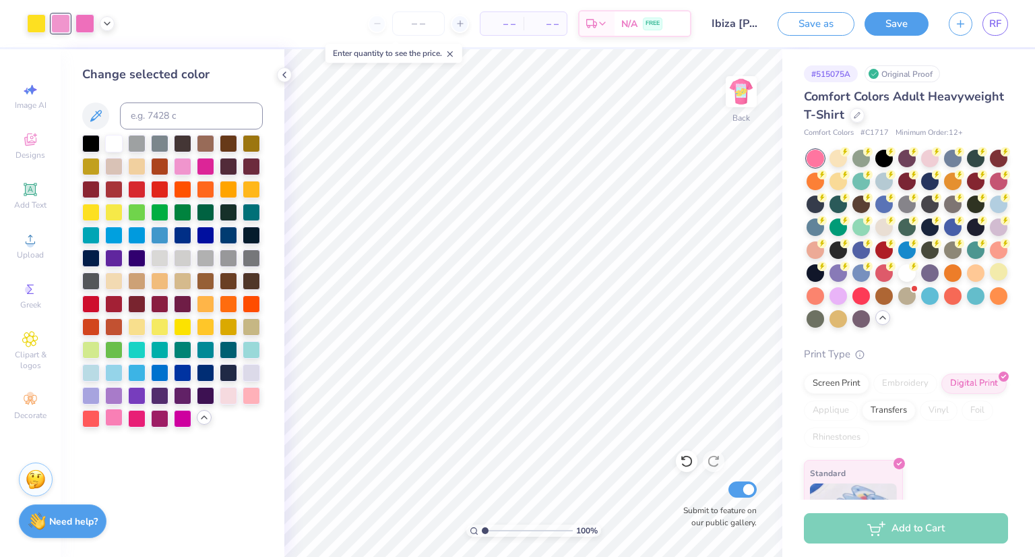
click at [106, 417] on div at bounding box center [114, 417] width 18 height 18
click at [230, 397] on div at bounding box center [229, 395] width 18 height 18
click at [186, 423] on div at bounding box center [183, 417] width 18 height 18
click at [180, 162] on div at bounding box center [183, 165] width 18 height 18
click at [202, 168] on div at bounding box center [206, 165] width 18 height 18
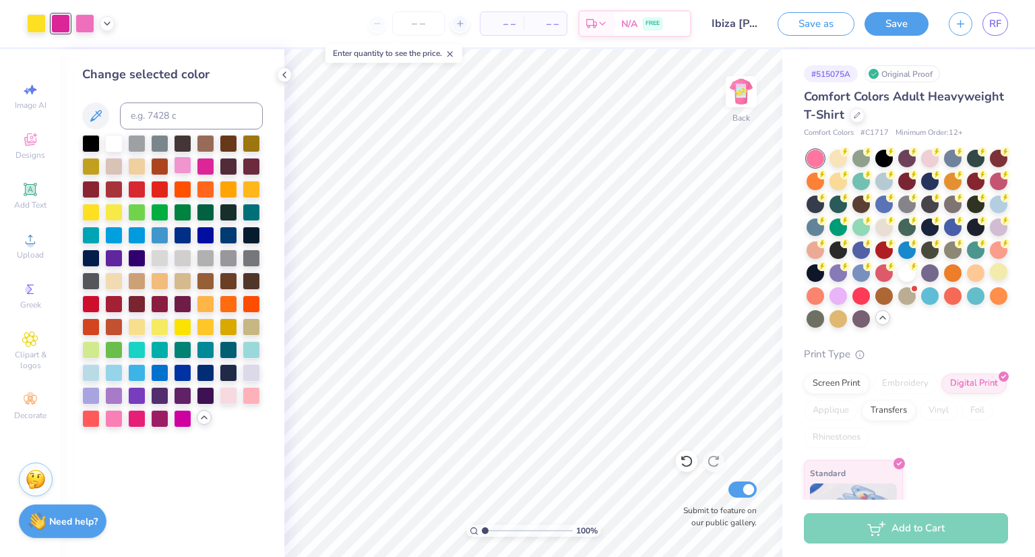
click at [174, 163] on div at bounding box center [183, 165] width 18 height 18
click at [162, 325] on div at bounding box center [160, 326] width 18 height 18
click at [181, 329] on div at bounding box center [183, 326] width 18 height 18
click at [115, 240] on div at bounding box center [114, 234] width 18 height 18
click at [224, 306] on div at bounding box center [229, 303] width 18 height 18
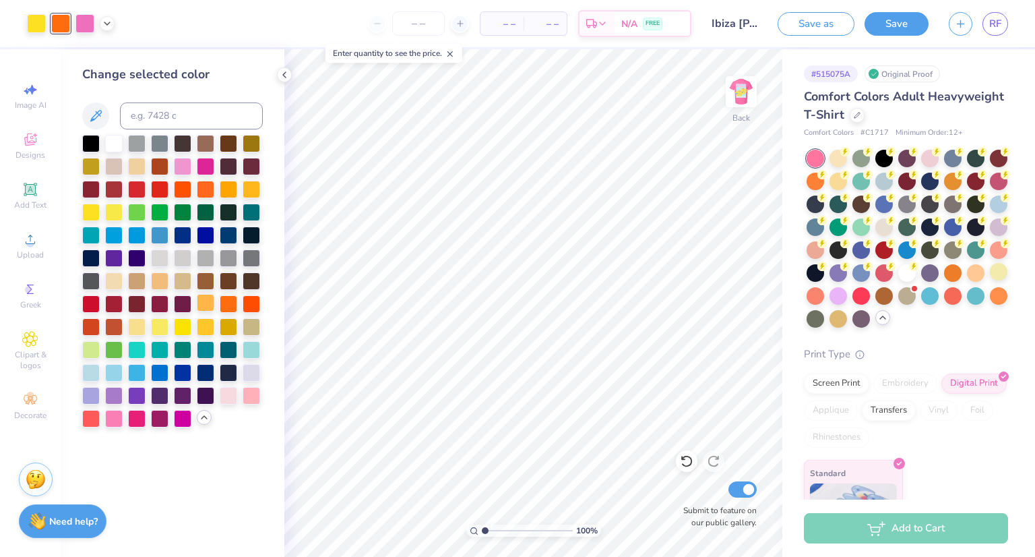
click at [204, 293] on div at bounding box center [172, 281] width 181 height 293
click at [203, 301] on div at bounding box center [206, 303] width 18 height 18
click at [251, 189] on div at bounding box center [252, 188] width 18 height 18
click at [189, 163] on div at bounding box center [183, 165] width 18 height 18
click at [210, 164] on div at bounding box center [206, 165] width 18 height 18
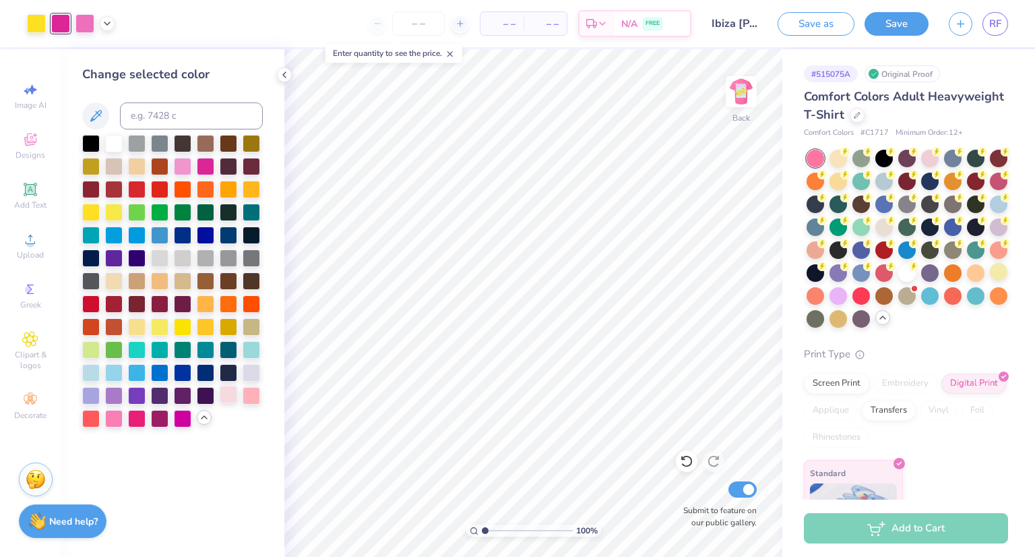
click at [235, 396] on div at bounding box center [229, 395] width 18 height 18
click at [245, 396] on div at bounding box center [252, 395] width 18 height 18
click at [117, 419] on div at bounding box center [114, 417] width 18 height 18
click at [141, 422] on div at bounding box center [137, 417] width 18 height 18
click at [178, 419] on div at bounding box center [183, 417] width 18 height 18
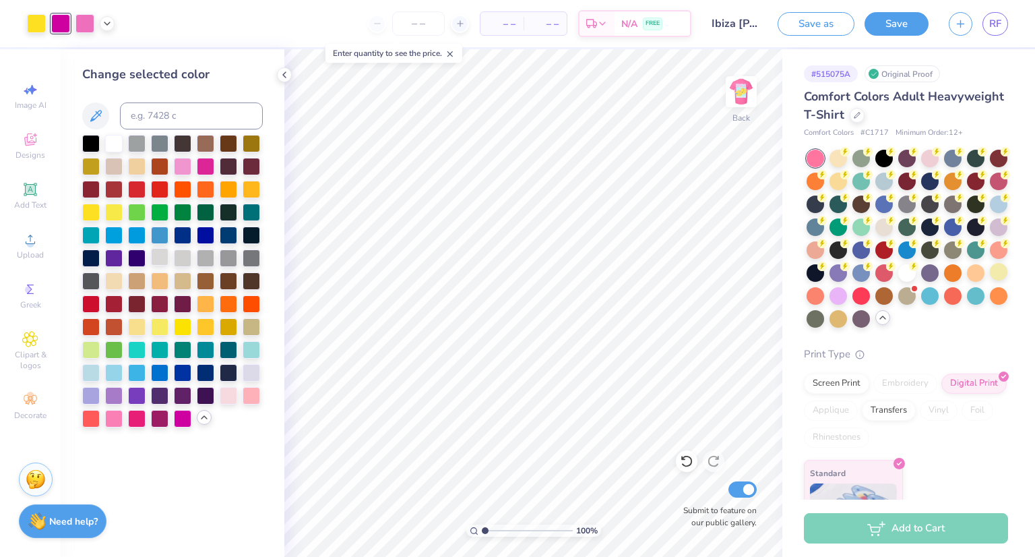
click at [156, 264] on div at bounding box center [160, 257] width 18 height 18
click at [220, 256] on div at bounding box center [229, 257] width 18 height 18
click at [201, 157] on div at bounding box center [206, 165] width 18 height 18
click at [168, 165] on div at bounding box center [160, 165] width 18 height 18
click at [177, 163] on div at bounding box center [183, 165] width 18 height 18
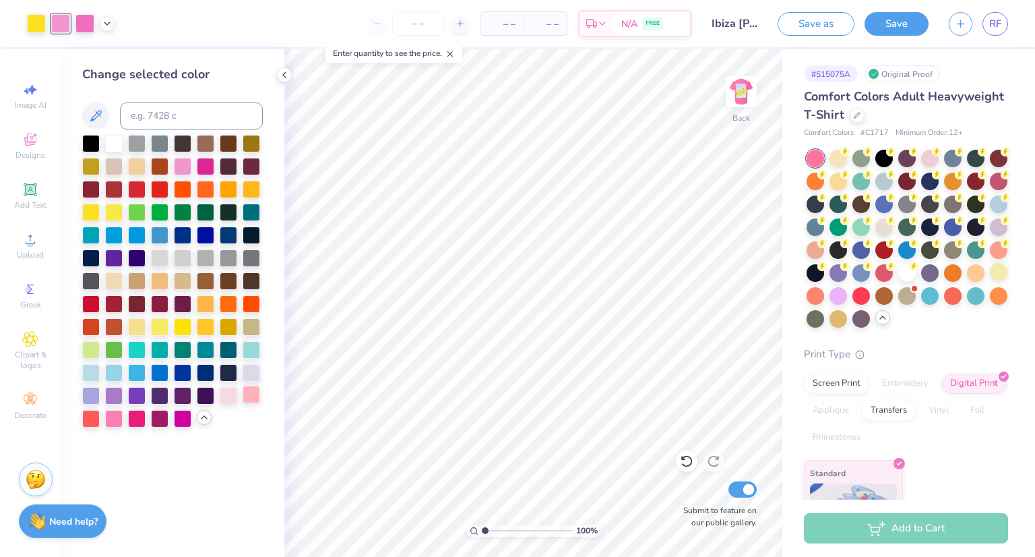
click at [248, 390] on div at bounding box center [252, 395] width 18 height 18
click at [221, 395] on div at bounding box center [229, 395] width 18 height 18
click at [97, 109] on icon at bounding box center [96, 116] width 16 height 16
click at [745, 90] on img at bounding box center [741, 92] width 54 height 54
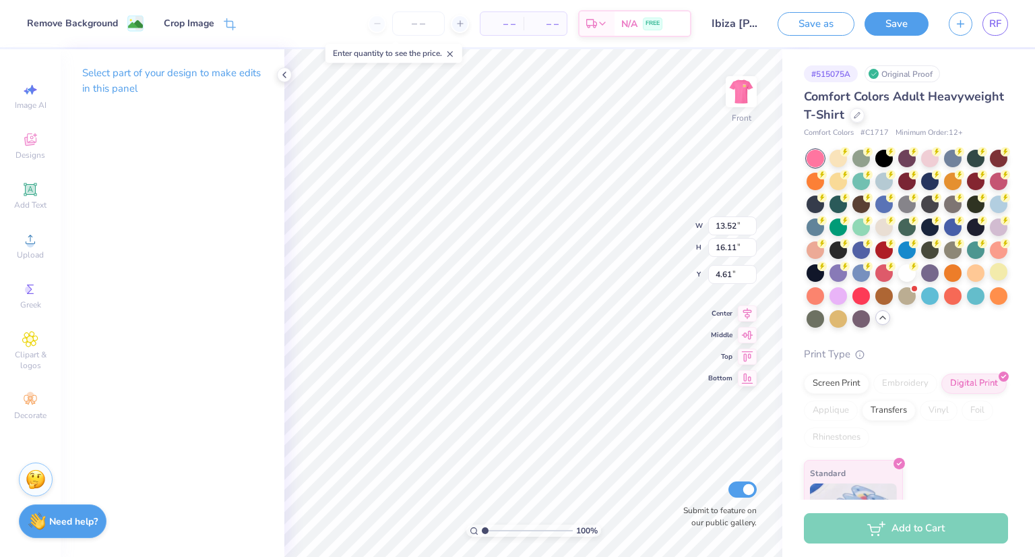
click at [231, 65] on p "Select part of your design to make edits in this panel" at bounding box center [172, 80] width 181 height 31
click at [26, 75] on div "Image AI Designs Add Text Upload Greek Clipart & logos Decorate" at bounding box center [30, 303] width 61 height 508
click at [24, 86] on icon at bounding box center [30, 90] width 16 height 16
select select "4"
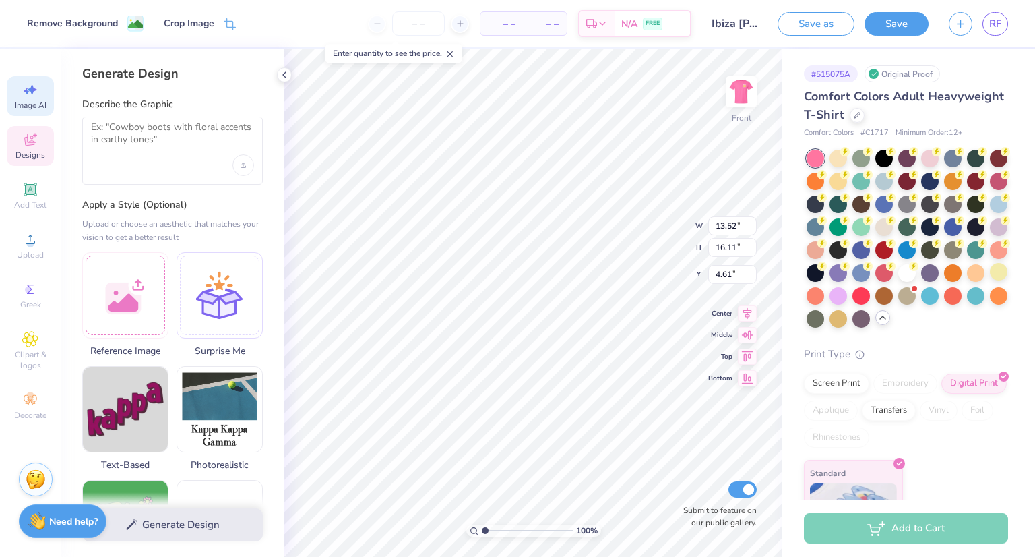
click at [16, 135] on div "Designs" at bounding box center [30, 146] width 47 height 40
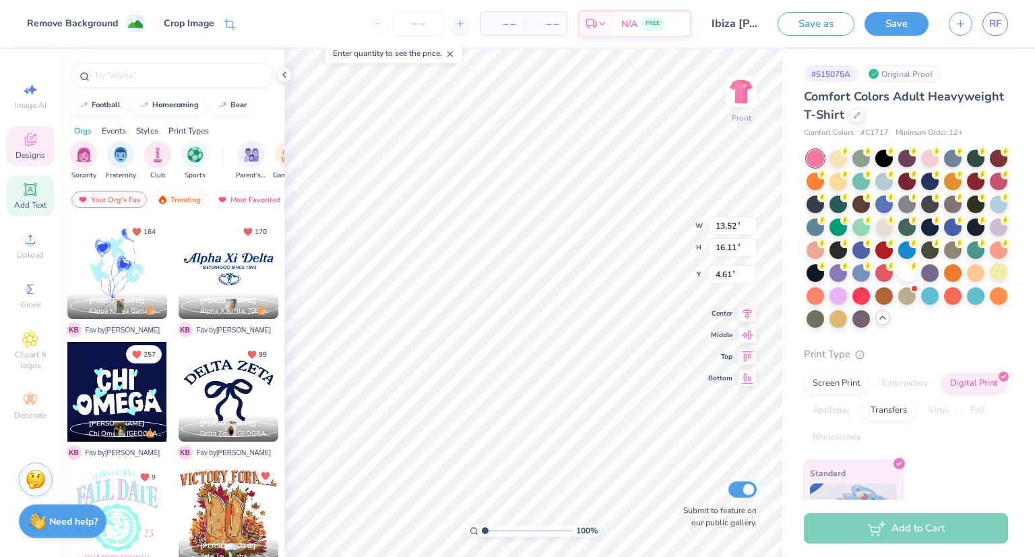
click at [16, 176] on div "Add Text" at bounding box center [30, 196] width 47 height 40
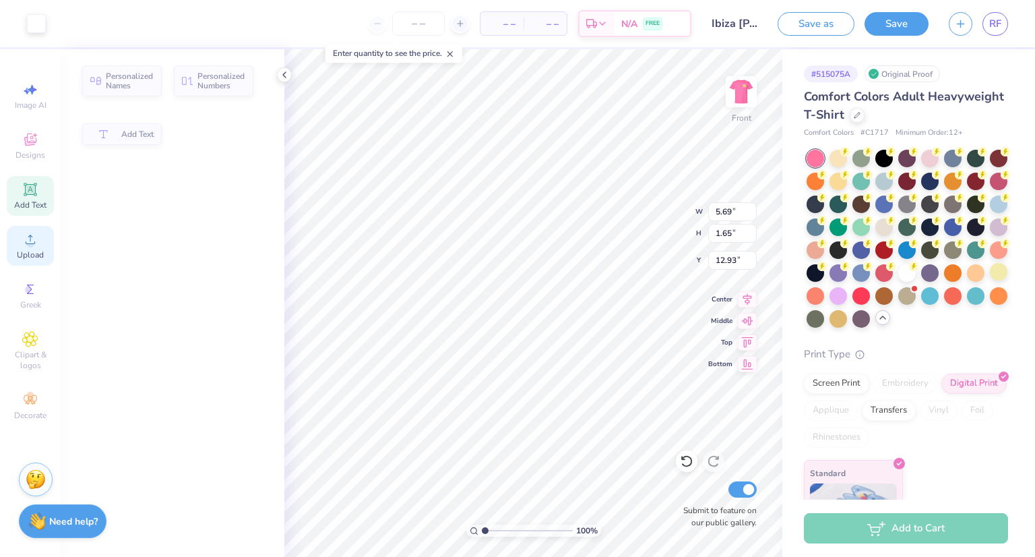
type input "5.69"
type input "1.65"
type input "12.93"
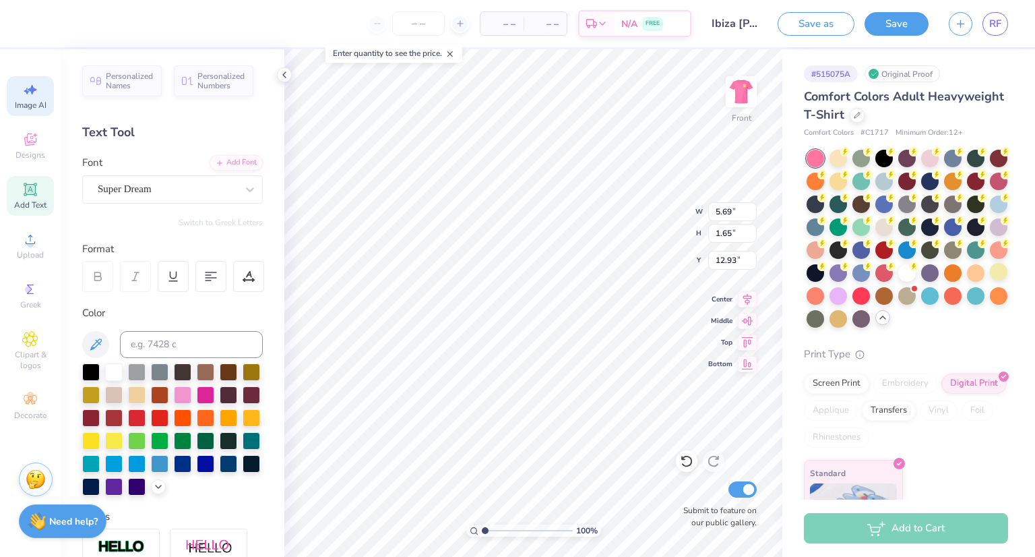
click at [29, 88] on icon at bounding box center [32, 90] width 9 height 10
select select "4"
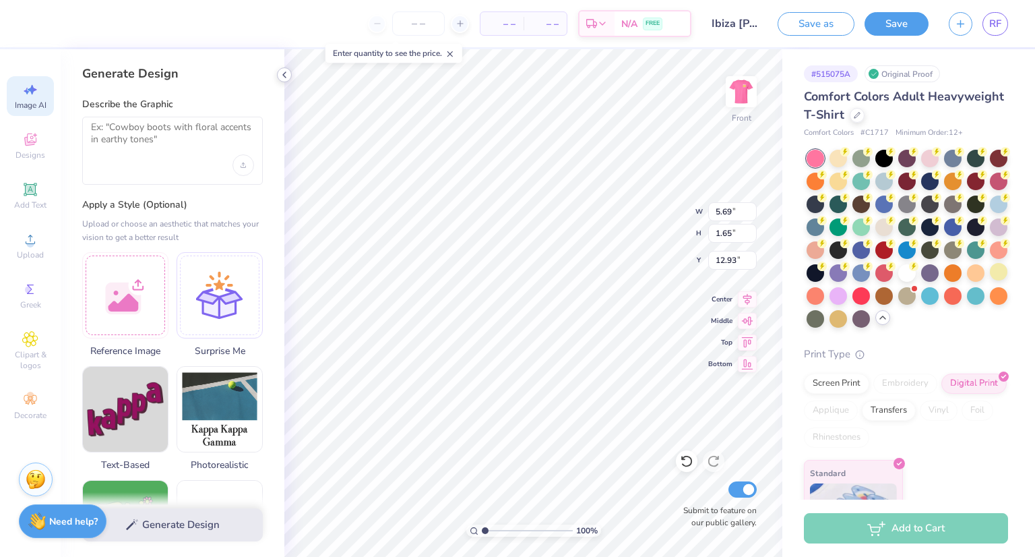
click at [283, 75] on polyline at bounding box center [284, 74] width 3 height 5
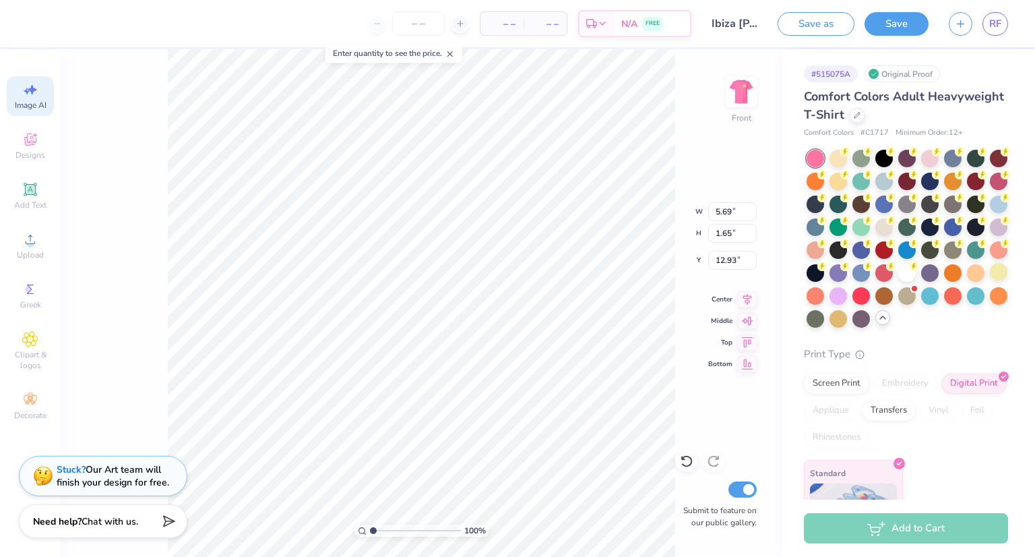
click at [451, 49] on span at bounding box center [450, 53] width 9 height 12
click at [743, 95] on img at bounding box center [741, 92] width 54 height 54
click at [59, 24] on div at bounding box center [60, 22] width 19 height 19
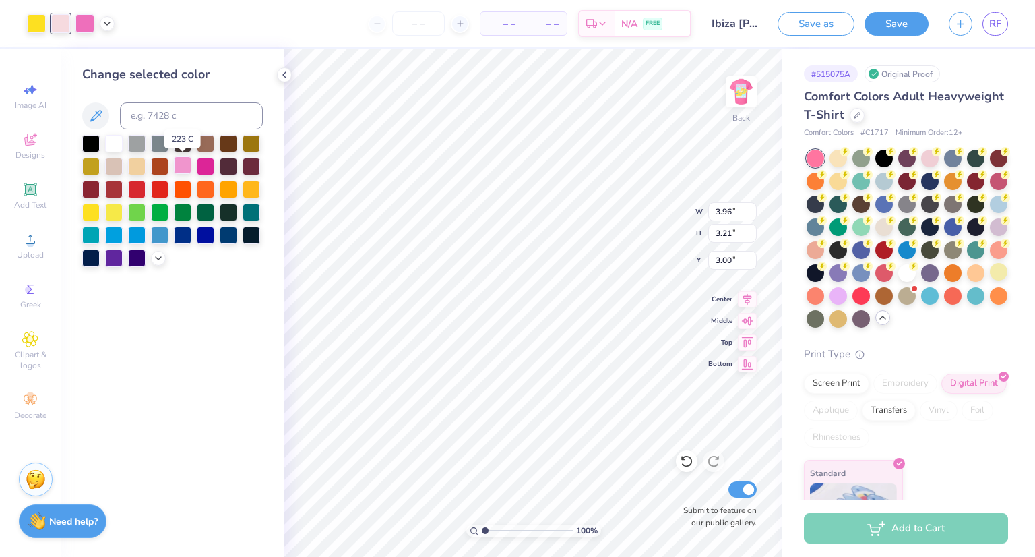
click at [185, 169] on div at bounding box center [183, 165] width 18 height 18
click at [161, 270] on div "Change selected color" at bounding box center [173, 303] width 224 height 508
click at [157, 257] on icon at bounding box center [158, 256] width 11 height 11
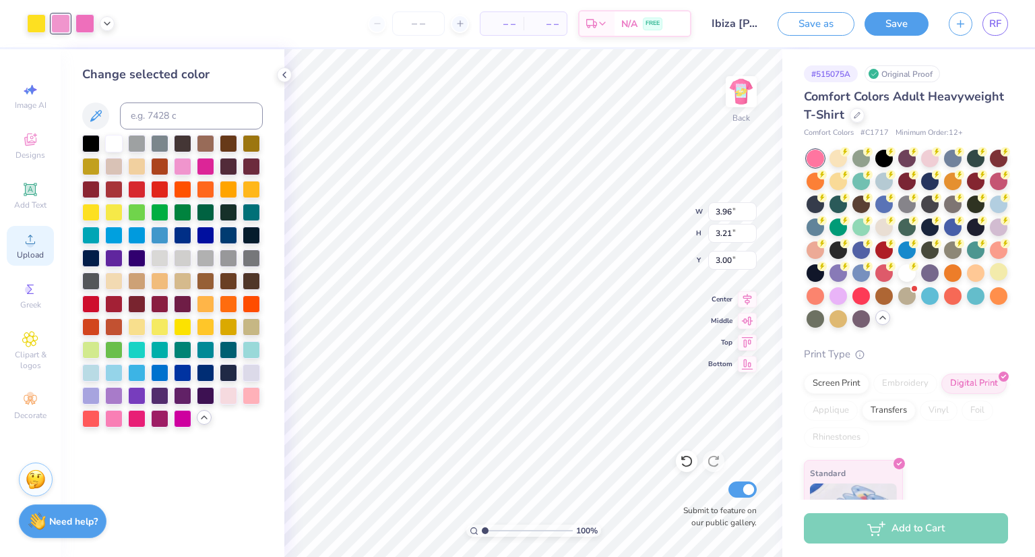
click at [24, 235] on icon at bounding box center [30, 239] width 16 height 16
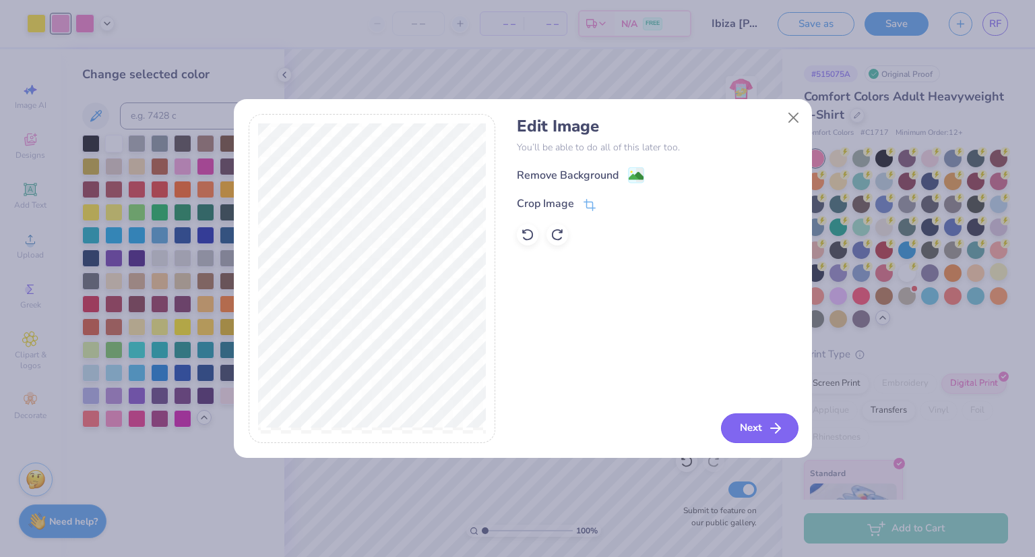
click at [760, 427] on button "Next" at bounding box center [760, 428] width 78 height 30
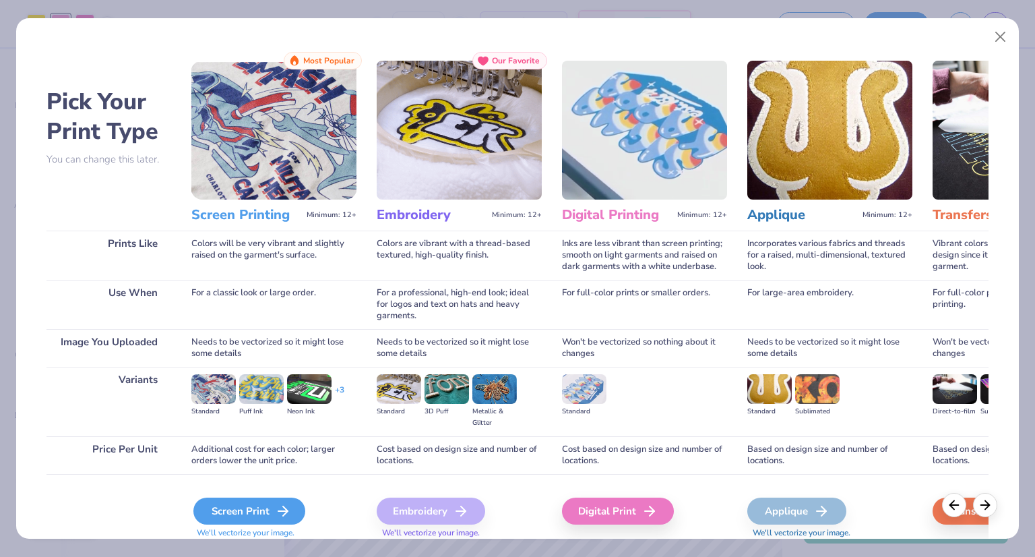
click at [259, 514] on div "Screen Print" at bounding box center [249, 510] width 112 height 27
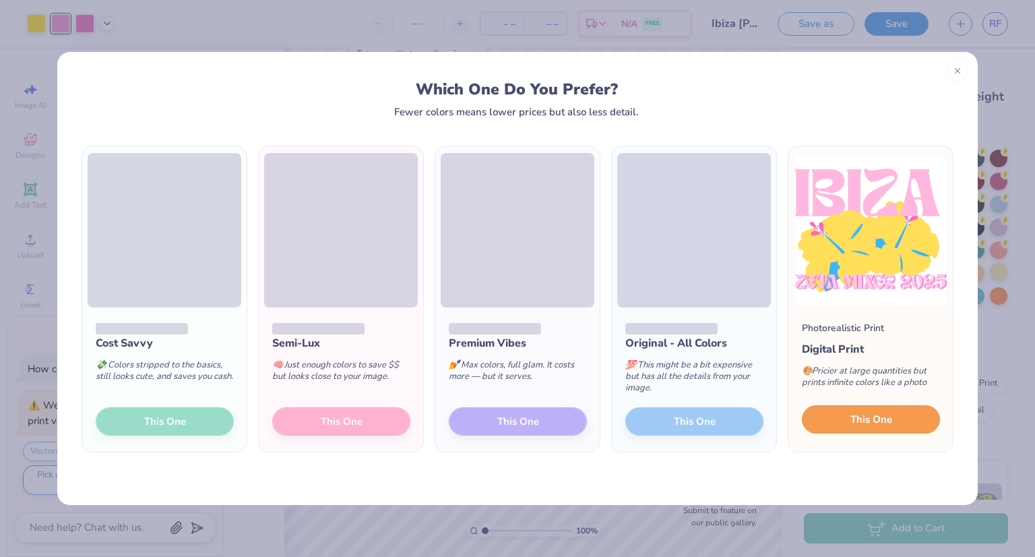
click at [839, 429] on button "This One" at bounding box center [871, 419] width 138 height 28
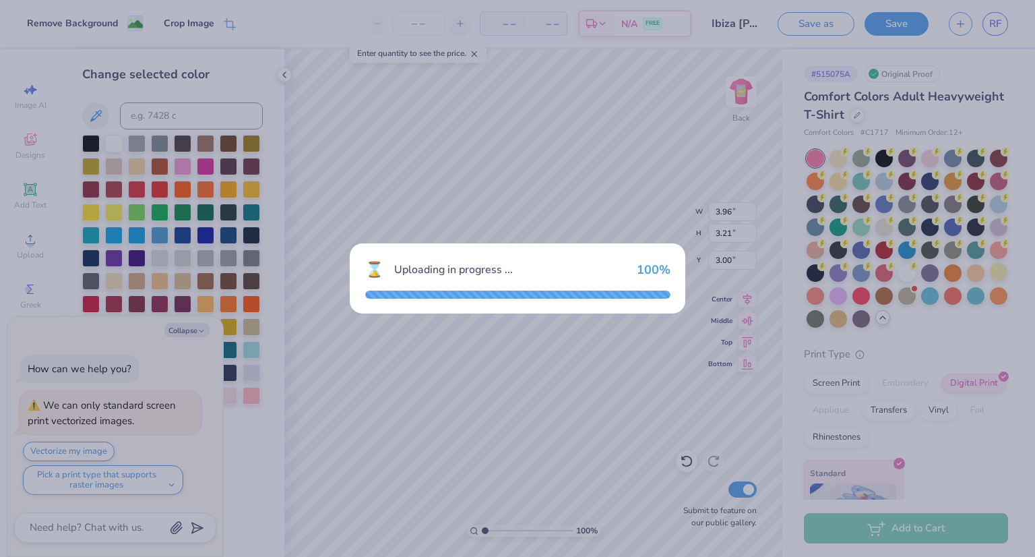
type textarea "x"
type input "14.17"
type input "11.49"
type input "6.75"
type textarea "x"
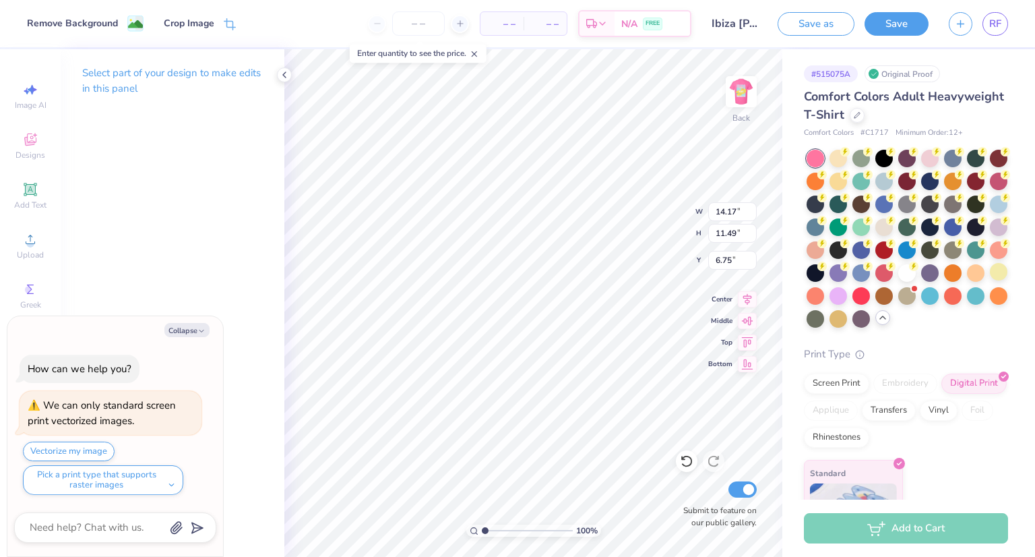
type input "3.96"
type input "3.21"
type input "3.00"
type textarea "x"
type input "4.98"
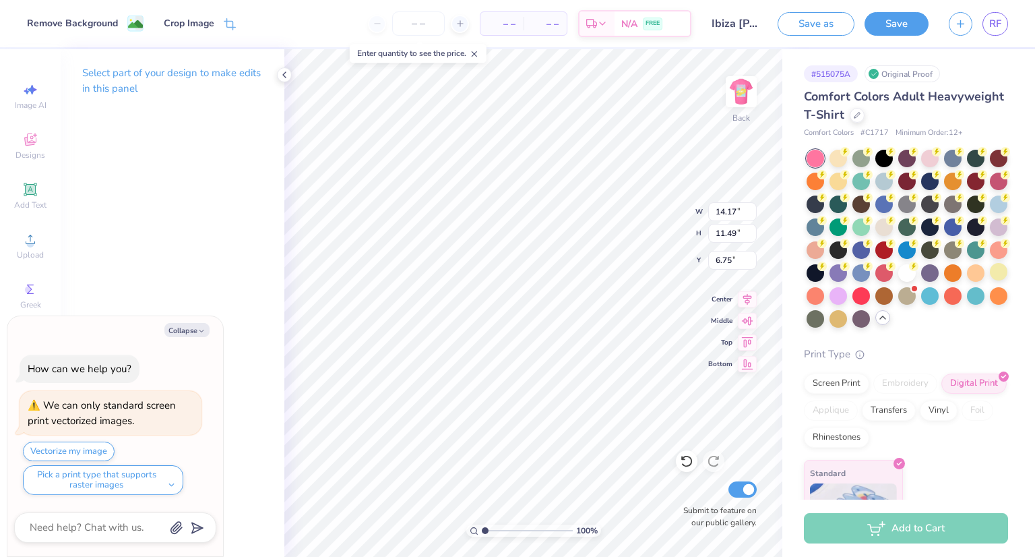
type input "4.04"
type textarea "x"
type input "3.00"
type textarea "x"
type input "4.03"
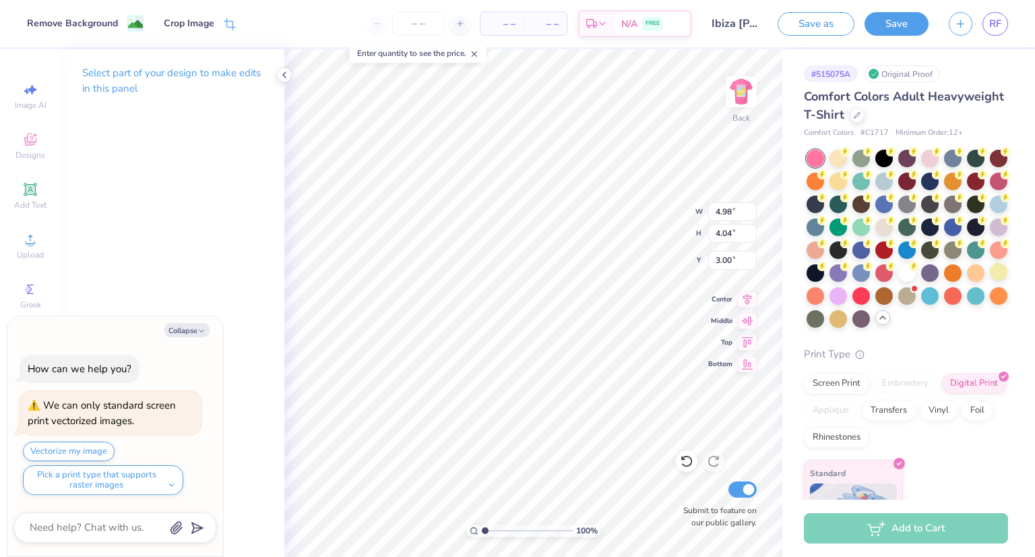
type input "3.27"
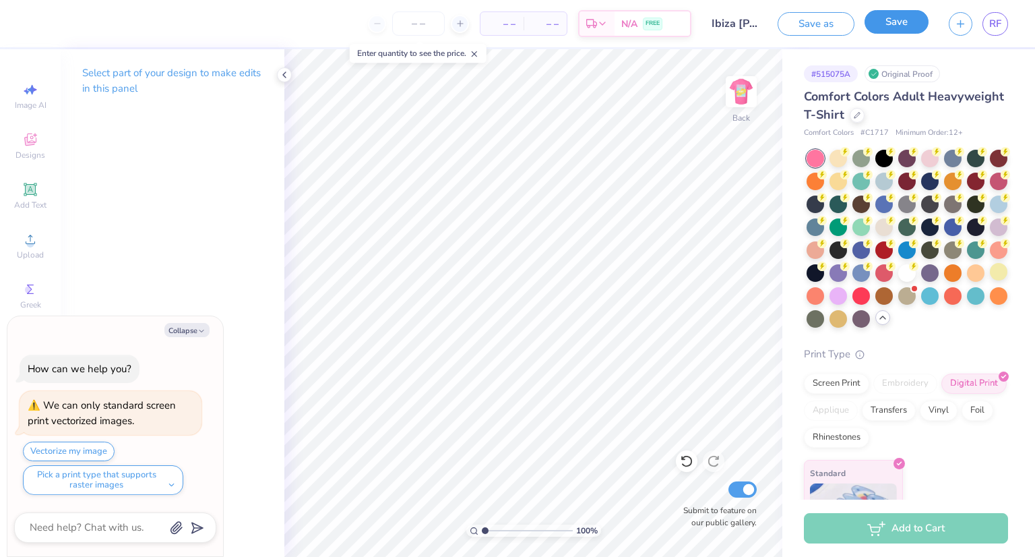
click at [889, 19] on button "Save" at bounding box center [897, 22] width 64 height 24
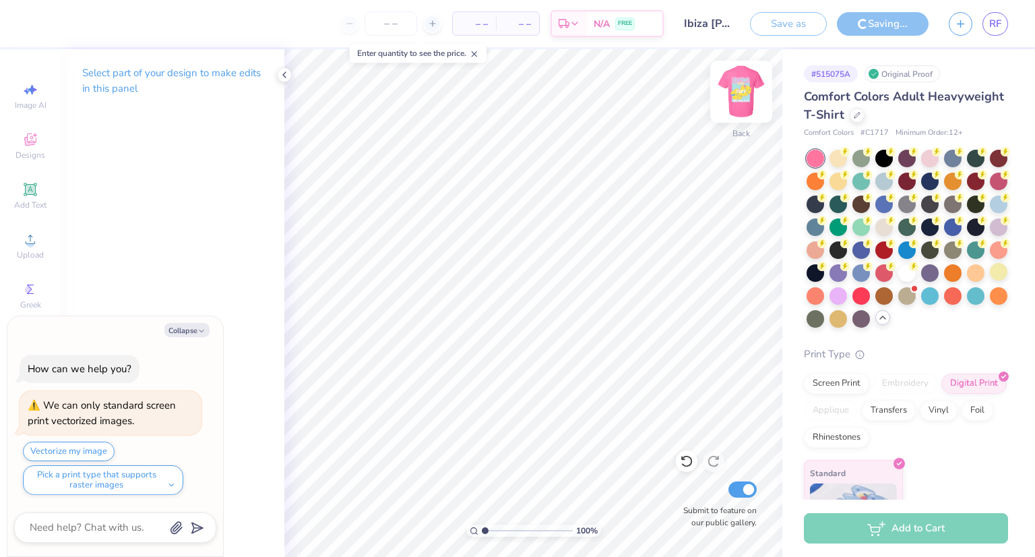
type textarea "x"
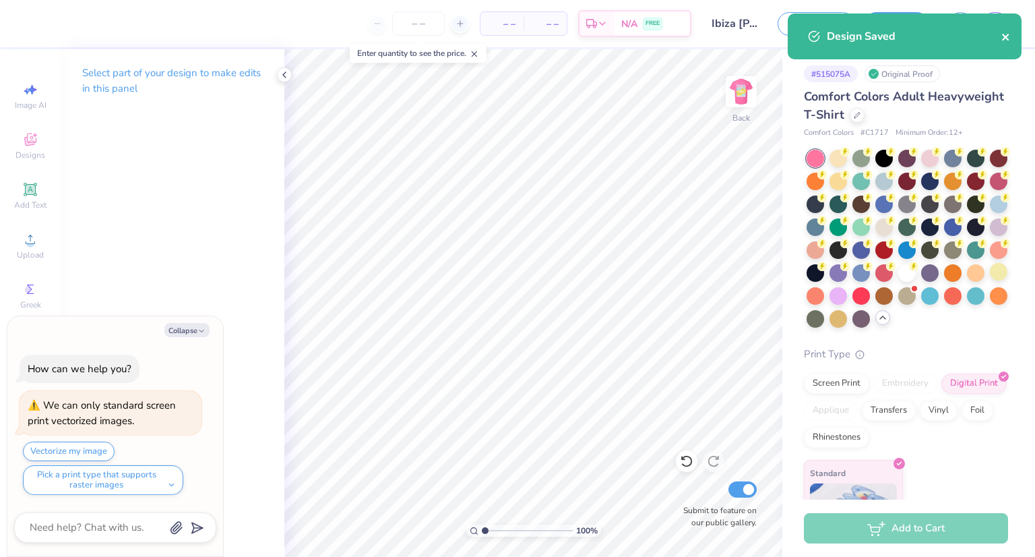
click at [1008, 30] on button "close" at bounding box center [1006, 36] width 9 height 16
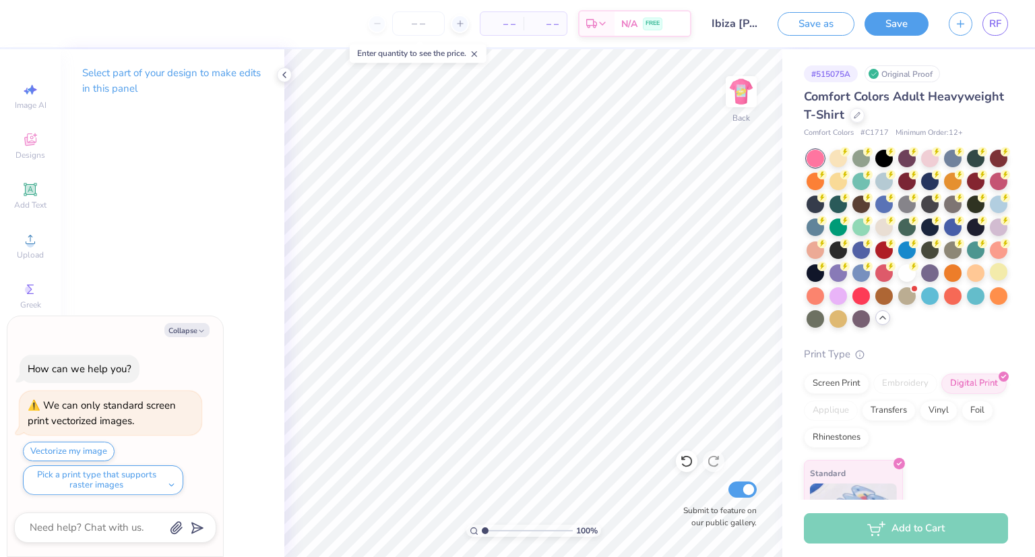
click at [996, 16] on div "Design Saved" at bounding box center [904, 13] width 239 height 5
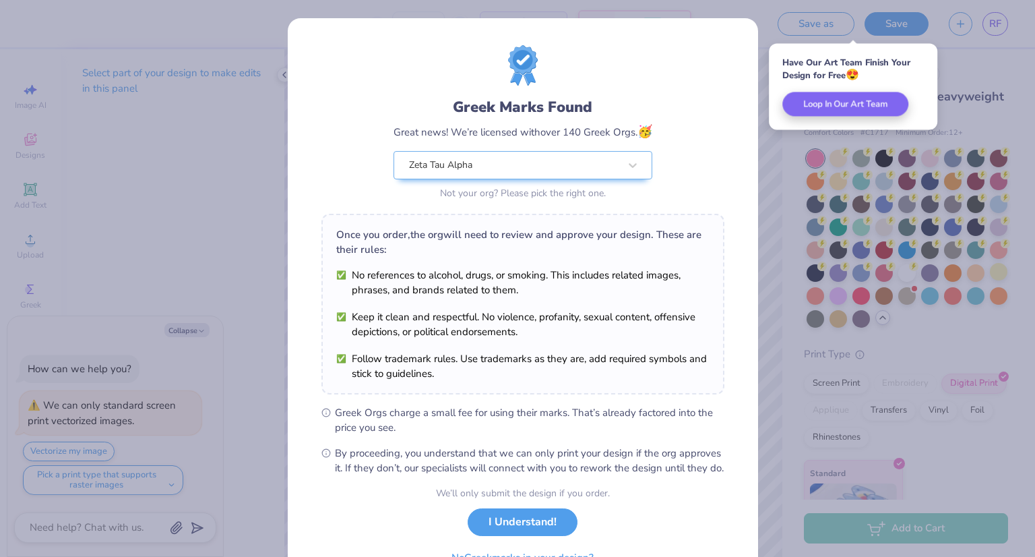
click at [996, 23] on div "Greek Marks Found Great news! We’re licensed with over 140 Greek Orgs. 🥳 Zeta T…" at bounding box center [517, 278] width 1035 height 557
click at [504, 528] on button "I Understand!" at bounding box center [523, 519] width 110 height 28
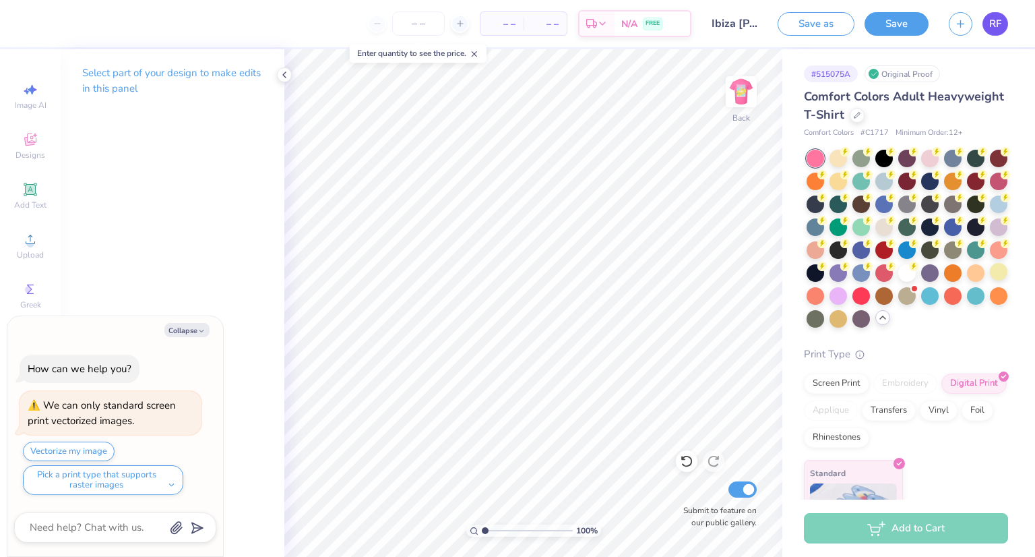
click at [992, 29] on span "RF" at bounding box center [995, 24] width 12 height 16
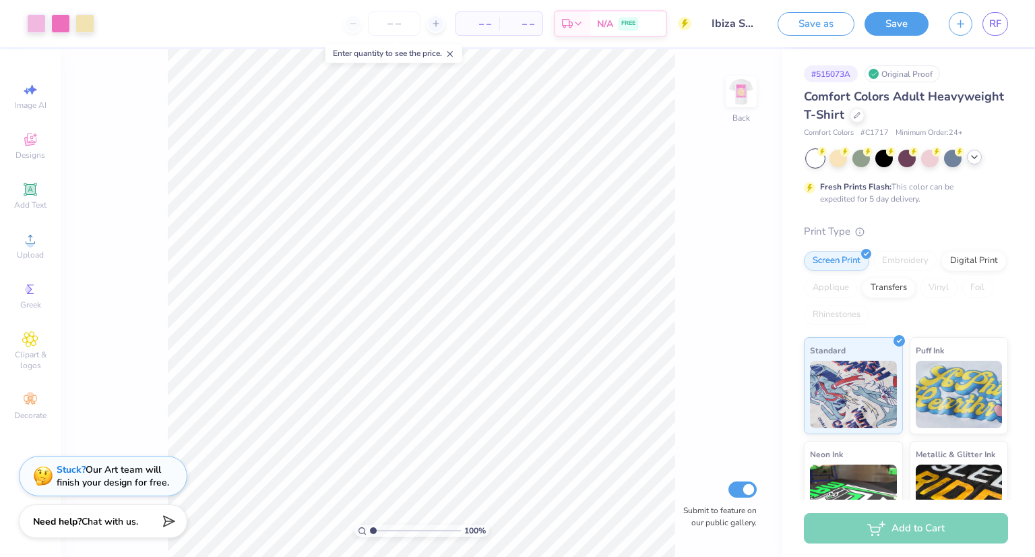
click at [973, 156] on icon at bounding box center [974, 157] width 11 height 11
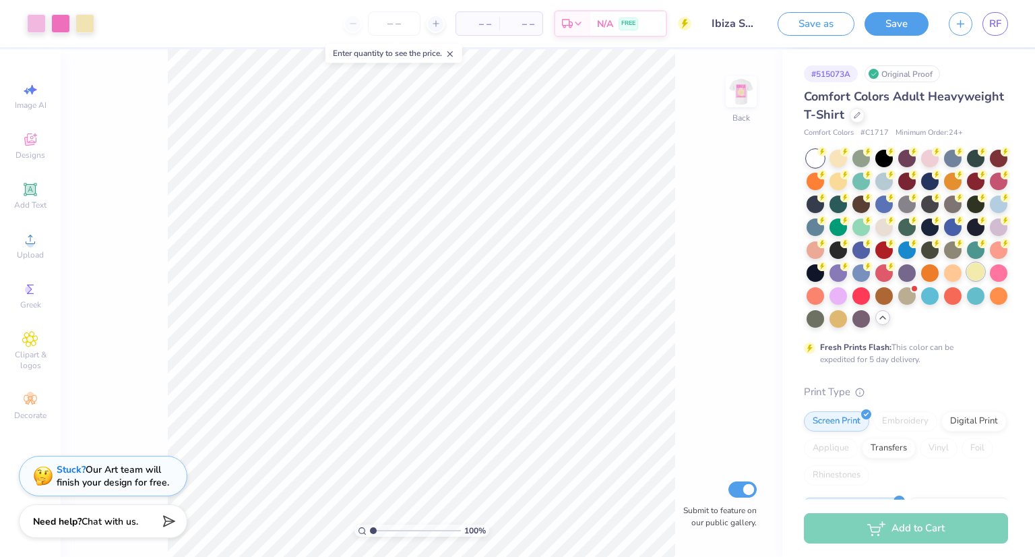
click at [967, 280] on div at bounding box center [976, 272] width 18 height 18
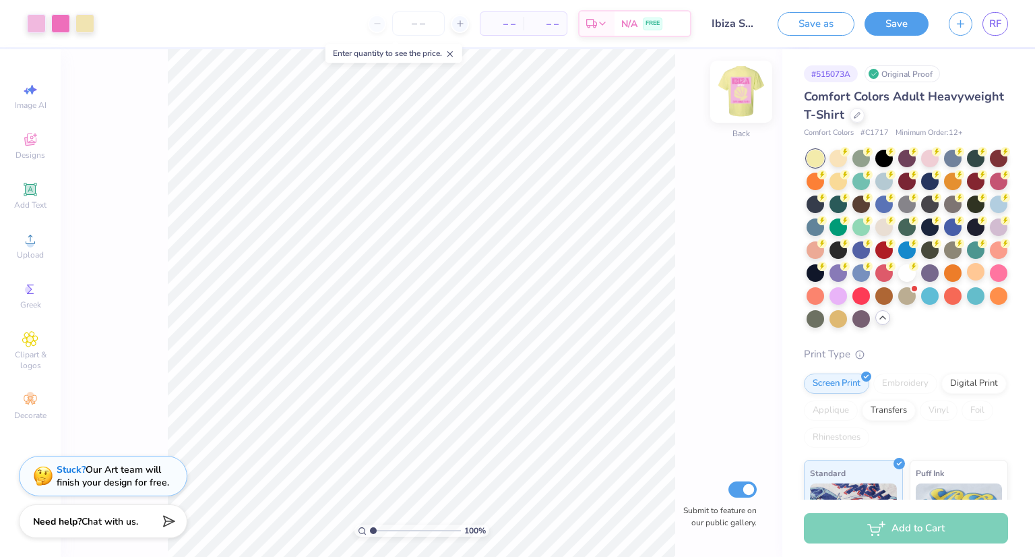
click at [731, 109] on img at bounding box center [741, 92] width 54 height 54
click at [990, 212] on div at bounding box center [999, 203] width 18 height 18
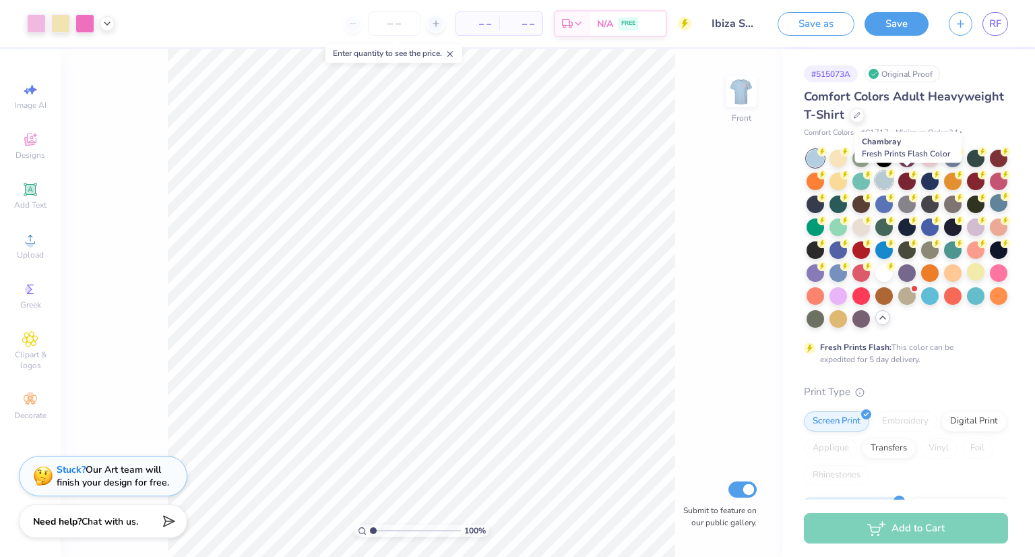
click at [893, 184] on div at bounding box center [885, 180] width 18 height 18
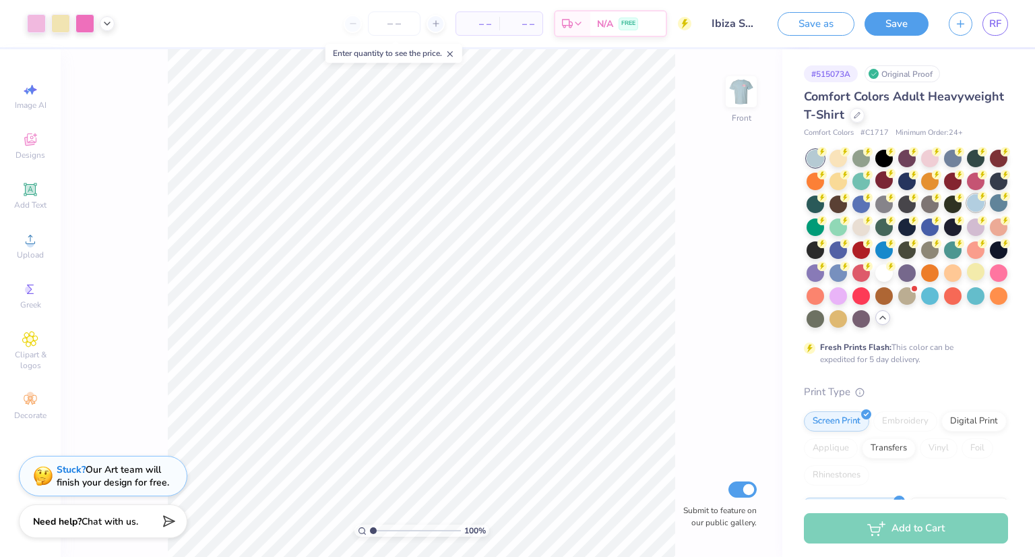
click at [967, 212] on div at bounding box center [976, 203] width 18 height 18
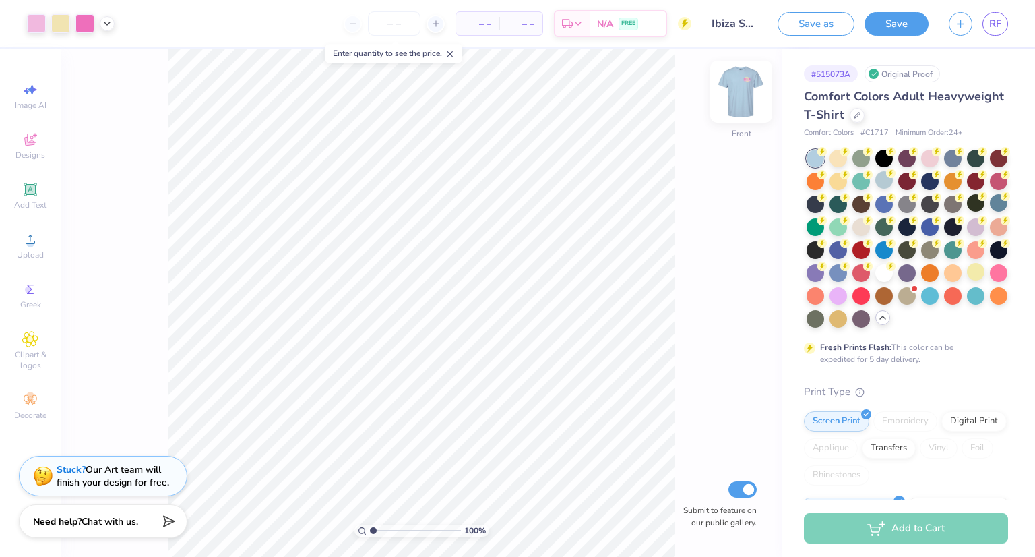
click at [739, 94] on img at bounding box center [741, 92] width 54 height 54
click at [739, 94] on img at bounding box center [741, 91] width 27 height 27
click at [967, 280] on div at bounding box center [976, 272] width 18 height 18
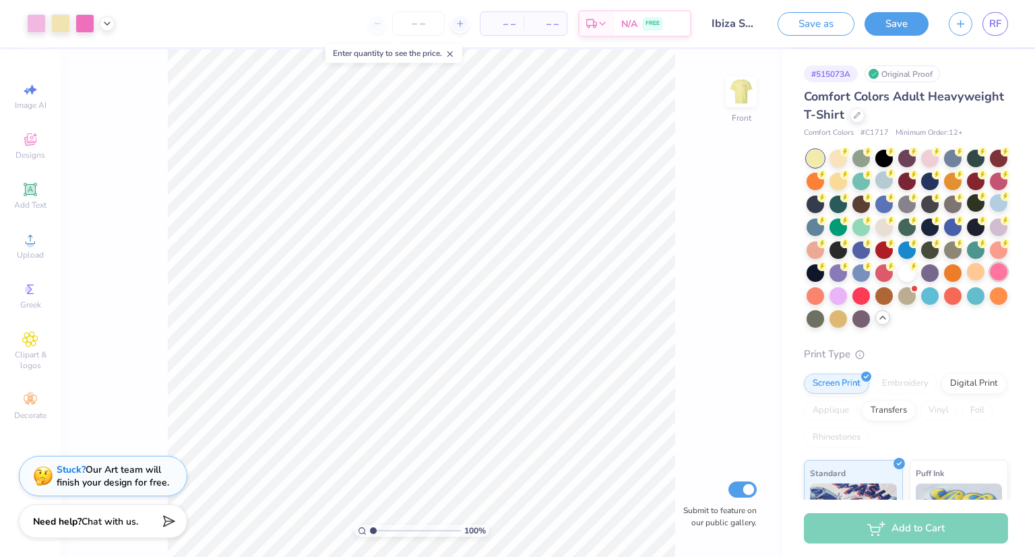
click at [990, 280] on div at bounding box center [999, 272] width 18 height 18
click at [731, 99] on img at bounding box center [741, 92] width 54 height 54
click at [731, 99] on img at bounding box center [741, 91] width 27 height 27
click at [874, 245] on div at bounding box center [908, 239] width 202 height 178
click at [990, 235] on div at bounding box center [999, 226] width 18 height 18
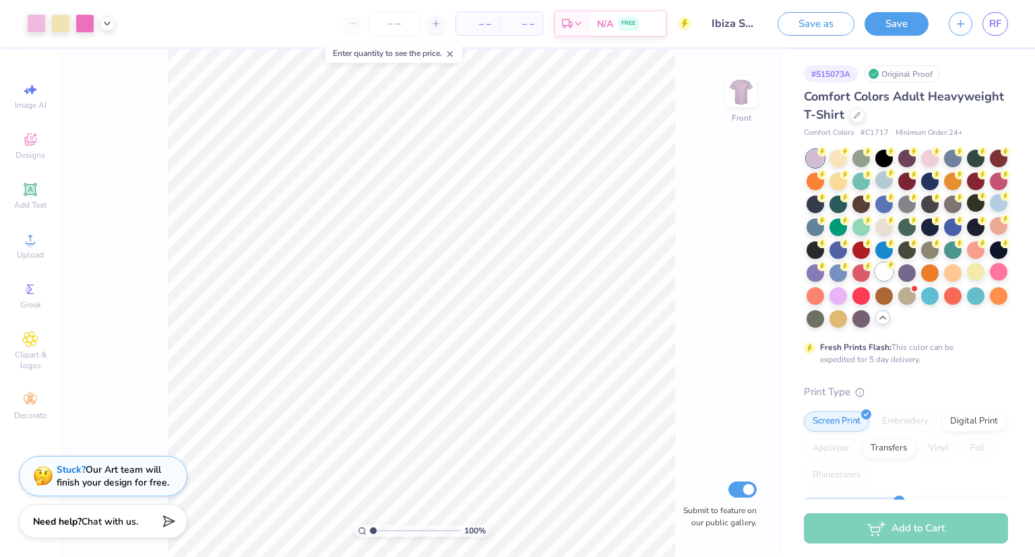
click at [876, 280] on div at bounding box center [885, 272] width 18 height 18
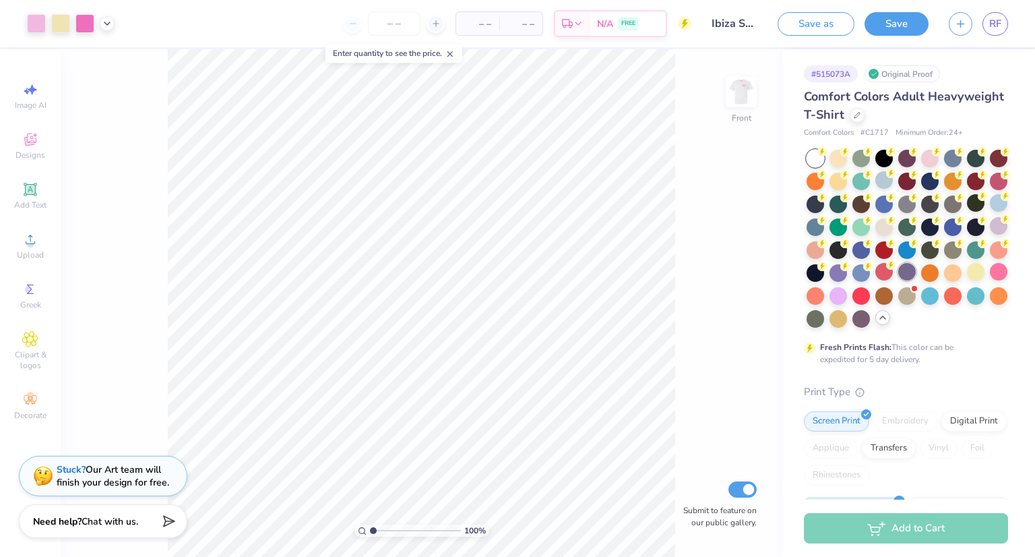
click at [898, 280] on div at bounding box center [907, 272] width 18 height 18
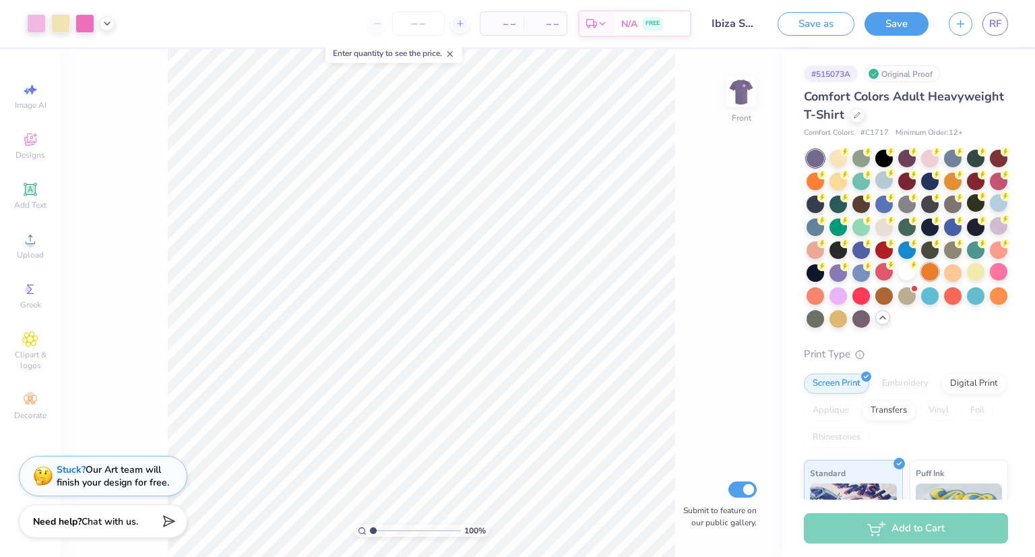
click at [921, 280] on div at bounding box center [930, 272] width 18 height 18
click at [944, 280] on div at bounding box center [953, 272] width 18 height 18
click at [727, 90] on img at bounding box center [741, 92] width 54 height 54
click at [734, 92] on img at bounding box center [741, 92] width 54 height 54
click at [893, 228] on div at bounding box center [885, 226] width 18 height 18
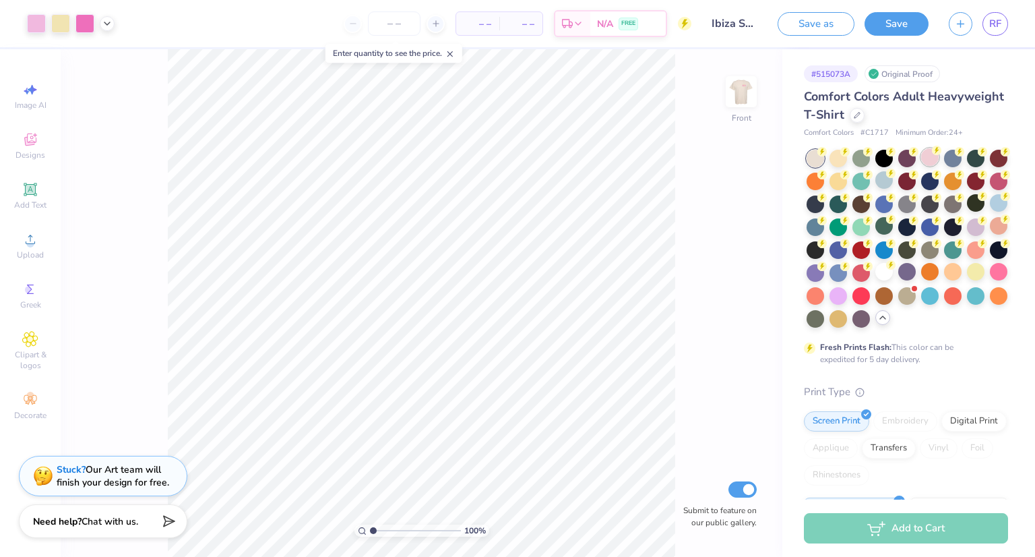
click at [925, 164] on div at bounding box center [930, 157] width 18 height 18
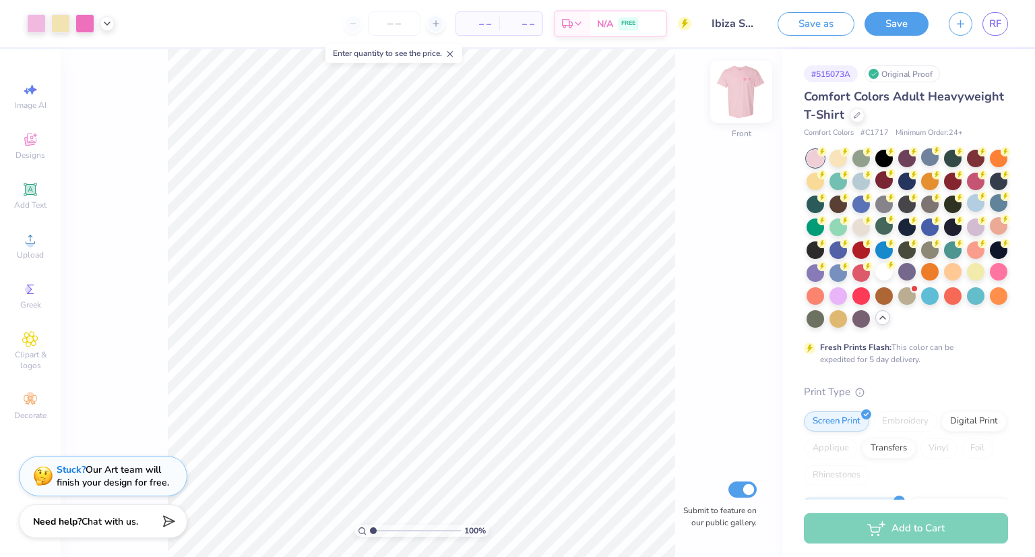
click at [731, 94] on img at bounding box center [741, 92] width 54 height 54
click at [731, 94] on img at bounding box center [741, 91] width 27 height 27
click at [967, 212] on div at bounding box center [976, 203] width 18 height 18
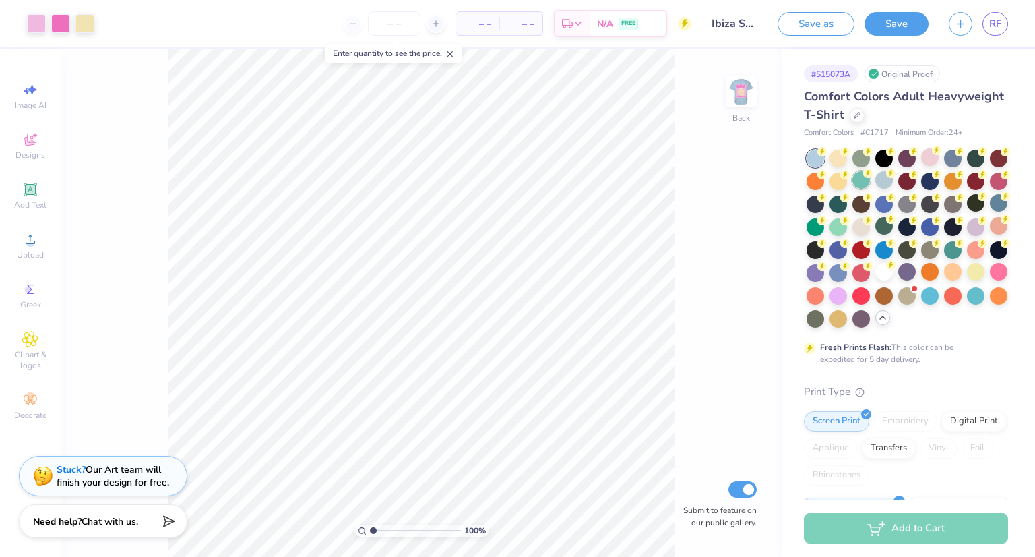
click at [870, 181] on div at bounding box center [862, 180] width 18 height 18
click at [847, 224] on div at bounding box center [839, 226] width 18 height 18
click at [990, 212] on div at bounding box center [999, 203] width 18 height 18
click at [737, 93] on img at bounding box center [741, 92] width 54 height 54
click at [737, 93] on img at bounding box center [741, 91] width 27 height 27
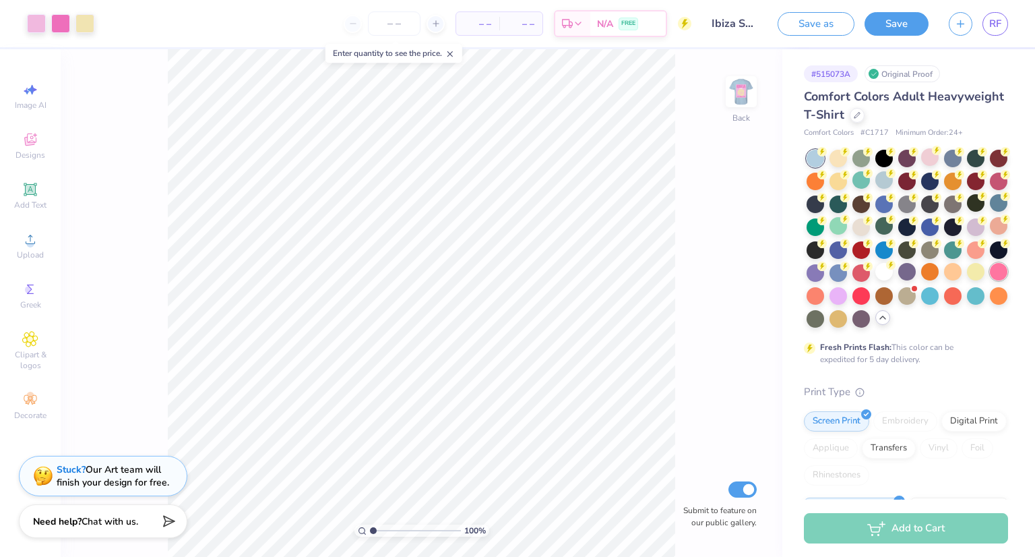
click at [990, 280] on div at bounding box center [999, 272] width 18 height 18
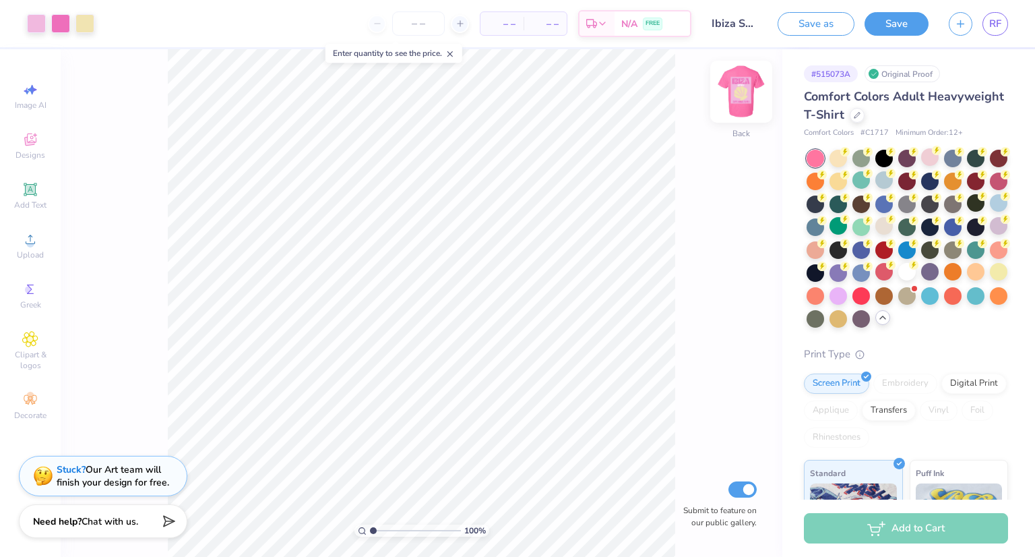
click at [737, 94] on img at bounding box center [741, 92] width 54 height 54
click at [737, 94] on img at bounding box center [741, 91] width 27 height 27
click at [55, 20] on div at bounding box center [60, 22] width 19 height 19
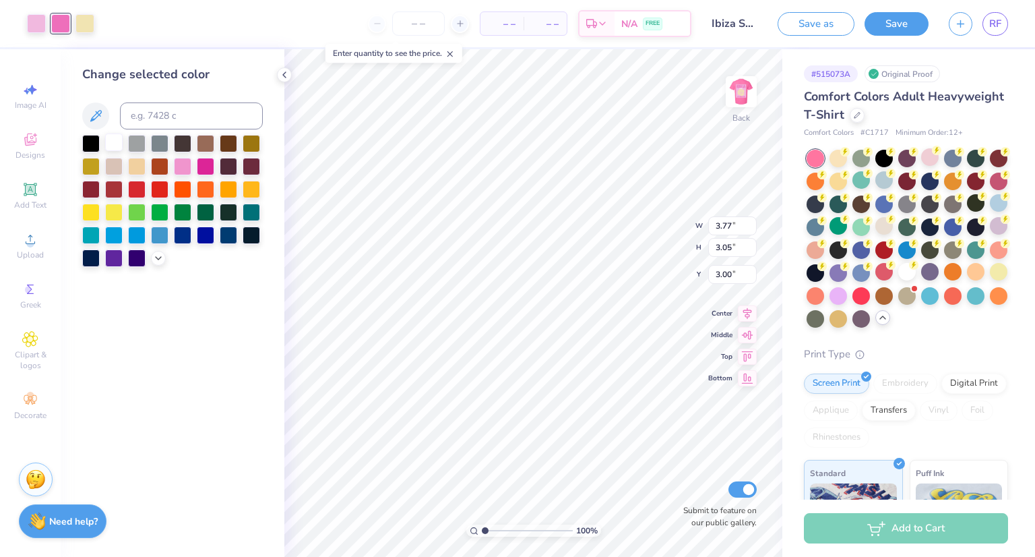
click at [116, 139] on div at bounding box center [114, 142] width 18 height 18
click at [202, 168] on div at bounding box center [206, 165] width 18 height 18
click at [181, 165] on div at bounding box center [183, 165] width 18 height 18
click at [203, 158] on div at bounding box center [206, 165] width 18 height 18
click at [285, 72] on polyline at bounding box center [284, 74] width 3 height 5
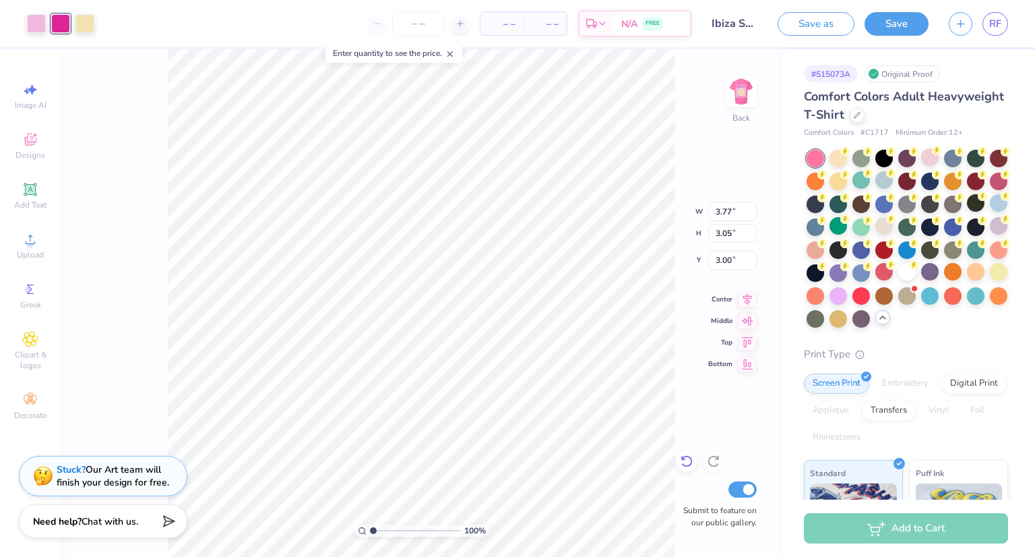
click at [688, 459] on icon at bounding box center [686, 460] width 13 height 13
click at [688, 459] on div "100 % Back Submit to feature on our public gallery." at bounding box center [422, 303] width 722 height 508
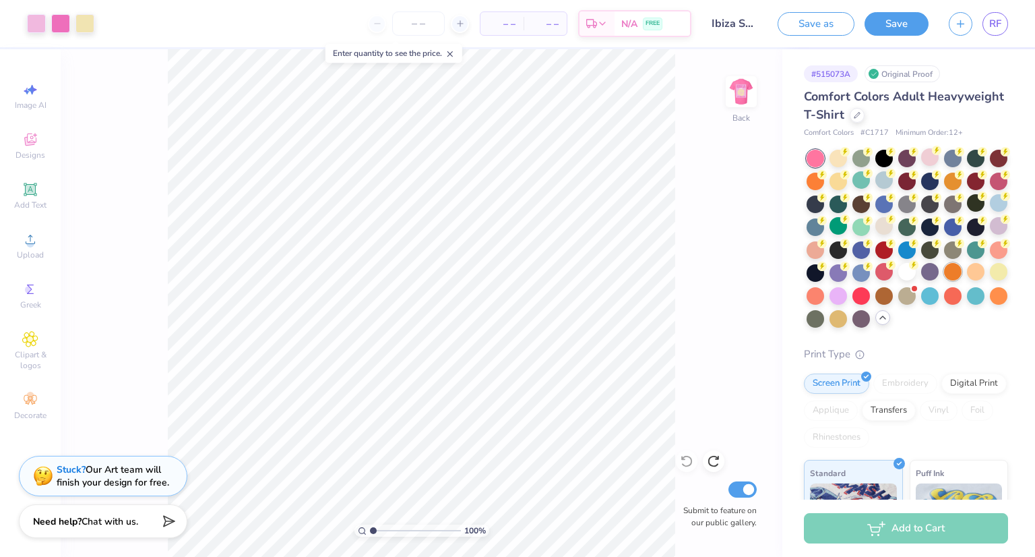
click at [944, 280] on div at bounding box center [953, 272] width 18 height 18
click at [967, 280] on div at bounding box center [976, 272] width 18 height 18
click at [921, 303] on div at bounding box center [930, 295] width 18 height 18
click at [843, 157] on div at bounding box center [839, 157] width 18 height 18
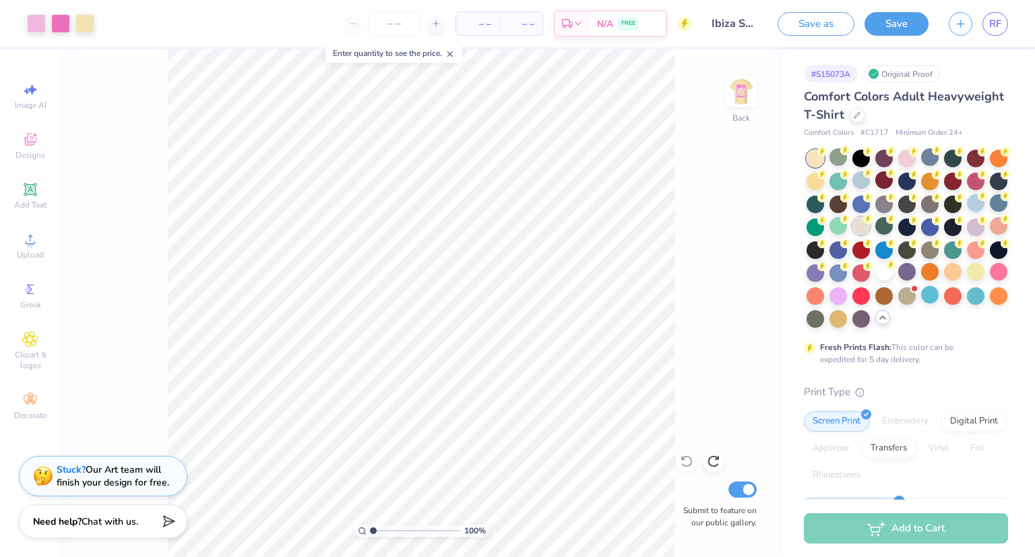
click at [870, 228] on div at bounding box center [862, 226] width 18 height 18
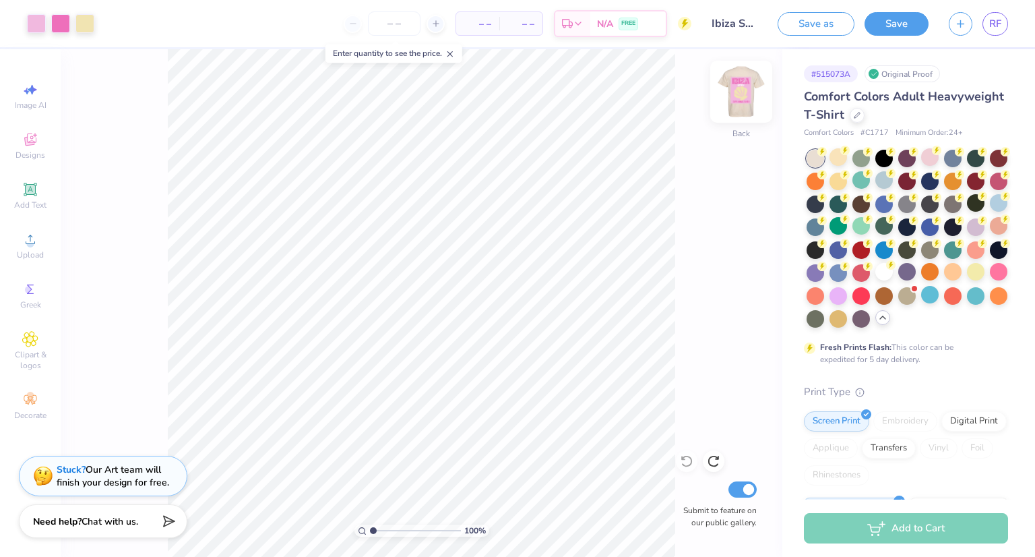
click at [747, 96] on img at bounding box center [741, 92] width 54 height 54
click at [747, 96] on img at bounding box center [741, 91] width 27 height 27
click at [876, 280] on div at bounding box center [885, 272] width 18 height 18
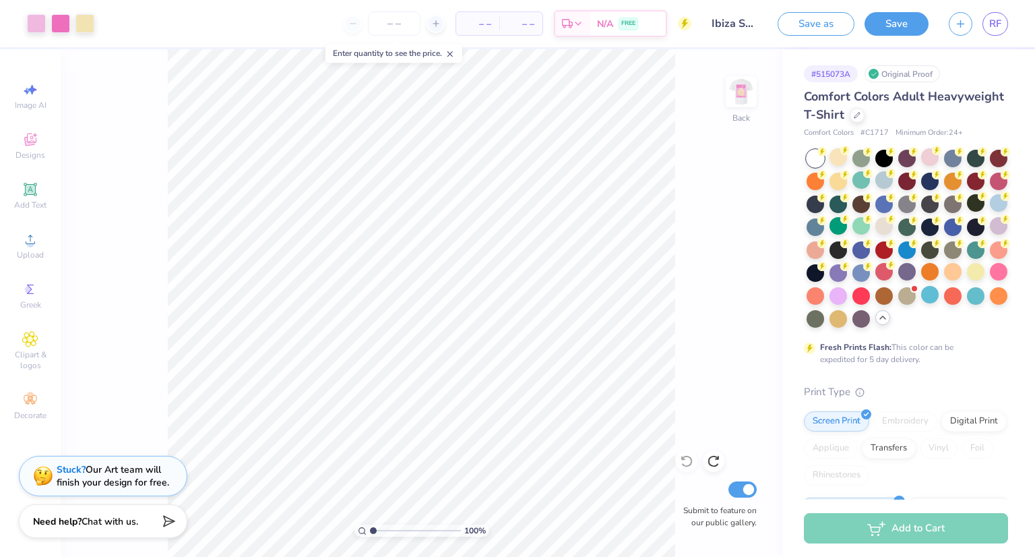
click at [893, 173] on div at bounding box center [885, 180] width 18 height 18
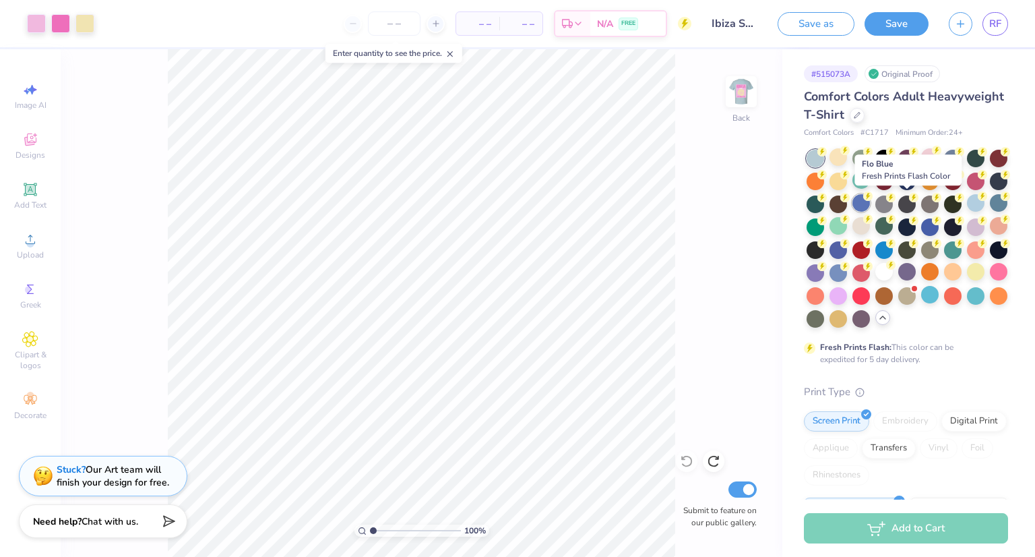
click at [870, 203] on div at bounding box center [862, 203] width 18 height 18
click at [930, 157] on div at bounding box center [930, 157] width 18 height 18
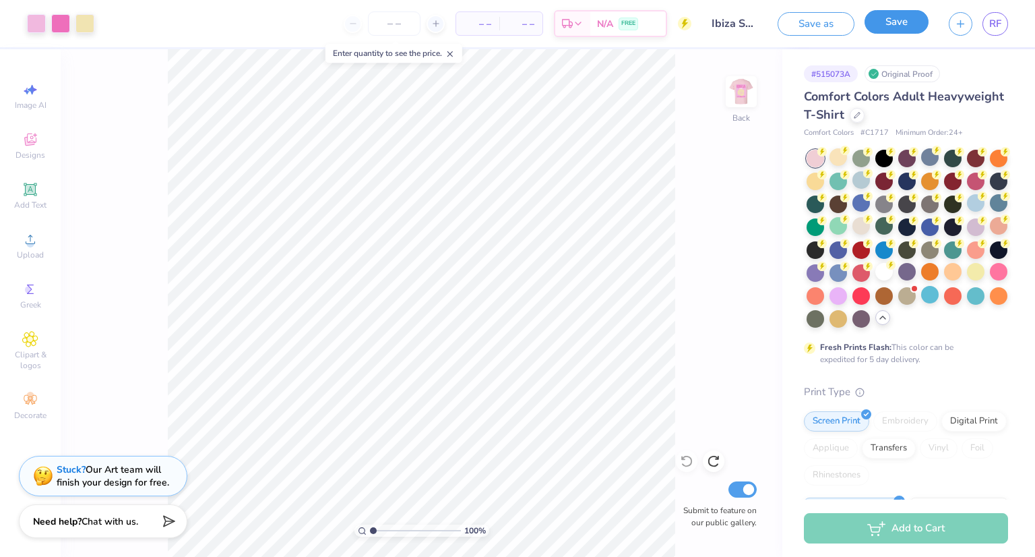
click at [874, 30] on button "Save" at bounding box center [897, 22] width 64 height 24
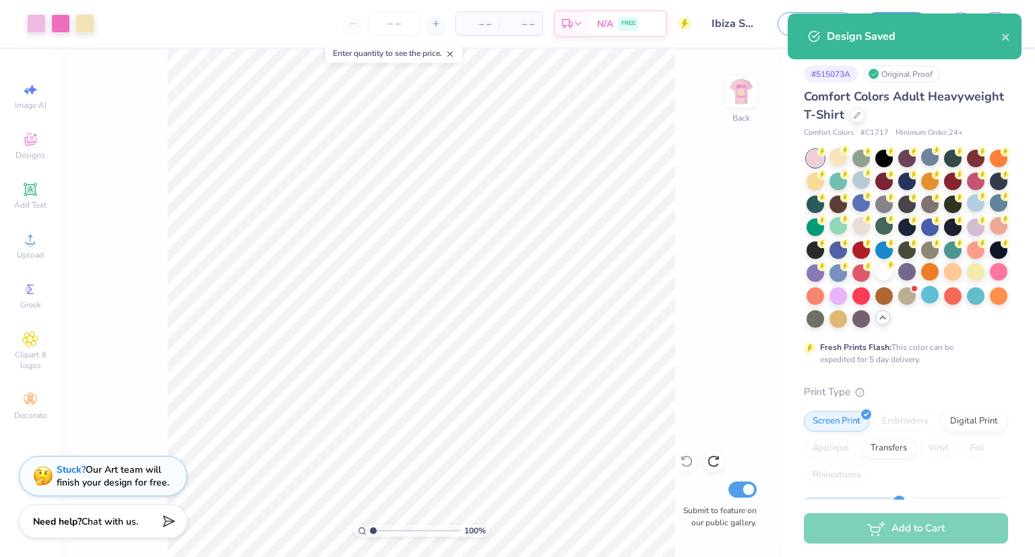
click at [857, 40] on div "Design Saved" at bounding box center [914, 36] width 175 height 16
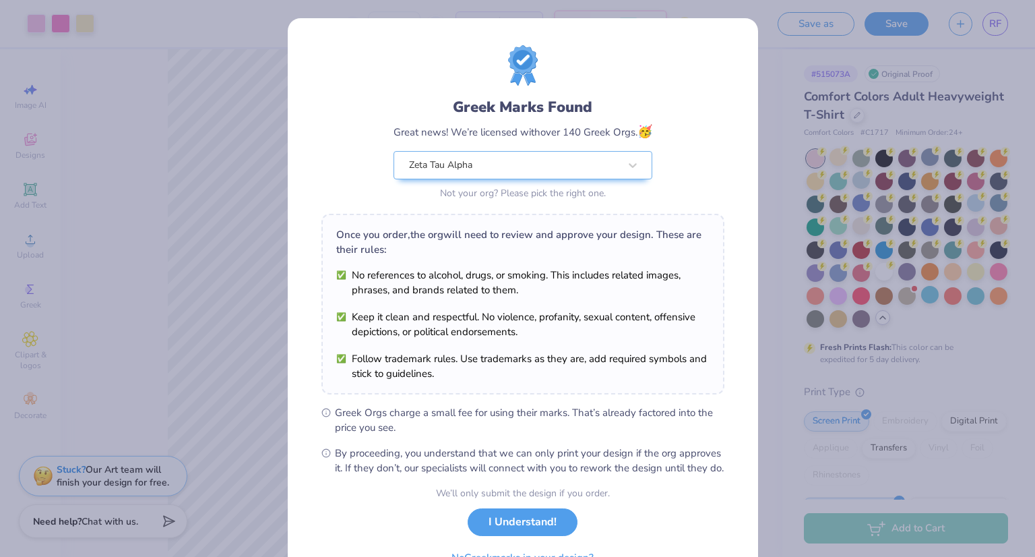
click at [857, 40] on div "Greek Marks Found Great news! We’re licensed with over 140 Greek Orgs. 🥳 Zeta T…" at bounding box center [517, 278] width 1035 height 557
click at [507, 518] on div "We’ll only submit the design if you order. I Understand! No Greek marks in your…" at bounding box center [523, 528] width 174 height 85
click at [506, 525] on button "I Understand!" at bounding box center [523, 519] width 110 height 28
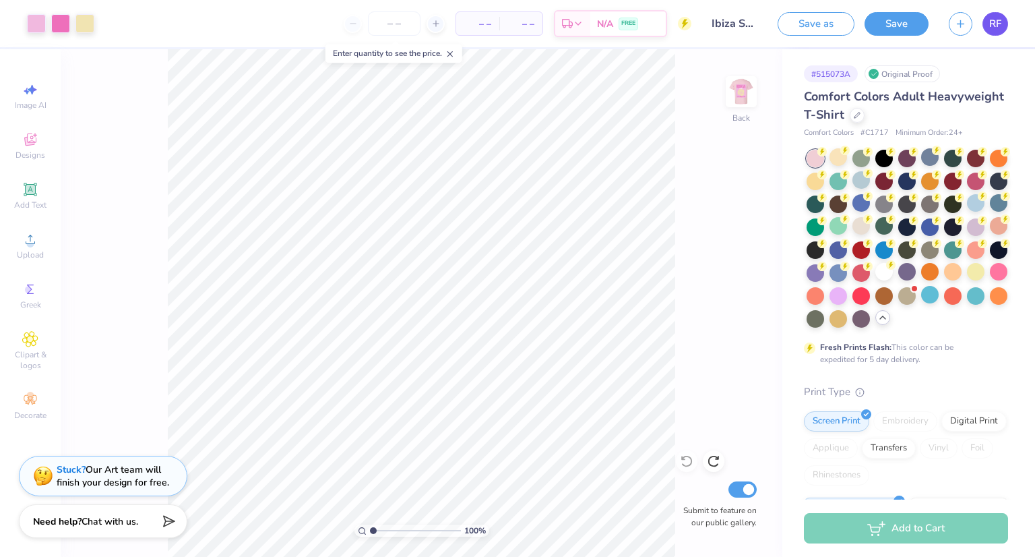
click at [984, 26] on link "RF" at bounding box center [996, 24] width 26 height 24
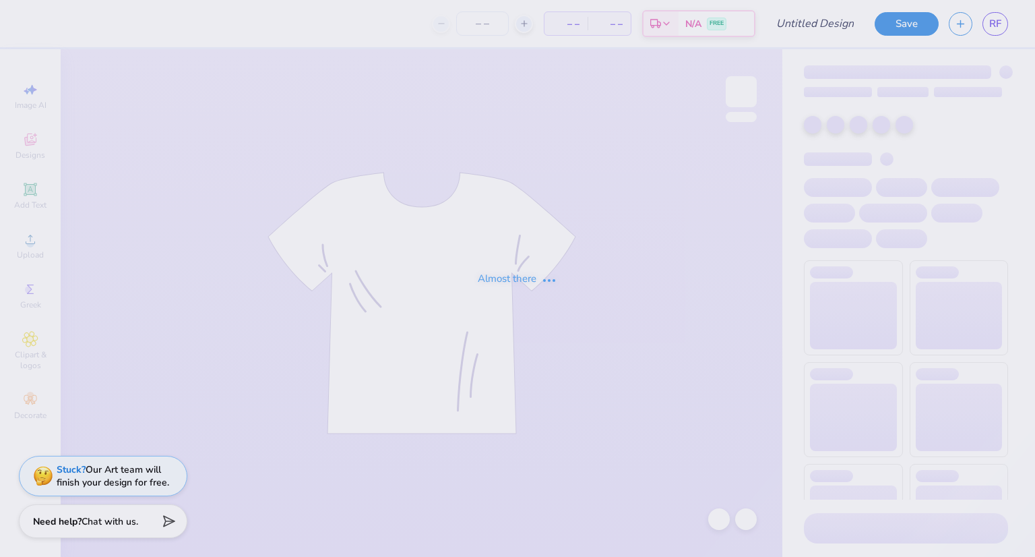
type input "Ibiza [PERSON_NAME] Shirt"
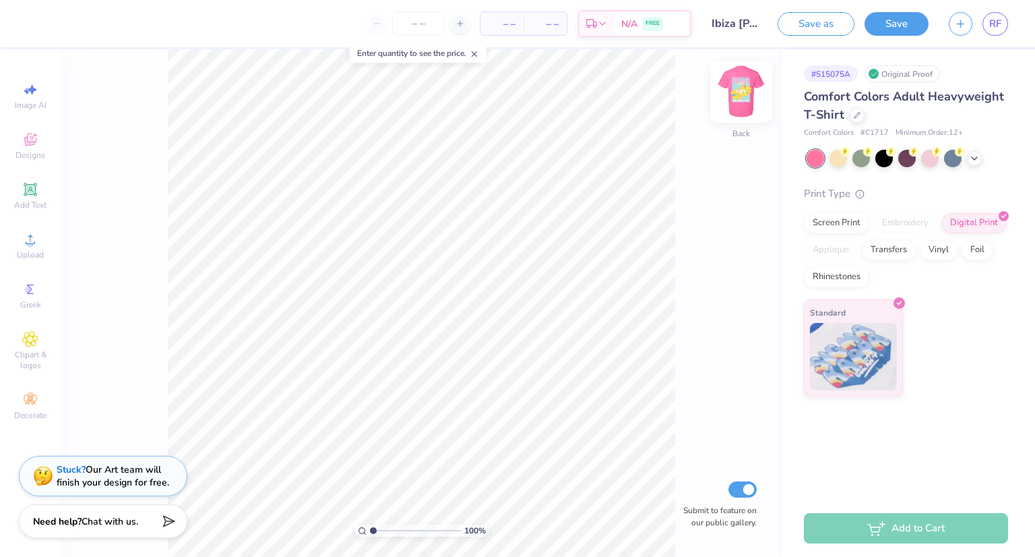
click at [750, 97] on img at bounding box center [741, 92] width 54 height 54
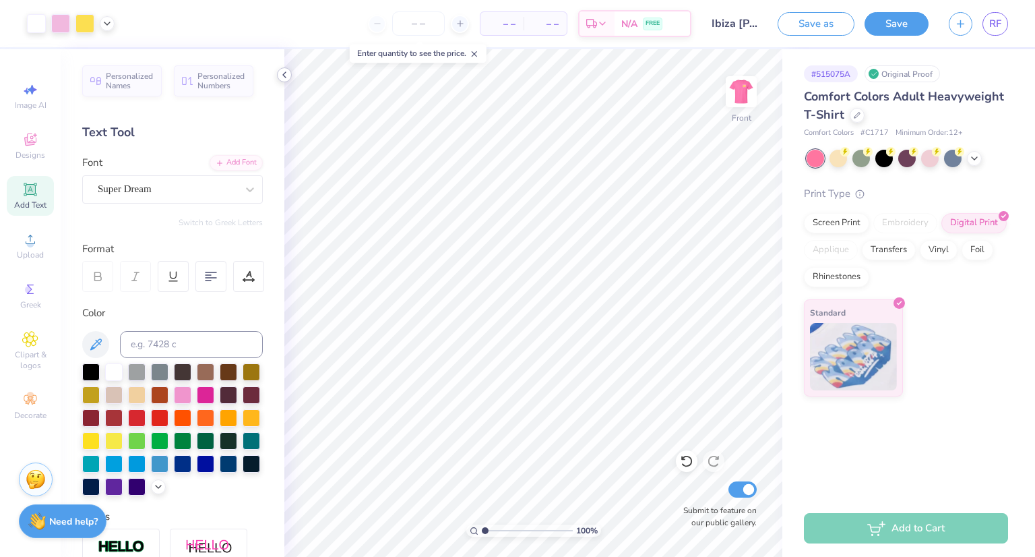
click at [282, 74] on icon at bounding box center [284, 74] width 11 height 11
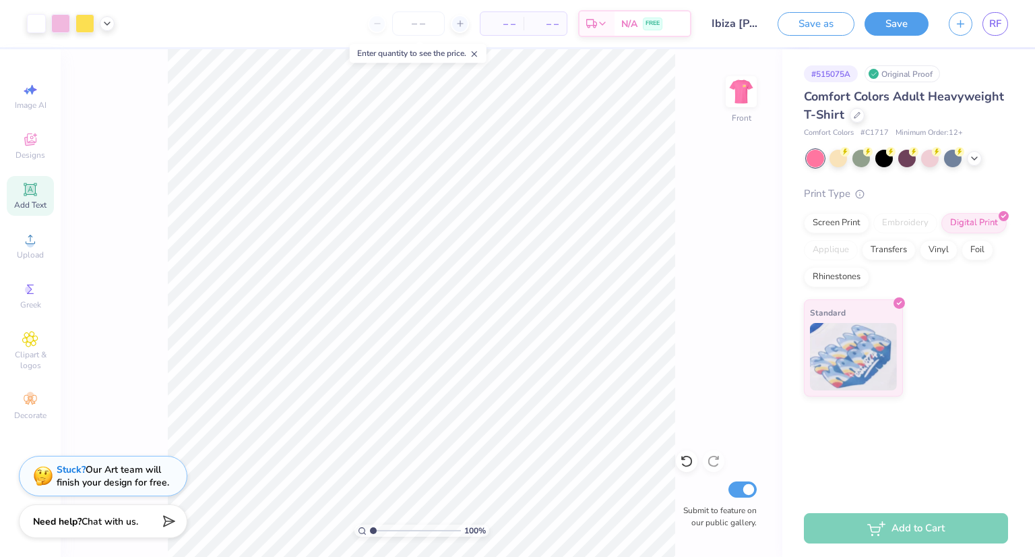
click at [863, 24] on div "Save as Save" at bounding box center [853, 24] width 151 height 24
click at [877, 26] on button "Save" at bounding box center [897, 22] width 64 height 24
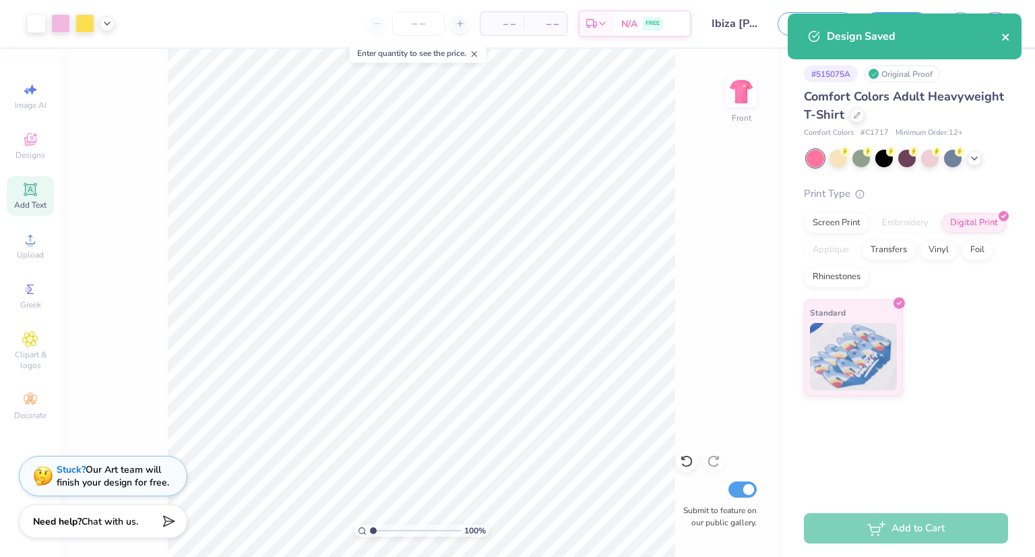
click at [1005, 36] on icon "close" at bounding box center [1005, 37] width 7 height 7
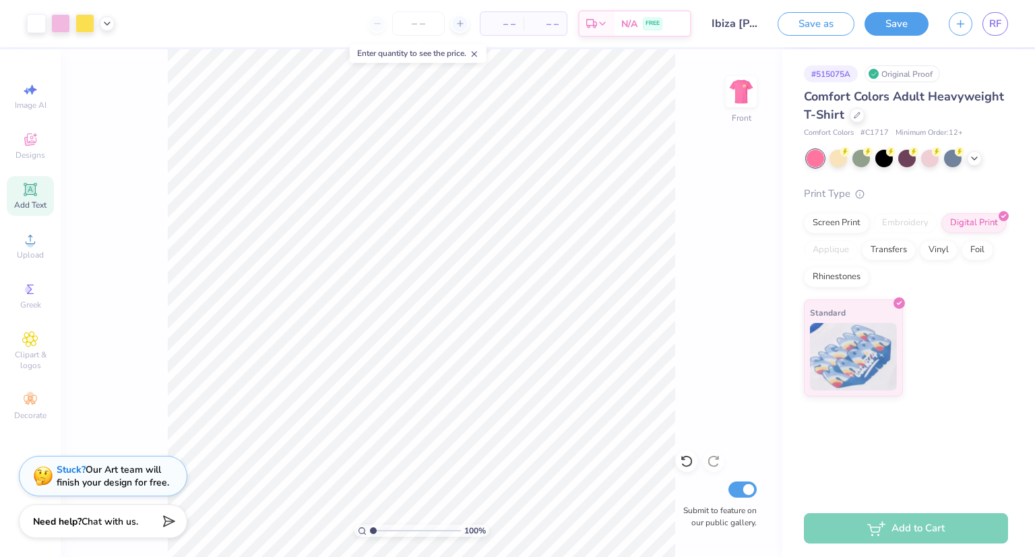
click at [996, 22] on div "Design Saved" at bounding box center [904, 41] width 239 height 61
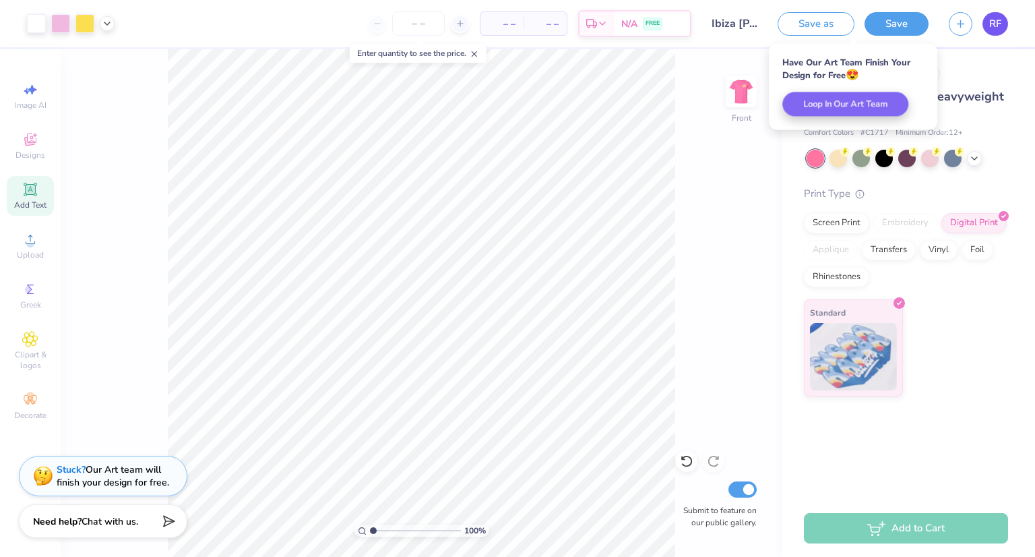
click at [993, 22] on span "RF" at bounding box center [995, 24] width 12 height 16
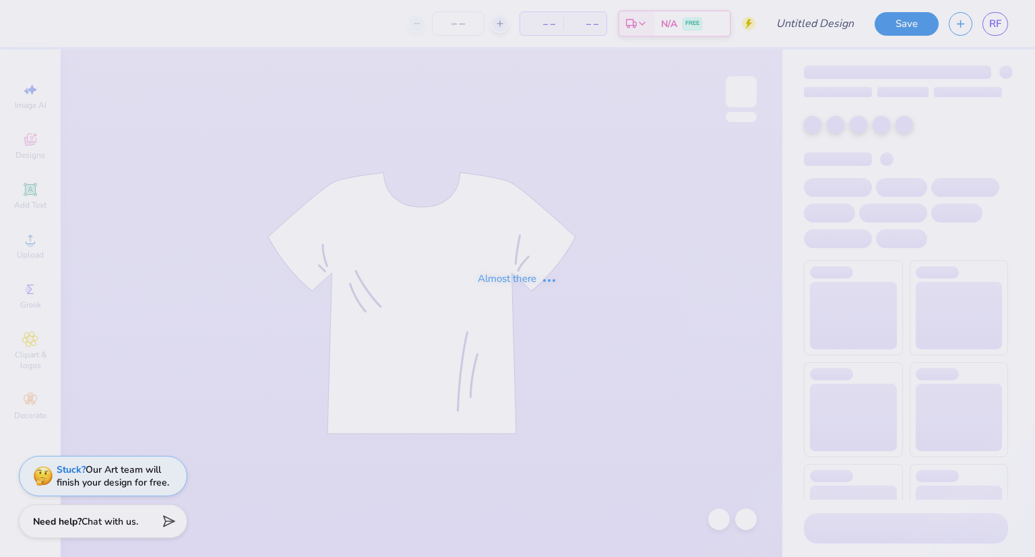
type input "Ibiza Shell Design"
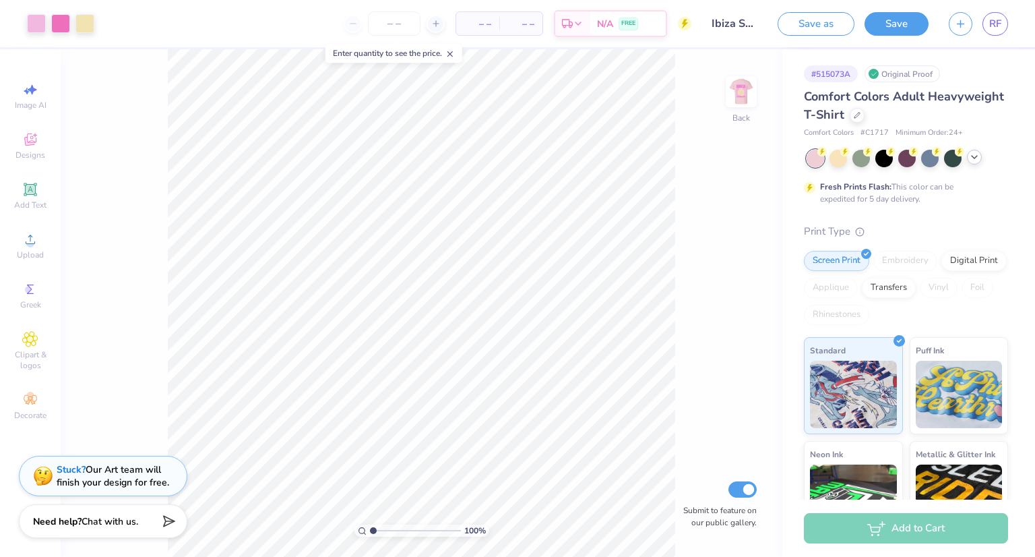
click at [976, 162] on icon at bounding box center [974, 157] width 11 height 11
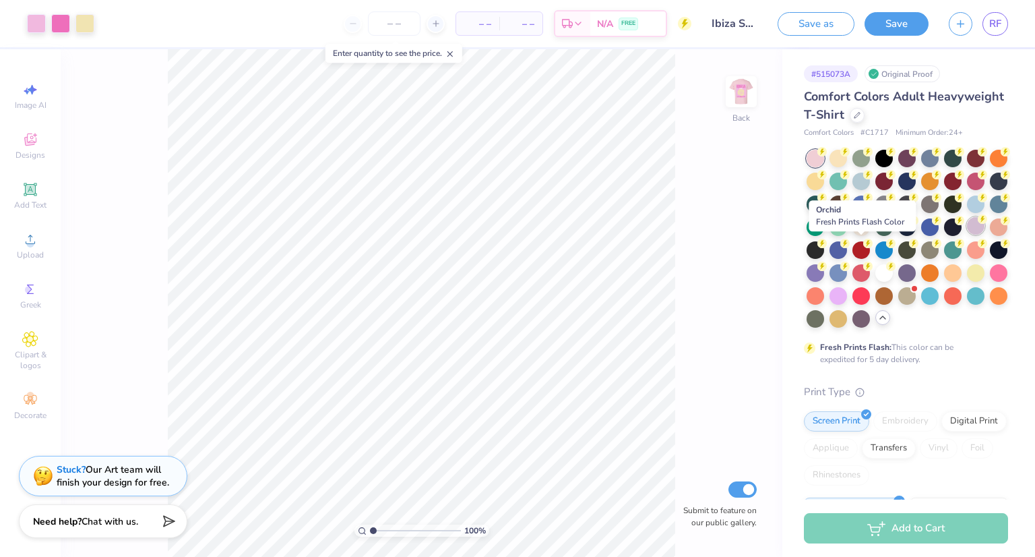
click at [967, 235] on div at bounding box center [976, 226] width 18 height 18
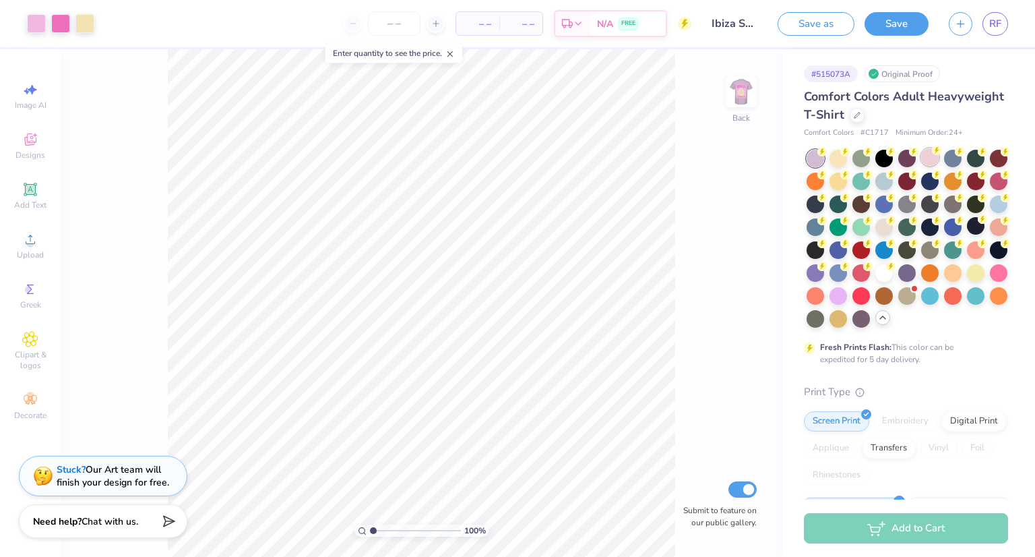
click at [927, 152] on div at bounding box center [930, 157] width 18 height 18
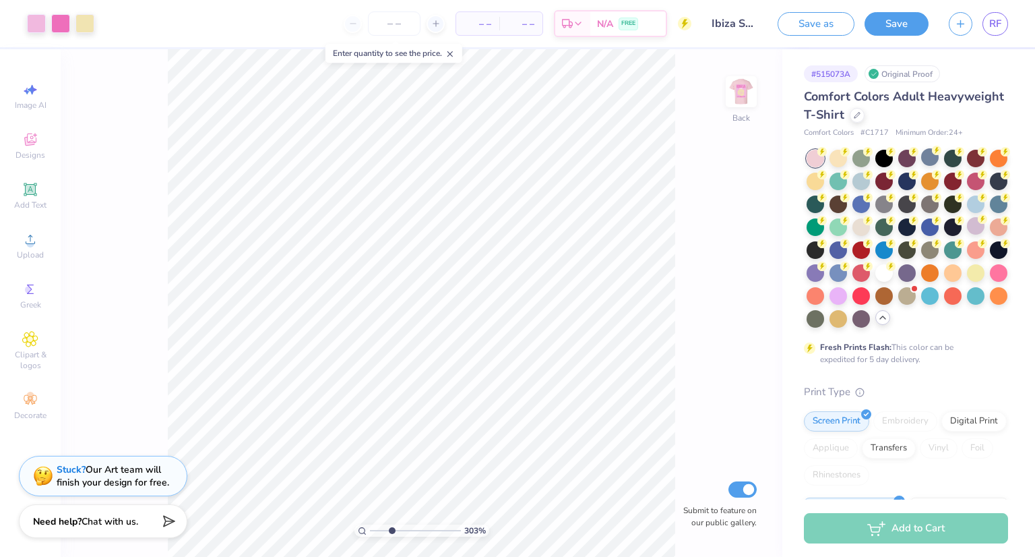
drag, startPoint x: 372, startPoint y: 532, endPoint x: 391, endPoint y: 531, distance: 18.9
click at [391, 531] on input "range" at bounding box center [415, 530] width 91 height 12
drag, startPoint x: 397, startPoint y: 533, endPoint x: 355, endPoint y: 533, distance: 42.5
type input "1"
click at [370, 534] on input "range" at bounding box center [415, 530] width 91 height 12
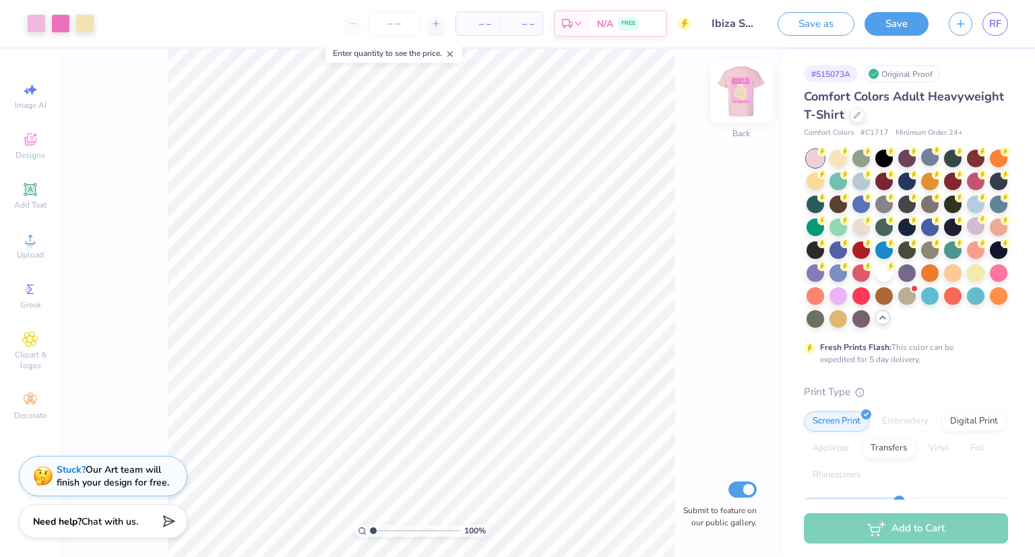
click at [744, 96] on img at bounding box center [741, 92] width 54 height 54
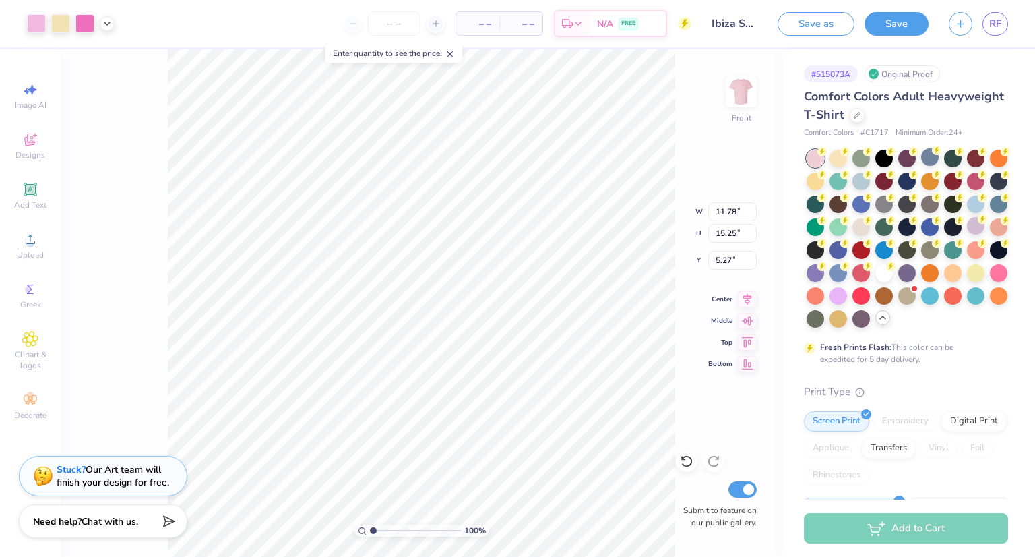
type input "5.27"
click at [903, 28] on button "Save" at bounding box center [897, 22] width 64 height 24
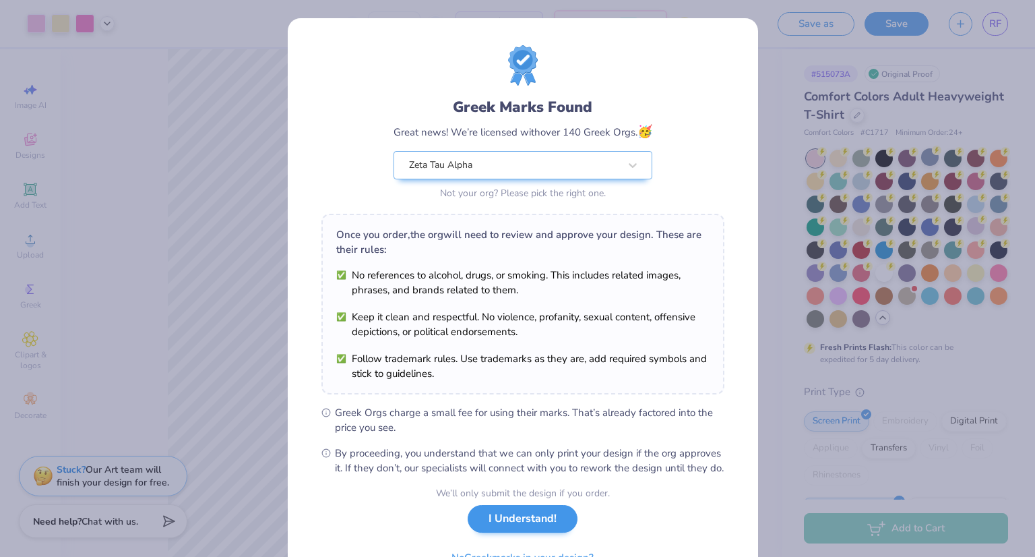
click at [507, 547] on div "We’ll only submit the design if you order. I Understand! No Greek marks in your…" at bounding box center [523, 528] width 174 height 85
